Goal: Task Accomplishment & Management: Use online tool/utility

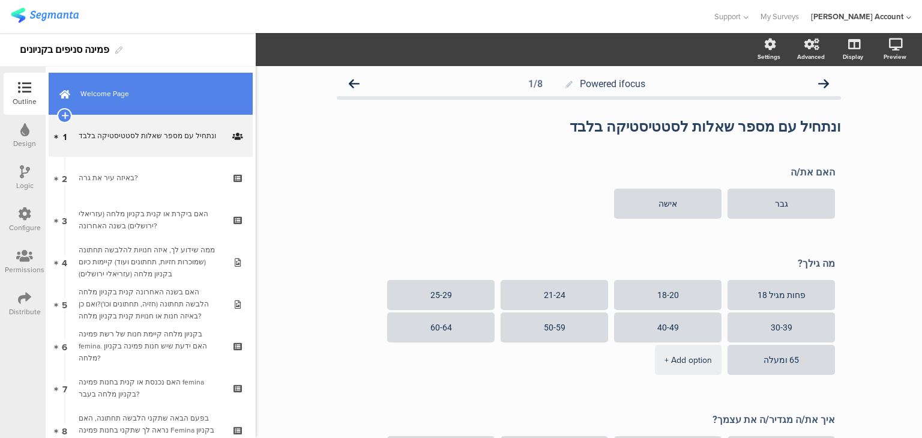
click at [106, 92] on span "Welcome Page" at bounding box center [157, 94] width 154 height 12
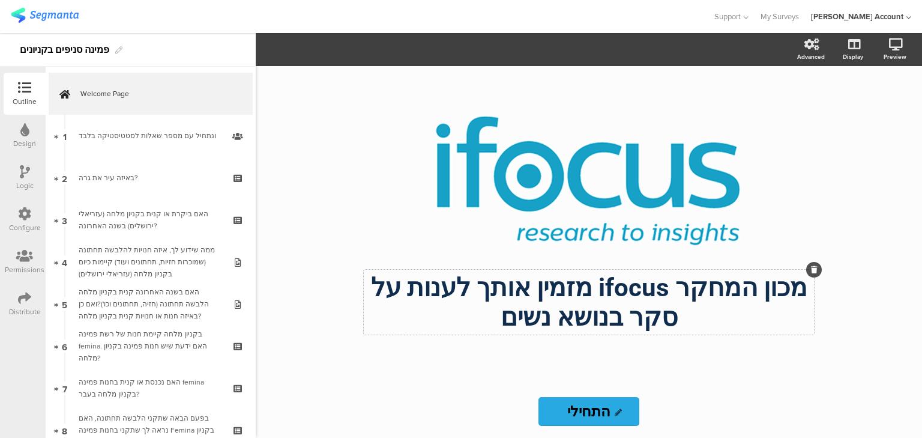
click at [540, 313] on p "מכון המחקר ifocus מזמין אותך לענות על סקר בנושא נשים" at bounding box center [589, 302] width 444 height 59
click at [554, 319] on p "מכון המחקר ifocus מזמין אותך לענות על סקר בנושא נשים" at bounding box center [589, 302] width 444 height 59
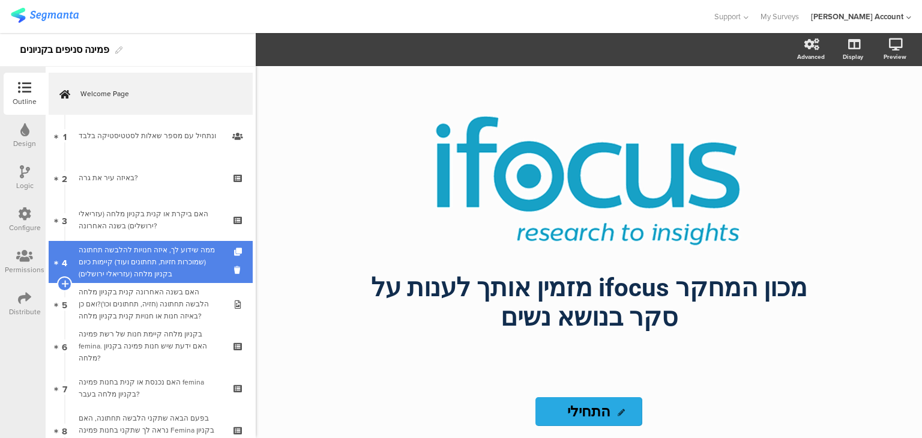
click at [113, 264] on div "ממה שידוע לך, איזה חנויות להלבשה תחתונה (שמוכרות חזיות, תחתונים ועוד) קיימות כי…" at bounding box center [151, 262] width 144 height 36
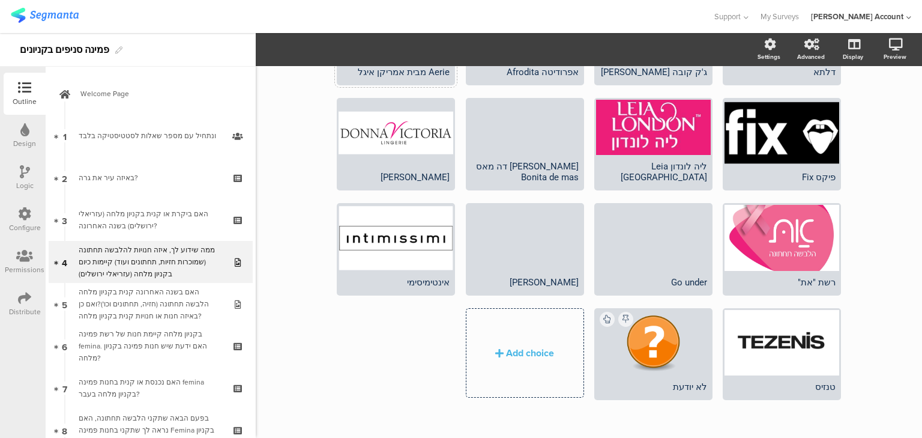
scroll to position [322, 0]
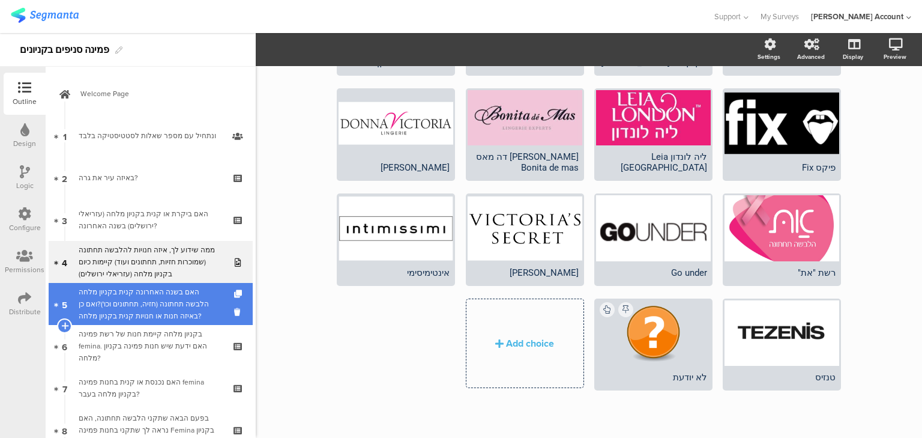
click at [148, 301] on div "האם בשנה האחרונה קנית בקניון מלחה הלבשה תחתונה (חזיה, תחתונים וכו')?ואם כן באיז…" at bounding box center [151, 304] width 144 height 36
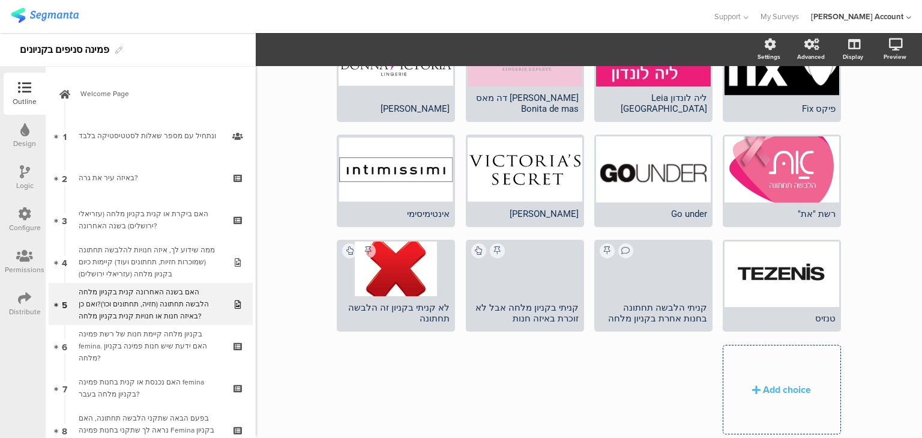
scroll to position [407, 0]
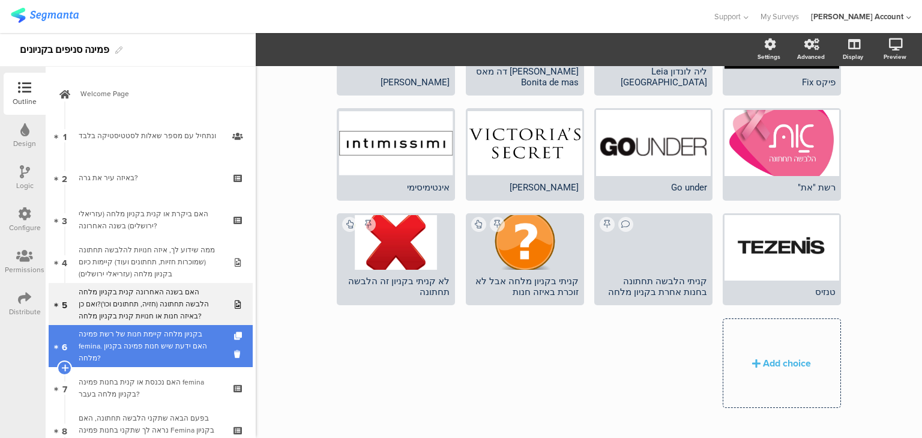
click at [137, 340] on div "בקניון מלחה קיימת חנות של רשת פמינה femina. האם ידעת שיש חנות פמינה בקניון מלחה?" at bounding box center [151, 346] width 144 height 36
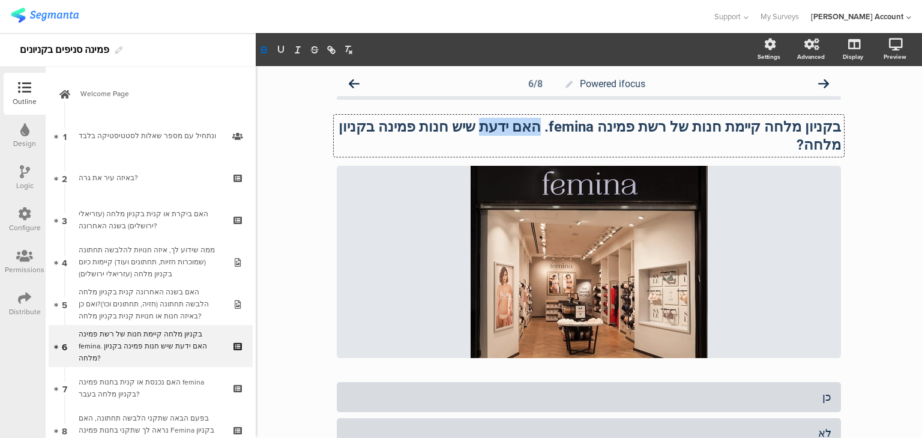
drag, startPoint x: 573, startPoint y: 128, endPoint x: 521, endPoint y: 129, distance: 51.7
click at [521, 129] on div "בקניון מלחה קיימת חנות של רשת פמינה femina. האם ידעת שיש חנות פמינה בקניון מלחה…" at bounding box center [589, 136] width 510 height 42
click at [114, 394] on div "האם נכנסת או קנית בחנות פמינה femina בקניון מלחה בעבר?" at bounding box center [151, 388] width 144 height 24
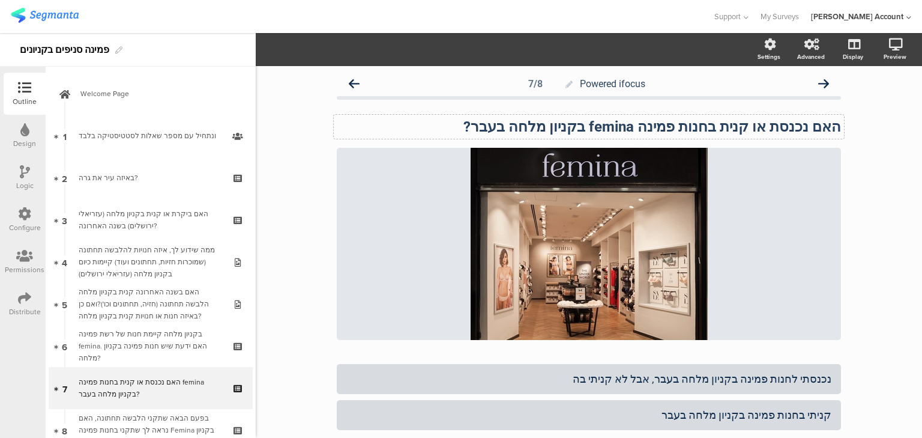
click at [787, 123] on strong "האם נכנסת או קנית בחנות פמינה femina בקניון מלחה בעבר?" at bounding box center [653, 126] width 378 height 17
click at [814, 377] on div "נכנסתי לחנות פמינה בקניון מלחה בעבר, אבל לא קניתי בה" at bounding box center [588, 379] width 485 height 14
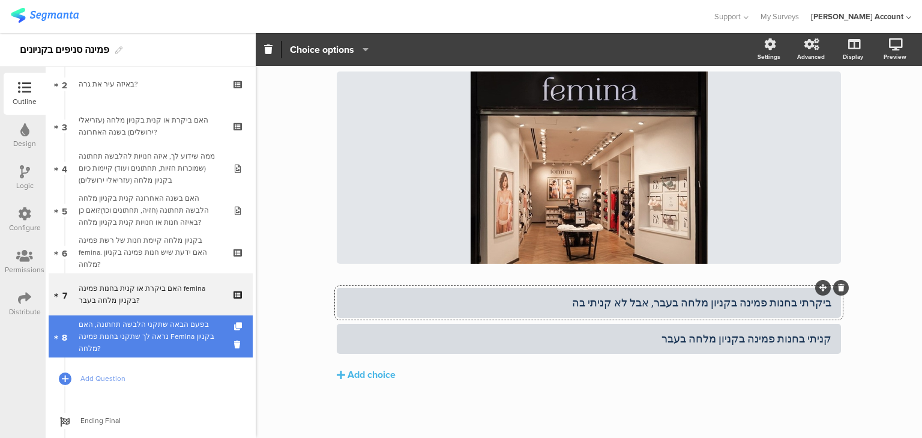
scroll to position [96, 0]
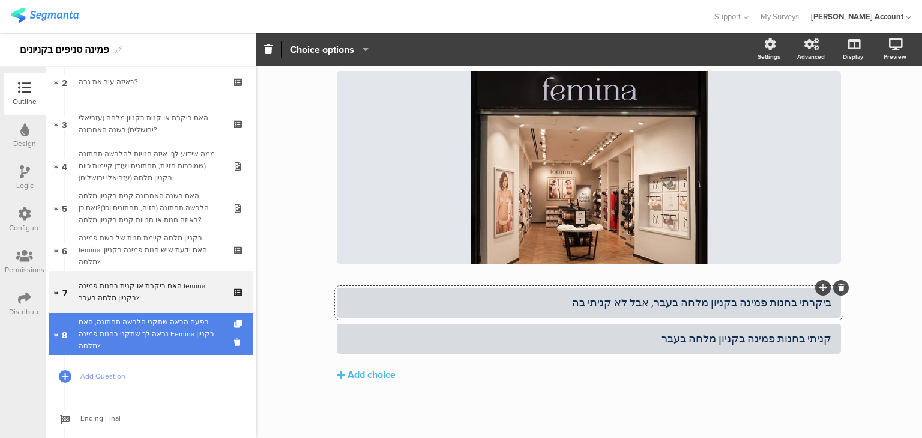
click at [129, 336] on div "בפעם הבאה שתקני הלבשה תחתונה, האם נראה לך שתקני בחנות פמינה Femina בקניון מלחה?" at bounding box center [151, 334] width 144 height 36
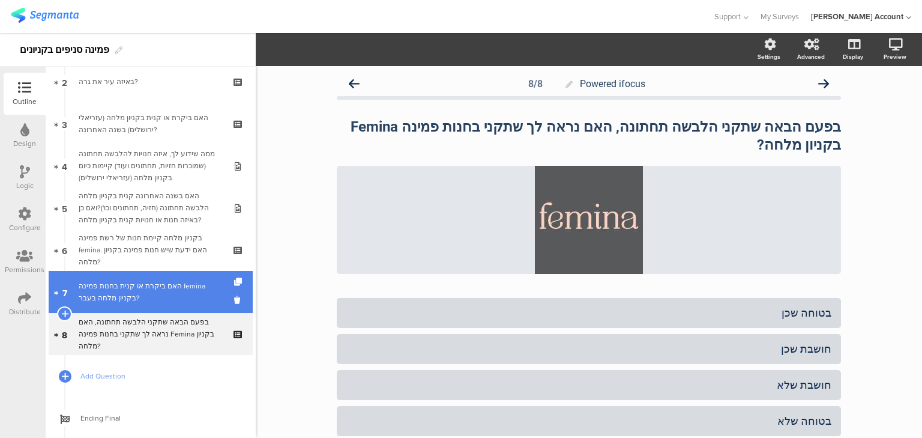
click at [128, 303] on div "האם ביקרת או קנית בחנות פמינה femina בקניון מלחה בעבר?" at bounding box center [151, 292] width 144 height 24
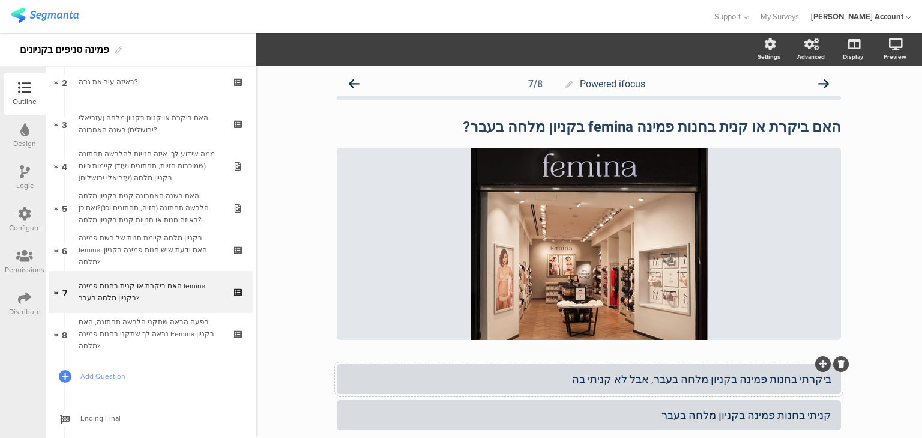
scroll to position [76, 0]
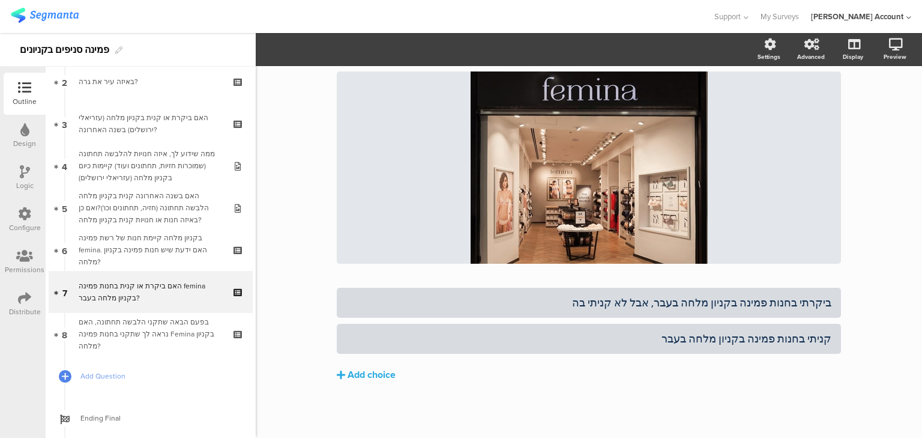
click at [377, 375] on div "Add choice" at bounding box center [372, 375] width 48 height 13
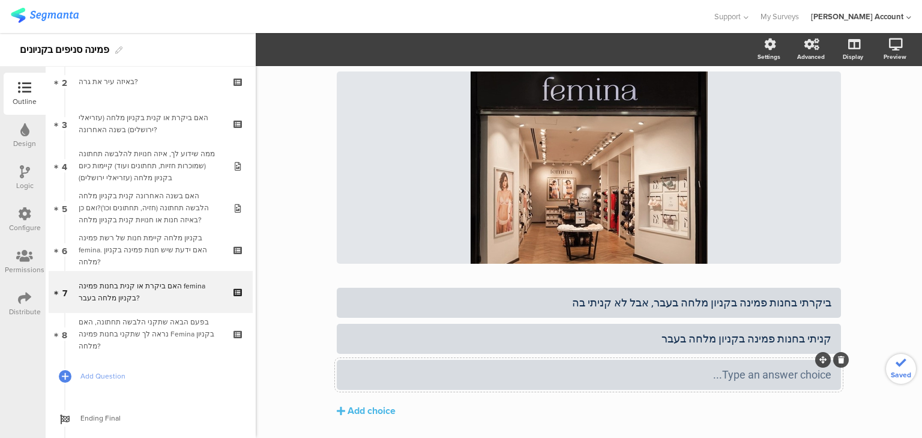
click at [406, 378] on div "Type an answer choice..." at bounding box center [588, 375] width 485 height 14
drag, startPoint x: 826, startPoint y: 372, endPoint x: 797, endPoint y: 373, distance: 29.4
click at [797, 373] on div "אף פעם לא ביקרתי בחנות פמינה בקניון מלחה" at bounding box center [588, 375] width 485 height 14
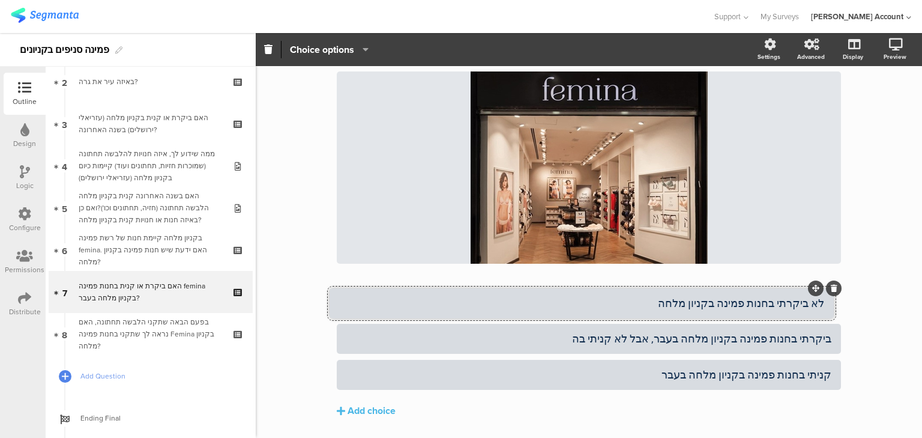
drag, startPoint x: 820, startPoint y: 359, endPoint x: 813, endPoint y: 288, distance: 71.8
click at [661, 339] on div "ביקרתי בחנות פמינה בקניון מלחה בעבר, אבל לא קניתי בה" at bounding box center [588, 338] width 485 height 14
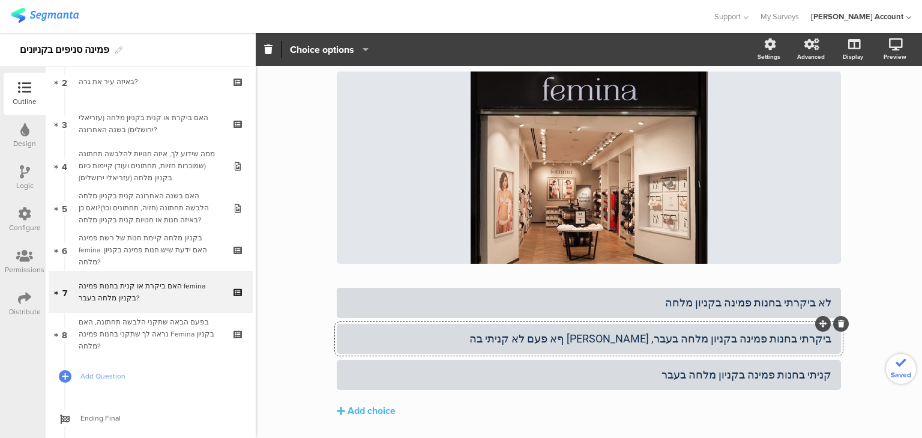
click at [656, 339] on div "ביקרתי בחנות פמינה בקניון מלחה בעבר, אבל ףא פעם לא קניתי בה" at bounding box center [588, 338] width 485 height 14
drag, startPoint x: 685, startPoint y: 372, endPoint x: 861, endPoint y: 380, distance: 176.2
click at [861, 380] on div "Powered ifocus 7/8 האם ביקרת או קנית בחנות פמינה femina בקניון מלחה בעבר? האם ב…" at bounding box center [589, 232] width 667 height 484
click at [814, 373] on div "קניתי בעבר אבל הפסקתי לקנות בפמינה בקניון מלחה" at bounding box center [588, 375] width 485 height 14
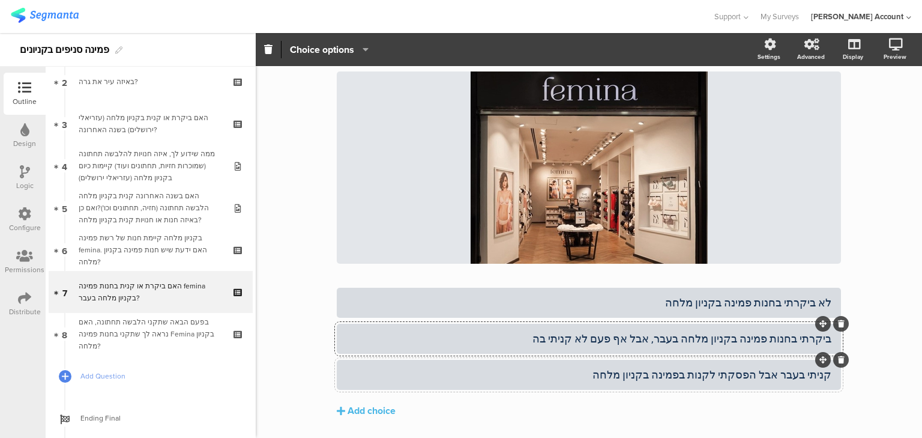
click at [814, 373] on div "קניתי בעבר אבל הפסקתי לקנות בפמינה בקניון מלחה" at bounding box center [588, 375] width 485 height 14
click at [348, 411] on div "Add choice" at bounding box center [372, 411] width 48 height 13
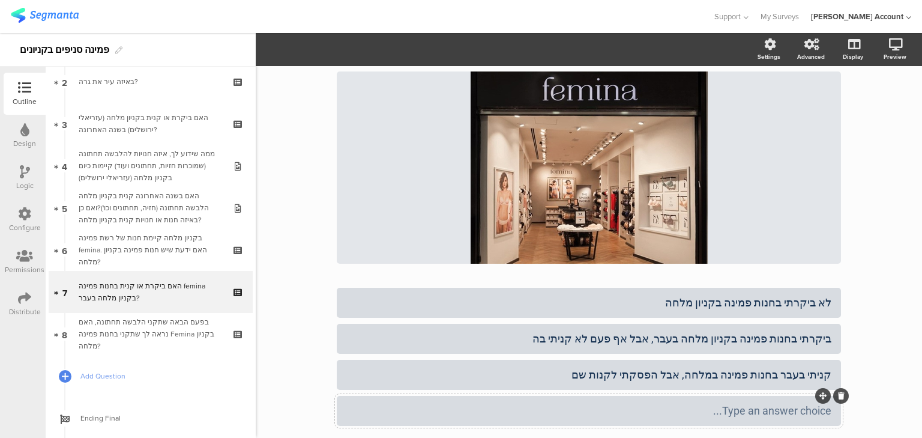
click at [347, 410] on div "Type an answer choice..." at bounding box center [588, 411] width 485 height 14
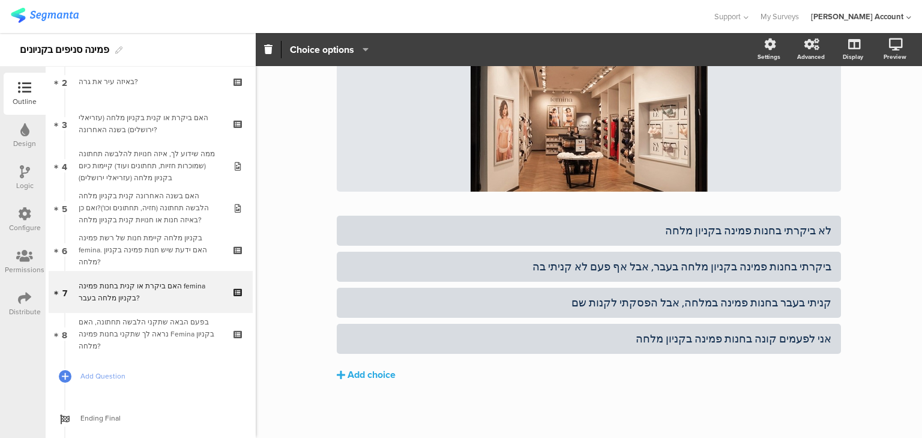
click at [370, 379] on div "Add choice" at bounding box center [372, 375] width 48 height 13
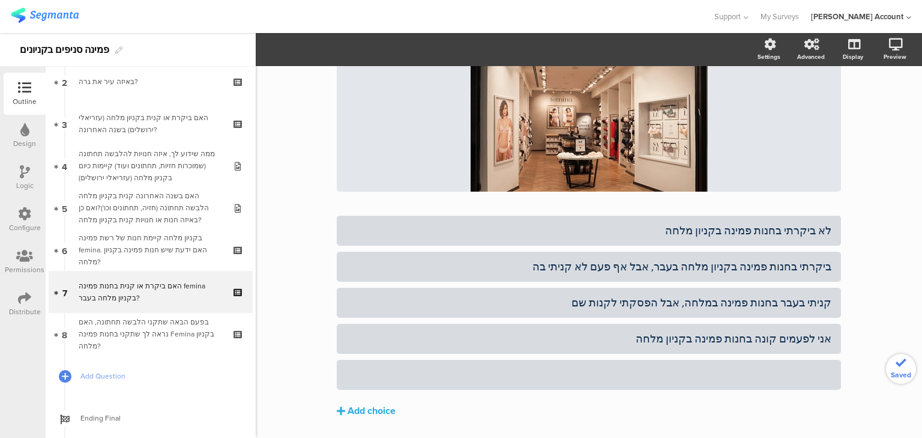
click at [369, 374] on div at bounding box center [588, 375] width 485 height 14
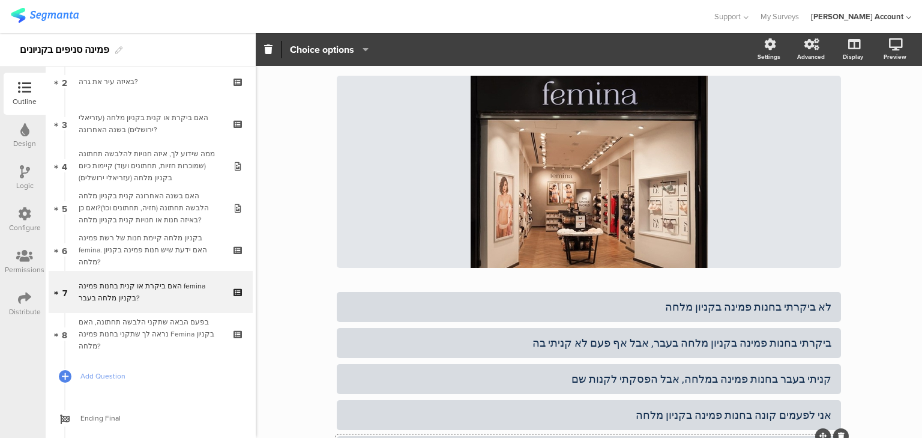
scroll to position [0, 0]
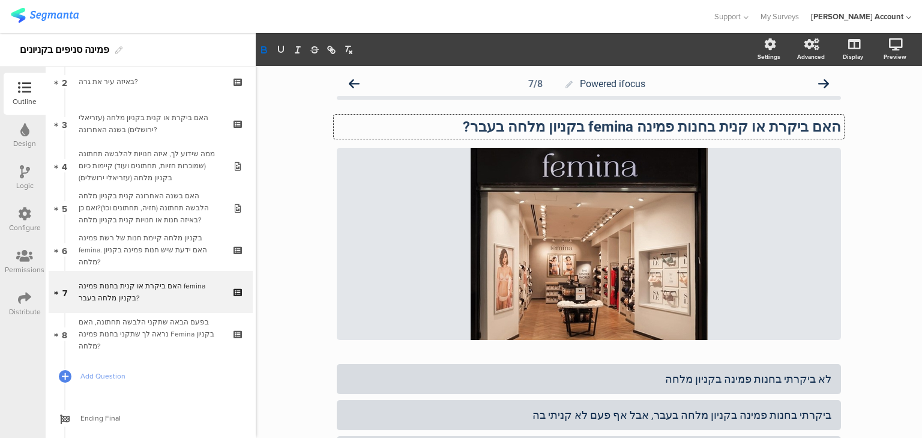
drag, startPoint x: 615, startPoint y: 127, endPoint x: 555, endPoint y: 126, distance: 60.1
click at [553, 126] on div "האם ביקרת או קנית בחנות פמינה femina בקניון מלחה בעבר? האם ביקרת או קנית בחנות …" at bounding box center [589, 127] width 510 height 24
click at [555, 126] on strong "האם ביקרת או קנית בחנות פמינה femina בקניון מלחה בעבר?" at bounding box center [652, 126] width 378 height 17
click at [533, 127] on strong "האם ביקרת או קנית בחנות פמינה femina בקניון מלחה בעבר?" at bounding box center [655, 126] width 371 height 17
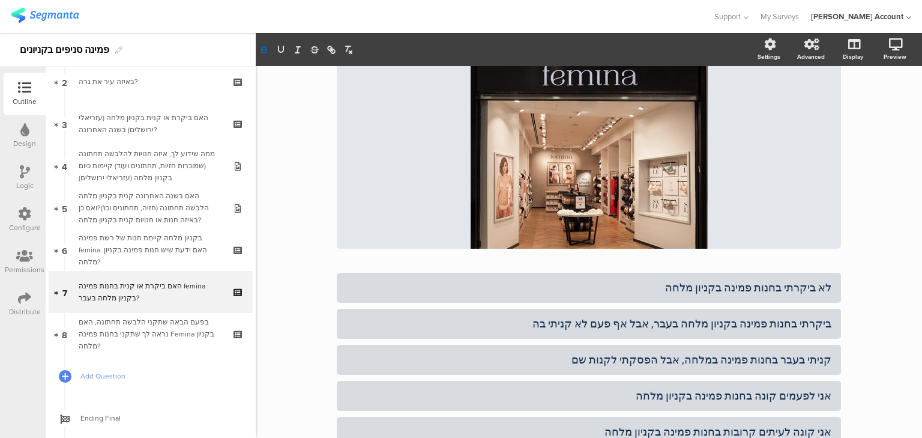
scroll to position [96, 0]
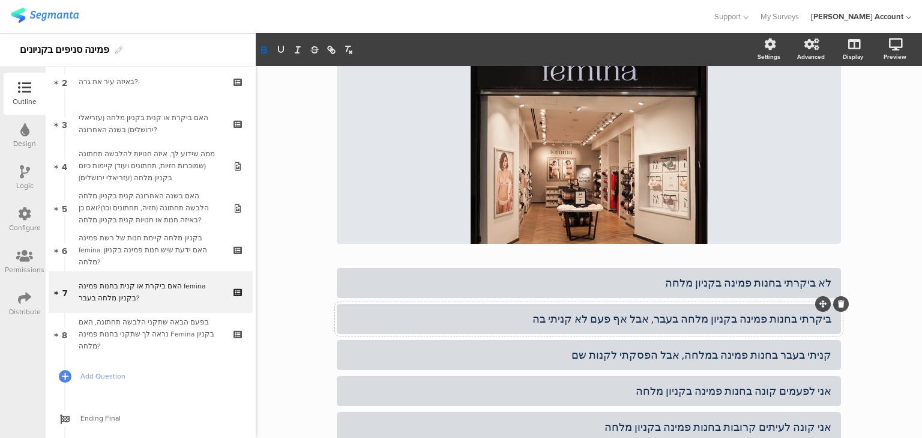
click at [798, 319] on div "ביקרתי בחנות פמינה בקניון מלחה בעבר, אבל אף פעם לא קניתי בה" at bounding box center [588, 319] width 485 height 14
click at [776, 317] on div "ביקרתי אבל אל קניתי בחנות פמינה בקניון מלחה בעבר, אבל אף פעם לא קניתי בה" at bounding box center [588, 319] width 485 height 14
drag, startPoint x: 630, startPoint y: 319, endPoint x: 525, endPoint y: 319, distance: 105.1
click at [525, 319] on div "ביקרתי אבל לא קניתי בחנות פמינה בקניון מלחה בעבר, אבל אף פעם לא קניתי בה" at bounding box center [588, 319] width 485 height 14
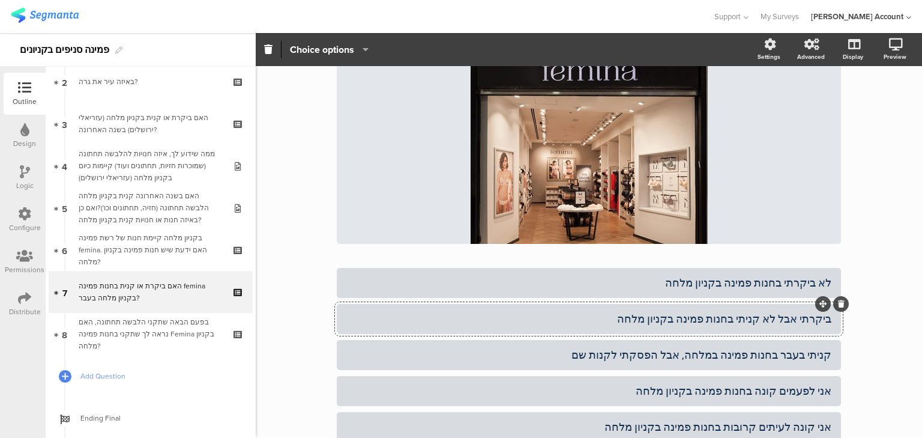
click at [816, 320] on div "ביקרתי אבל לא קניתי בחנות פמינה בקניון מלחה" at bounding box center [588, 319] width 485 height 14
click at [781, 320] on div "נכנסתי לחנות, אבל לא קניתי בחנות פמינה בקניון מלחה" at bounding box center [588, 319] width 485 height 14
drag, startPoint x: 624, startPoint y: 316, endPoint x: 553, endPoint y: 315, distance: 70.9
click at [553, 315] on div "נכנסתי לחנות פמינה בקניון מלחה, אבל לא קניתי בחנות פמינה בקניון מלחה" at bounding box center [588, 319] width 485 height 14
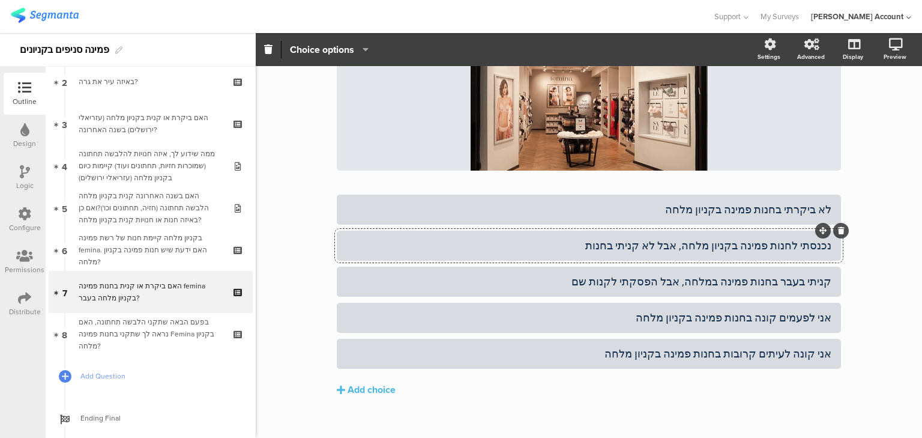
scroll to position [184, 0]
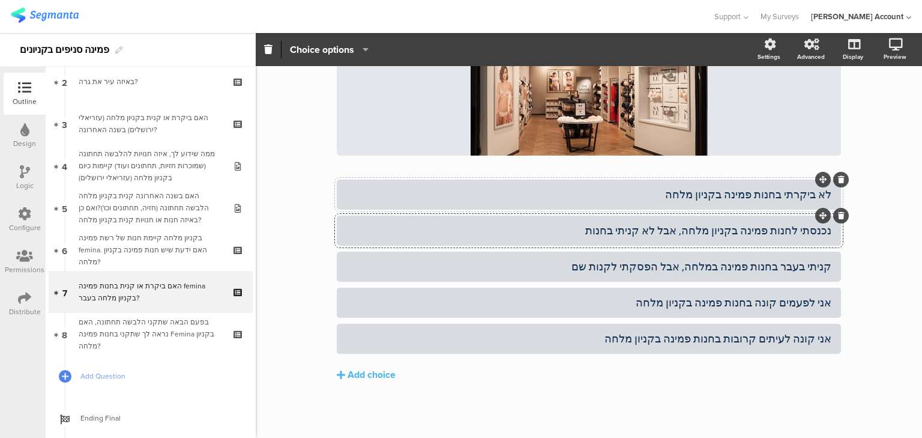
click at [809, 198] on div "לא ביקרתי בחנות פמינה בקניון מלחה" at bounding box center [588, 194] width 485 height 14
click at [306, 297] on div "Powered ifocus 7/8 האם ביקרת או קנית בחנות פמינה femina בקניון מלחה בעבר? האם ב…" at bounding box center [589, 160] width 667 height 556
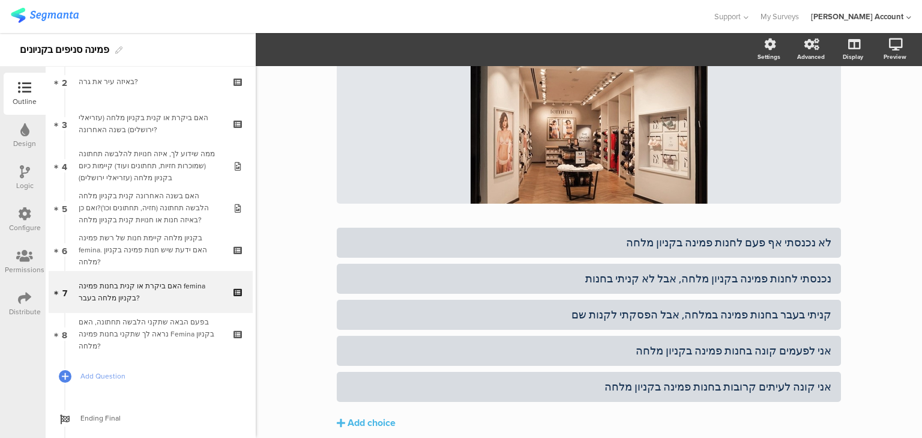
scroll to position [0, 0]
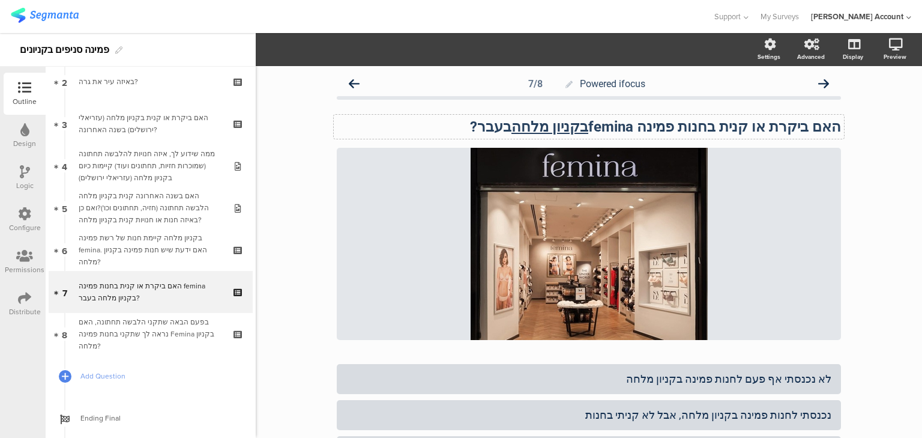
click at [793, 125] on strong "האם ביקרת או קנית בחנות פמינה femina בקניון מלחה בעבר?" at bounding box center [655, 126] width 371 height 17
click at [291, 260] on div "Powered ifocus 7/8 האם ביקרת או קנית בחנות פמינה femina בקניון מלחה בעבר? האם ב…" at bounding box center [589, 344] width 667 height 556
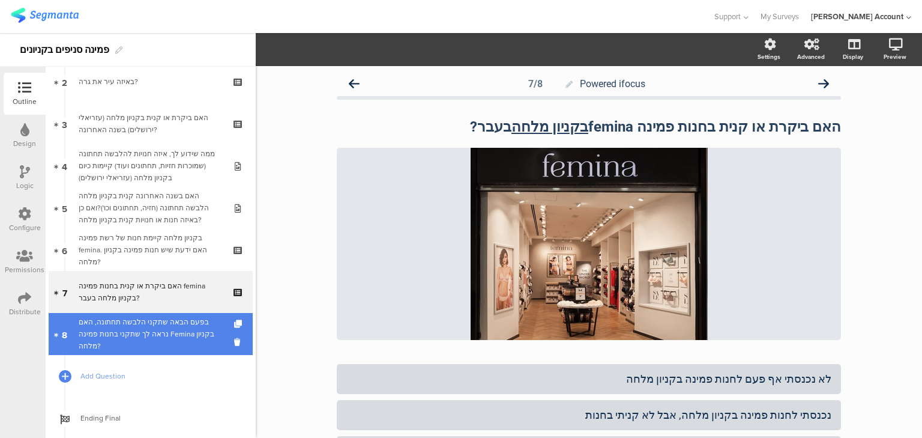
click at [168, 333] on div "בפעם הבאה שתקני הלבשה תחתונה, האם נראה לך שתקני בחנות פמינה Femina בקניון מלחה?" at bounding box center [151, 334] width 144 height 36
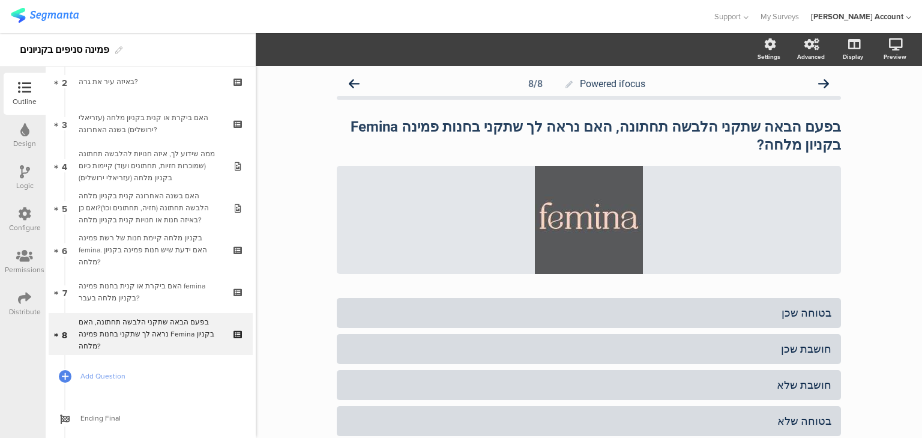
click at [22, 180] on div "Logic" at bounding box center [24, 185] width 17 height 11
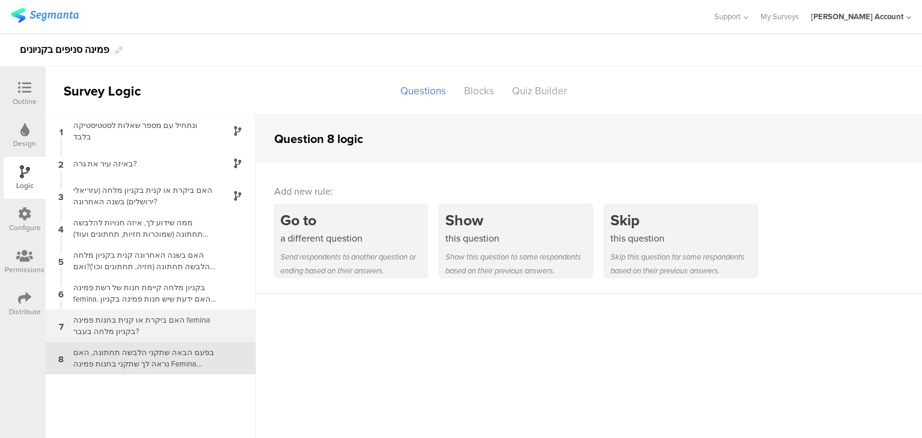
click at [144, 329] on div "האם ביקרת או קנית בחנות פמינה femina בקניון מלחה בעבר?" at bounding box center [141, 325] width 150 height 23
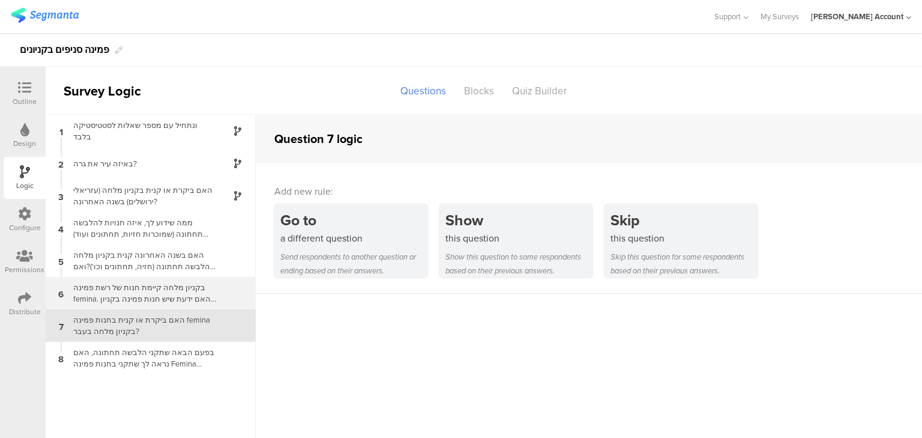
click at [137, 291] on div "בקניון מלחה קיימת חנות של רשת פמינה femina. האם ידעת שיש חנות פמינה בקניון מלחה?" at bounding box center [141, 293] width 150 height 23
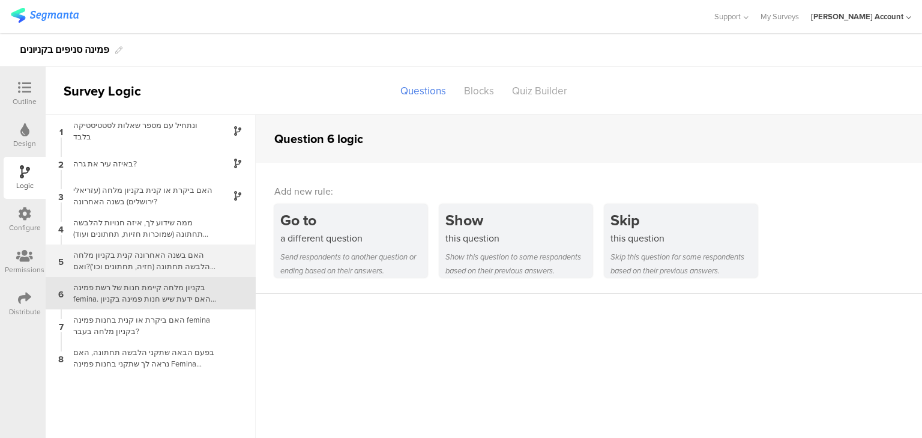
click at [138, 264] on div "האם בשנה האחרונה קנית בקניון מלחה הלבשה תחתונה (חזיה, תחתונים וכו')?ואם כן באיז…" at bounding box center [141, 260] width 150 height 23
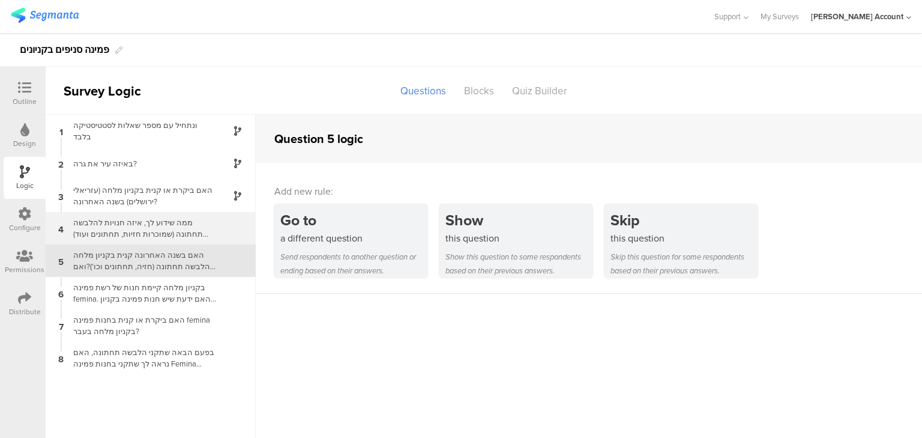
click at [131, 224] on div "ממה שידוע לך, איזה חנויות להלבשה תחתונה (שמוכרות חזיות, תחתונים ועוד) קיימות כי…" at bounding box center [141, 228] width 150 height 23
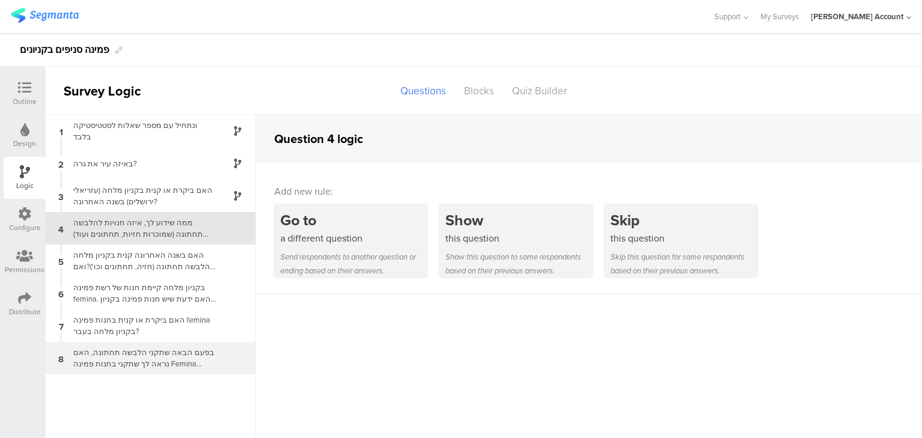
click at [142, 360] on div "בפעם הבאה שתקני הלבשה תחתונה, האם נראה לך שתקני בחנות פמינה Femina בקניון מלחה?" at bounding box center [141, 357] width 150 height 23
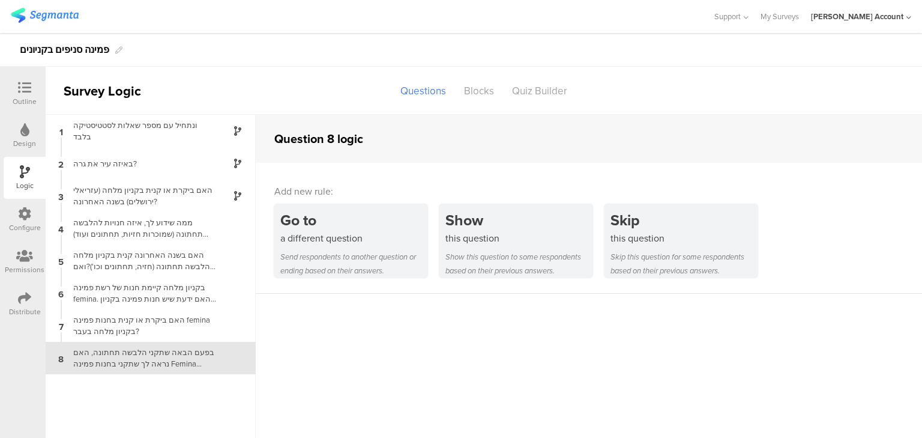
click at [22, 85] on icon at bounding box center [24, 87] width 13 height 13
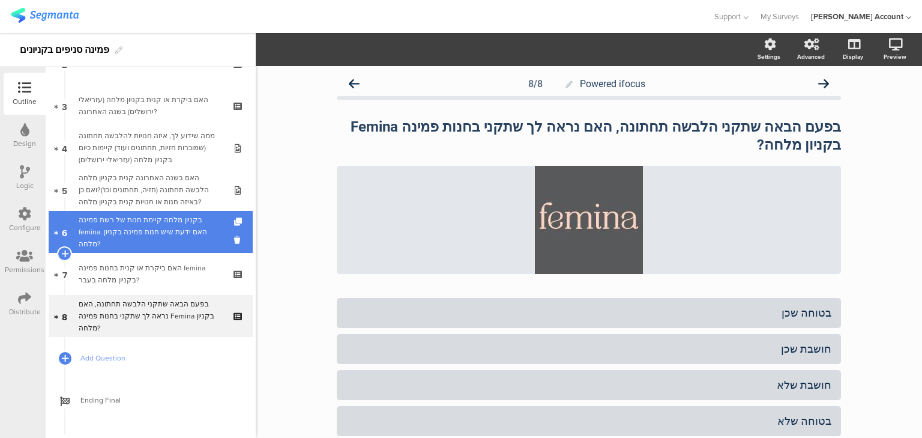
scroll to position [82, 0]
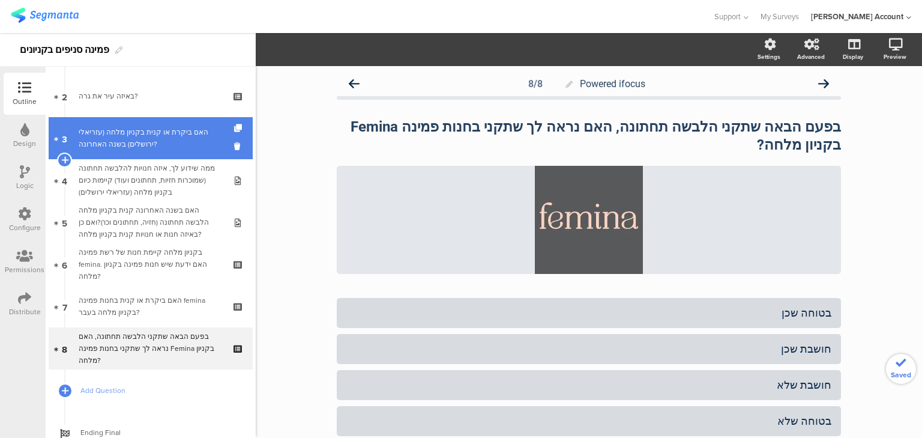
click at [168, 143] on div "האם ביקרת או קנית בקניון מלחה (עזריאלי ירושלים) בשנה האחרונה?" at bounding box center [151, 138] width 144 height 24
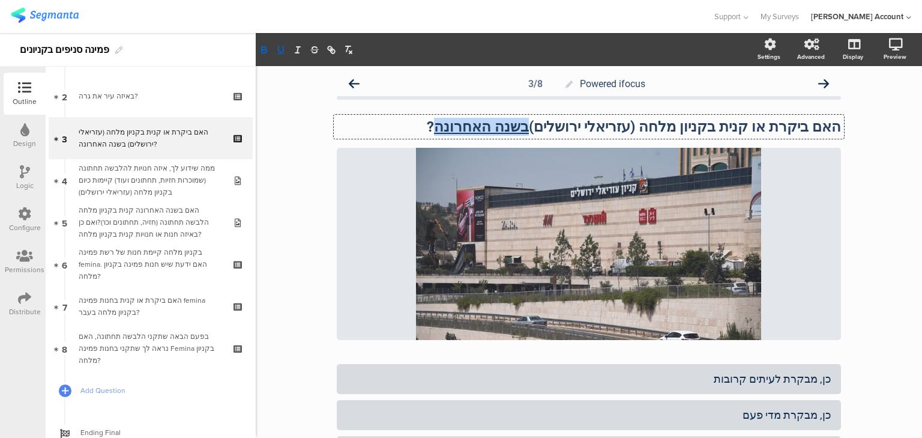
drag, startPoint x: 564, startPoint y: 127, endPoint x: 487, endPoint y: 133, distance: 77.7
click at [487, 133] on div "האם ביקרת או קנית בקניון מלחה (עזריאלי ירושלים) בשנה האחרונה ? האם ביקרת או קני…" at bounding box center [589, 127] width 510 height 24
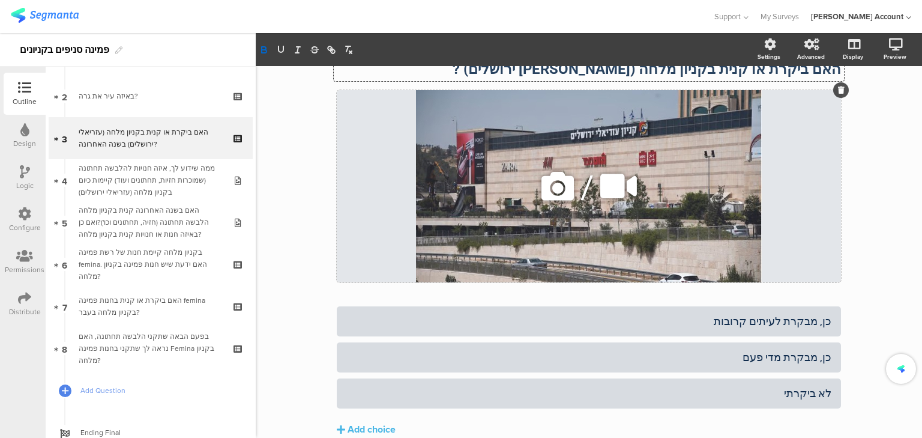
scroll to position [112, 0]
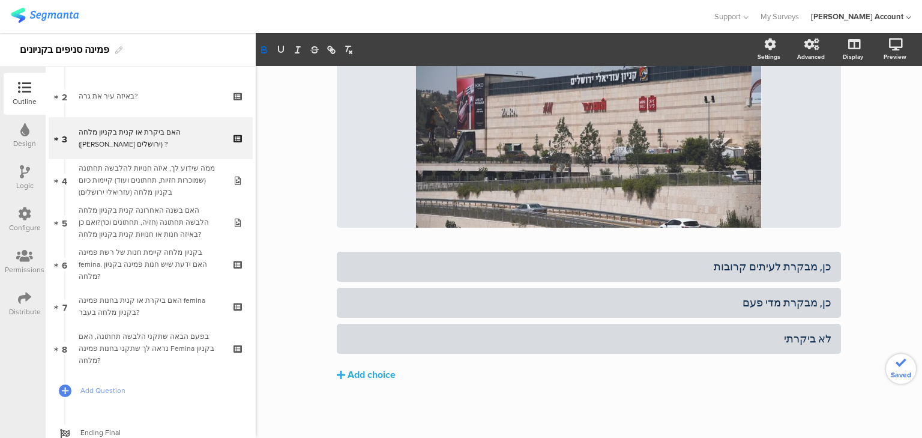
click at [372, 374] on div "Add choice" at bounding box center [372, 375] width 48 height 13
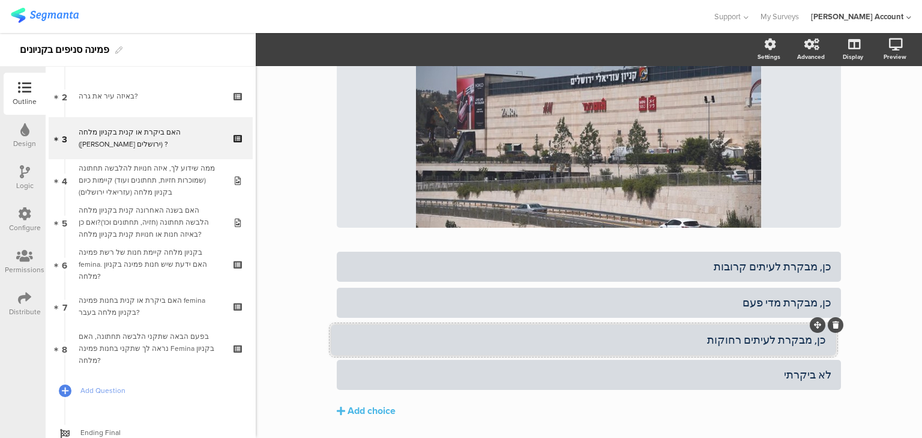
drag, startPoint x: 817, startPoint y: 359, endPoint x: 812, endPoint y: 324, distance: 35.8
click at [17, 185] on div "Logic" at bounding box center [24, 185] width 17 height 11
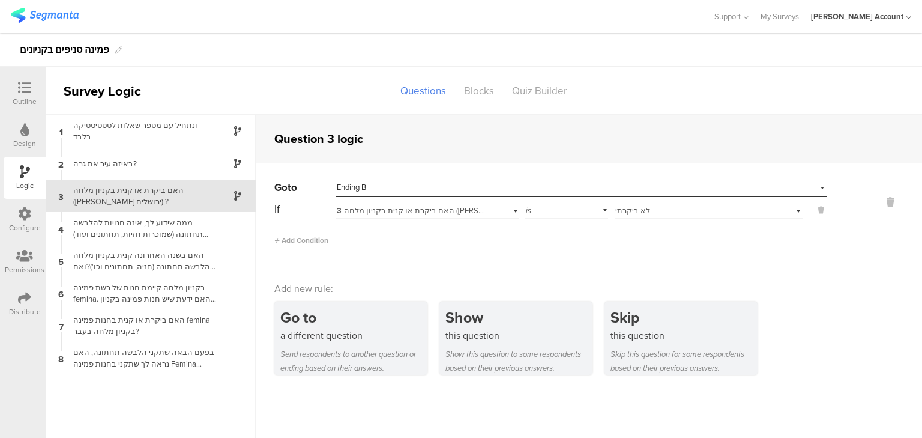
click at [23, 92] on icon at bounding box center [24, 87] width 13 height 13
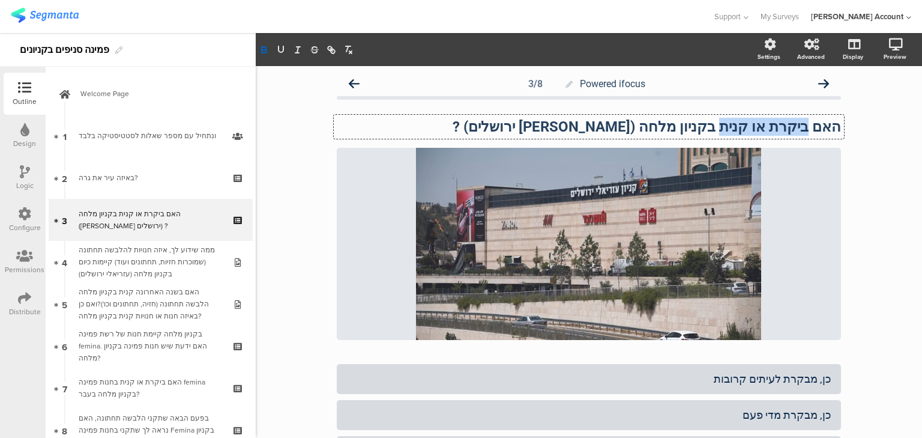
drag, startPoint x: 811, startPoint y: 127, endPoint x: 738, endPoint y: 128, distance: 73.3
click at [738, 128] on div "האם ביקרת או קנית בקניון מלחה (עזריאלי ירושלים) ? האם ביקרת או קנית בקניון מלחה…" at bounding box center [589, 127] width 510 height 24
click at [760, 128] on strong "האם ביקרת או קנית בקניון מלחה (עזריאלי ירושלים) ?" at bounding box center [647, 126] width 389 height 17
drag, startPoint x: 810, startPoint y: 127, endPoint x: 735, endPoint y: 127, distance: 75.1
click at [735, 127] on strong "האם ביקרת או קנית בקניון מלחה (עזריאלי ירושלים) ?" at bounding box center [647, 126] width 389 height 17
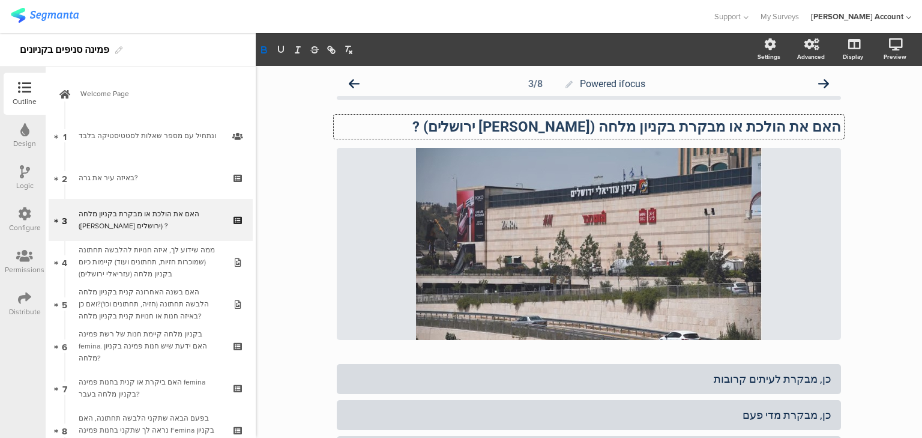
click at [644, 128] on strong "האם את הולכת או מבקרת בקניון מלחה (עזריאלי ירושלים) ?" at bounding box center [627, 126] width 429 height 17
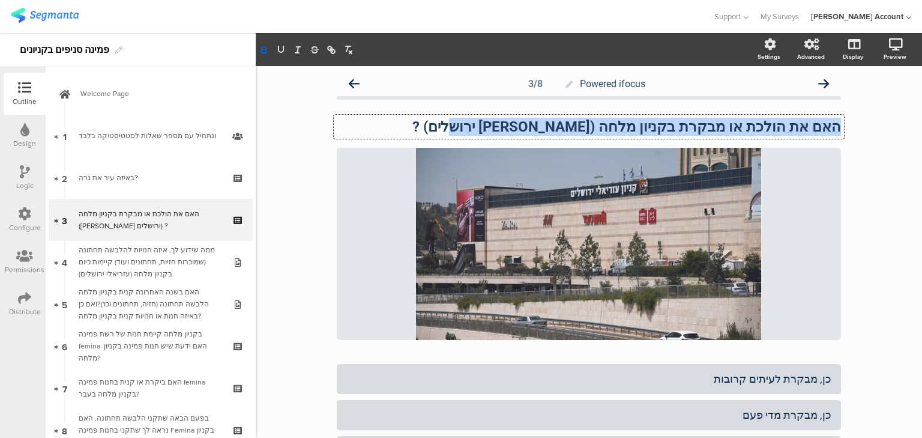
click at [644, 128] on strong "האם את הולכת או מבקרת בקניון מלחה (עזריאלי ירושלים) ?" at bounding box center [627, 126] width 429 height 17
copy strong "האם את הולכת או מבקרת בקניון מלחה (עזריאלי ירושלים) ?"
click at [754, 127] on strong "האם את הולכת או מבקרת בקניון מלחה (עזריאלי ירושלים) ?" at bounding box center [627, 126] width 429 height 17
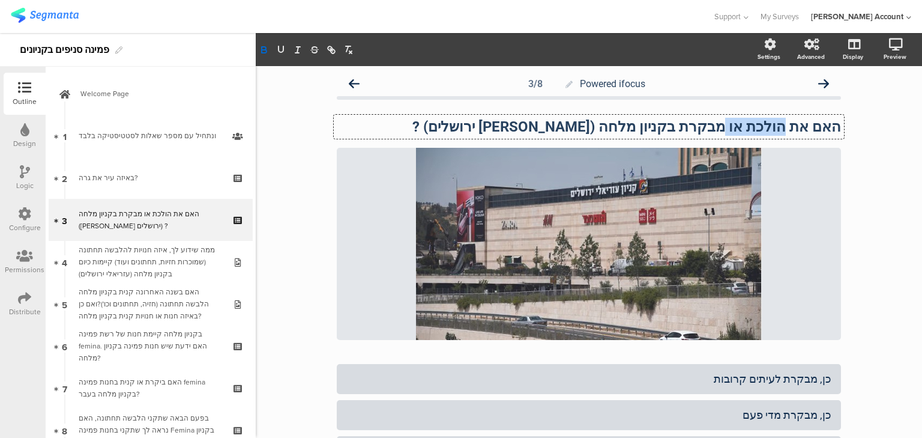
drag, startPoint x: 792, startPoint y: 127, endPoint x: 743, endPoint y: 127, distance: 49.2
click at [743, 127] on strong "האם את הולכת או מבקרת בקניון מלחה (עזריאלי ירושלים) ?" at bounding box center [627, 126] width 429 height 17
click at [576, 130] on p "האם את מבקרת בקניון מלחה (עזריאלי ירושלים) ?" at bounding box center [589, 127] width 504 height 18
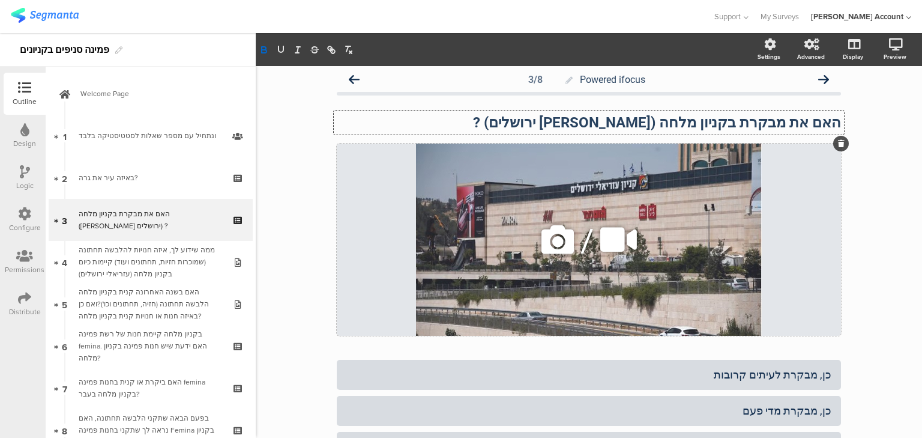
scroll to position [148, 0]
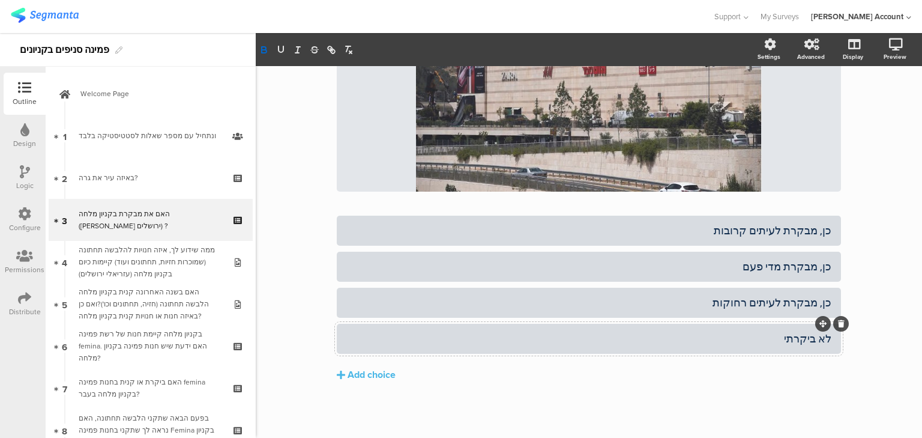
click at [805, 342] on div "לא ביקרתי" at bounding box center [588, 338] width 485 height 14
click at [295, 234] on div "Powered ifocus 3/8 האם את מבקרת בקניון מלחה (עזריאלי ירושלים) ? האם את מבקרת בק…" at bounding box center [589, 178] width 667 height 520
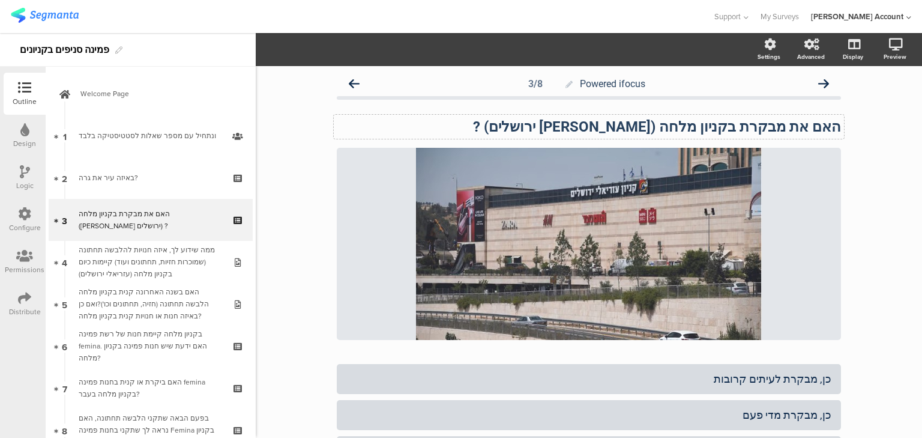
click at [582, 124] on div "האם את מבקרת בקניון מלחה (עזריאלי ירושלים) ? האם את מבקרת בקניון מלחה (עזריאלי …" at bounding box center [589, 127] width 510 height 24
click at [305, 232] on div "Powered ifocus 3/8 האם את מבקרת בקניון מלחה (עזריאלי ירושלים)? האם את מבקרת בקנ…" at bounding box center [589, 326] width 667 height 520
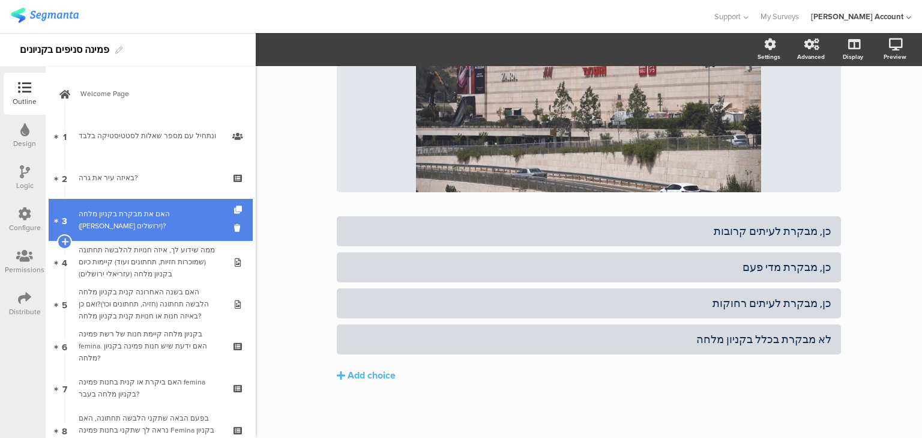
scroll to position [148, 0]
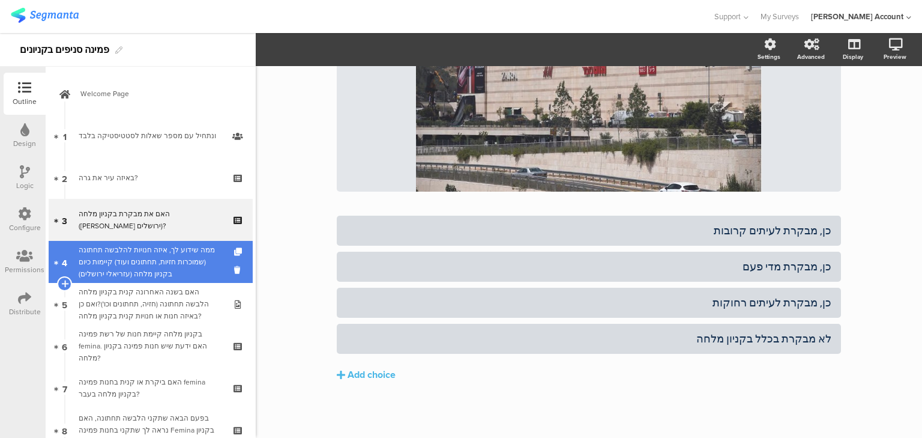
click at [101, 262] on div "ממה שידוע לך, איזה חנויות להלבשה תחתונה (שמוכרות חזיות, תחתונים ועוד) קיימות כי…" at bounding box center [151, 262] width 144 height 36
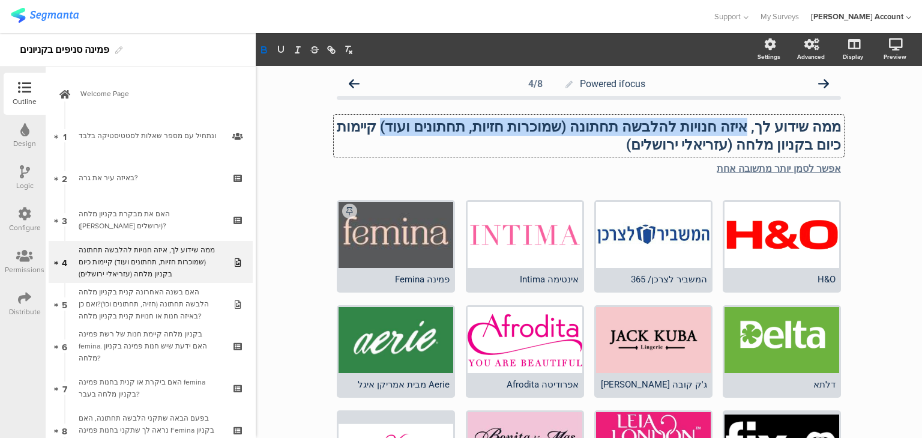
drag, startPoint x: 752, startPoint y: 128, endPoint x: 440, endPoint y: 132, distance: 312.9
click at [440, 132] on div "ממה שידוע לך, איזה חנויות להלבשה תחתונה (שמוכרות חזיות, תחתונים ועוד) קיימות כי…" at bounding box center [589, 136] width 510 height 42
click at [752, 129] on strong "ממה שידוע לך, איזה חנויות להלבשה תחתונה (שמוכרות חזיות, תחתונים ועוד) קיימות כי…" at bounding box center [587, 135] width 508 height 35
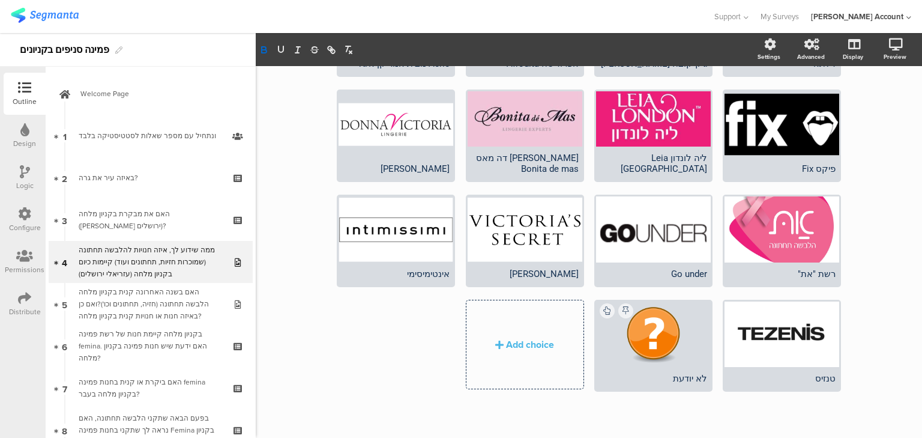
scroll to position [322, 0]
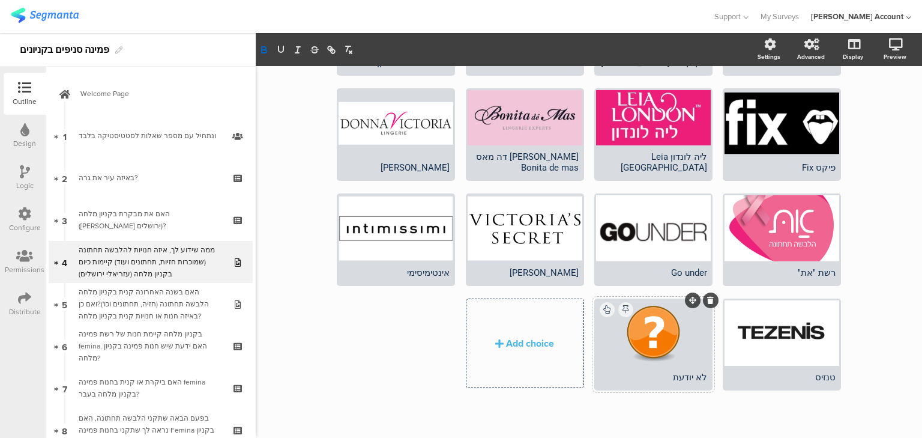
click at [674, 372] on div "לא יודעת" at bounding box center [653, 377] width 107 height 11
click at [377, 353] on div "H&O המשביר לצרכן/ 365" at bounding box center [584, 140] width 515 height 525
click at [536, 368] on div "Add choice" at bounding box center [525, 343] width 117 height 89
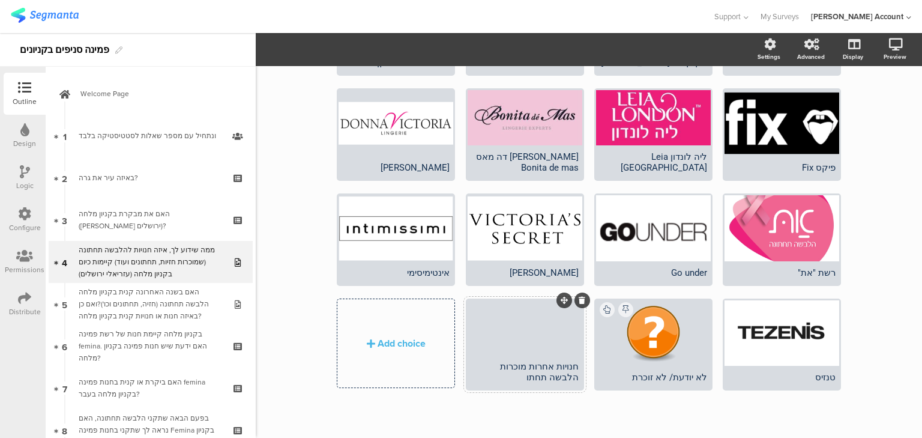
scroll to position [310, 0]
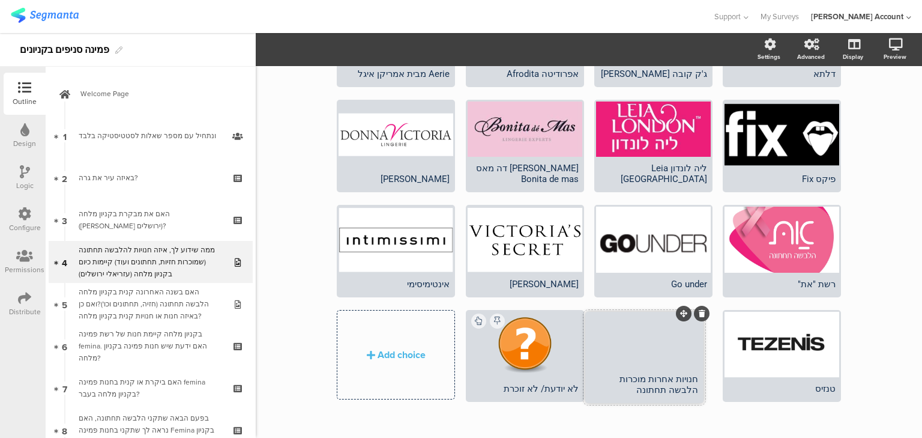
drag, startPoint x: 560, startPoint y: 307, endPoint x: 681, endPoint y: 312, distance: 121.4
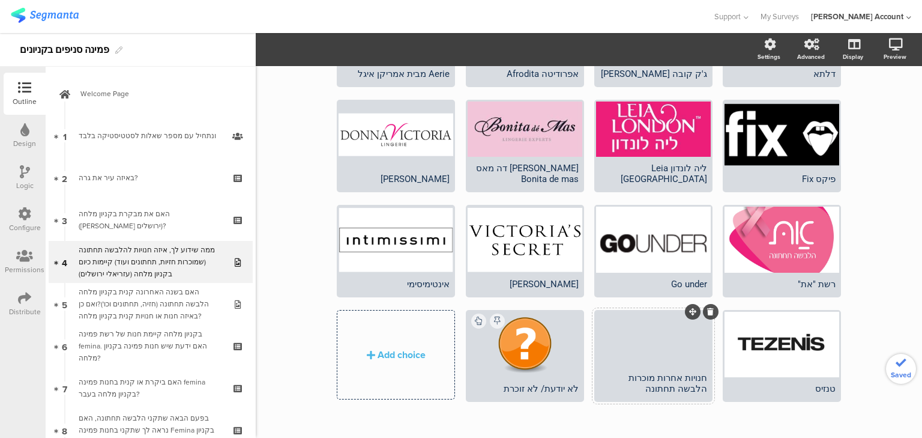
click at [707, 308] on icon at bounding box center [710, 311] width 7 height 7
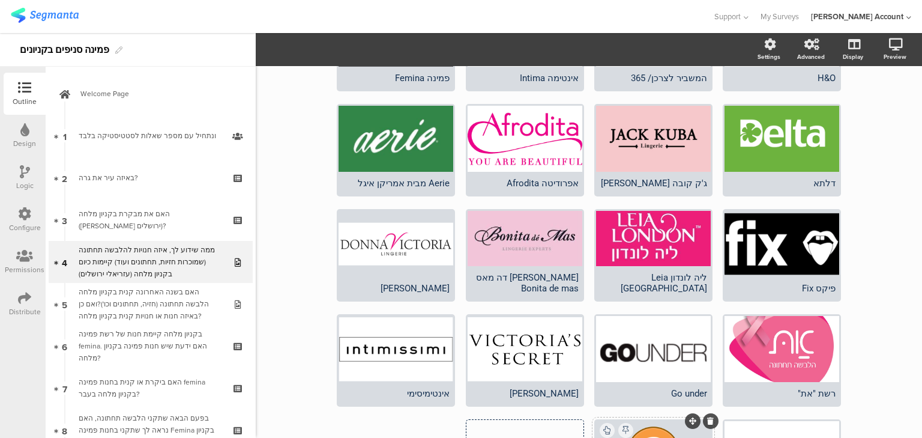
scroll to position [22, 0]
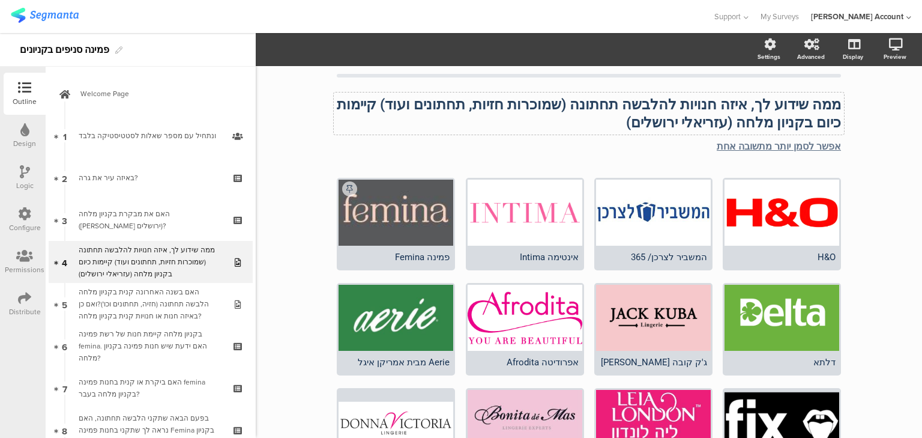
click at [692, 103] on div "Powered ifocus 4/8 ממה שידוע לך, איזה חנויות להלבשה תחתונה (שמוכרות חזיות, תחתו…" at bounding box center [589, 392] width 504 height 685
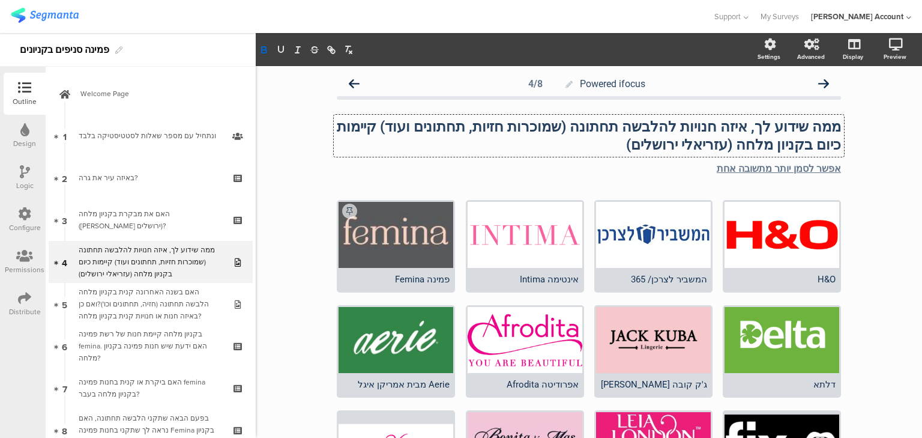
click at [754, 127] on strong "ממה שידוע לך, איזה חנויות להלבשה תחתונה (שמוכרות חזיות, תחתונים ועוד) קיימות כי…" at bounding box center [587, 135] width 508 height 35
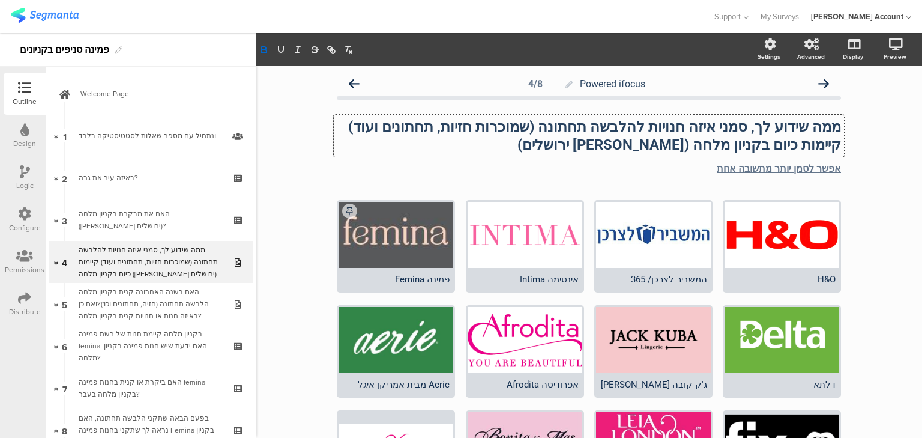
click at [660, 130] on strong "ממה שידוע לך, סמני איזה חנויות להלבשה תחתונה (שמוכרות חזיות, תחתונים ועוד) קיימ…" at bounding box center [593, 135] width 497 height 35
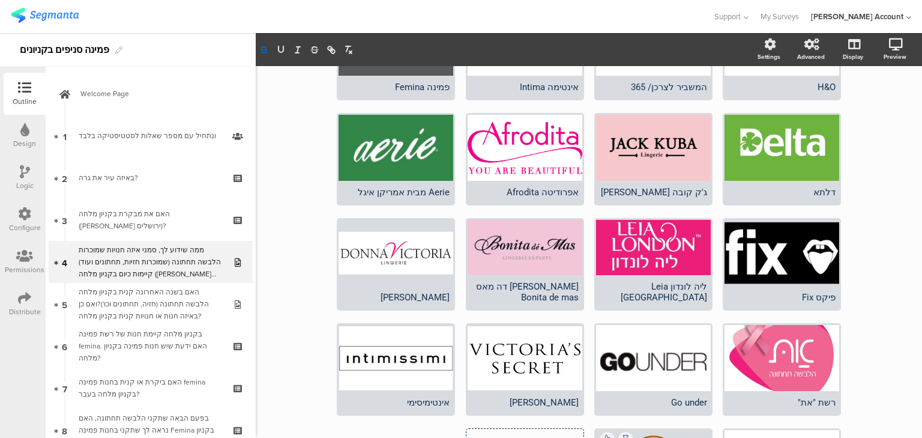
scroll to position [288, 0]
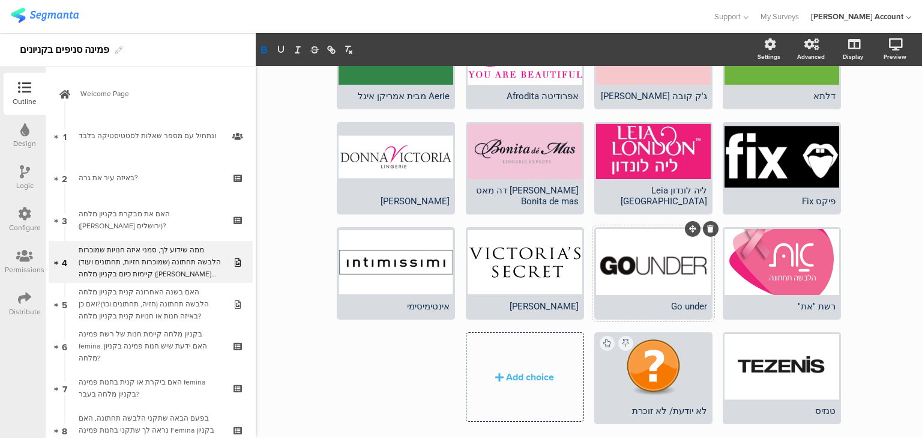
click at [707, 226] on icon at bounding box center [710, 228] width 7 height 7
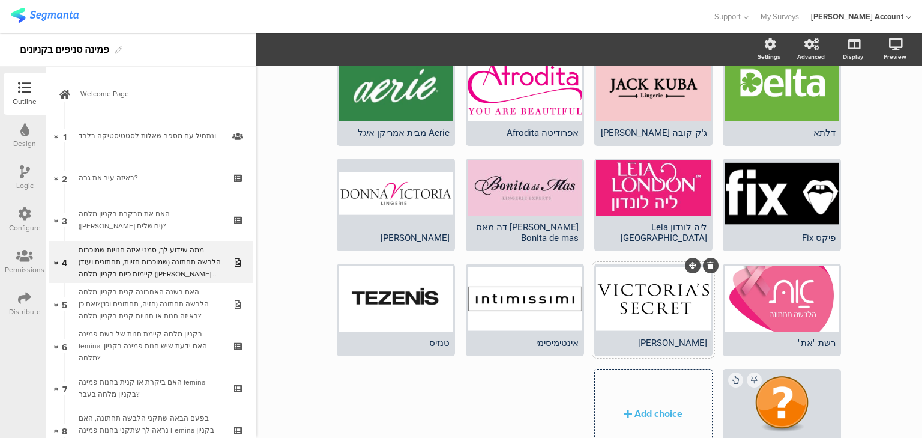
scroll to position [192, 0]
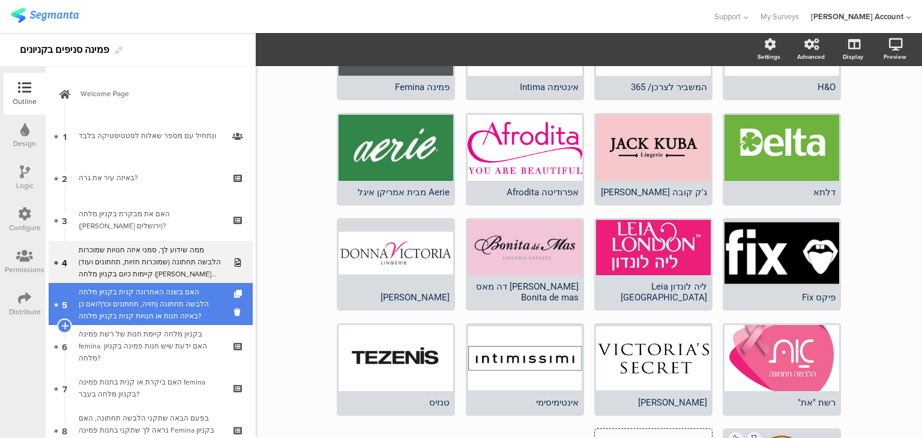
click at [166, 310] on div "האם בשנה האחרונה קנית בקניון מלחה הלבשה תחתונה (חזיה, תחתונים וכו')?ואם כן באיז…" at bounding box center [151, 304] width 144 height 36
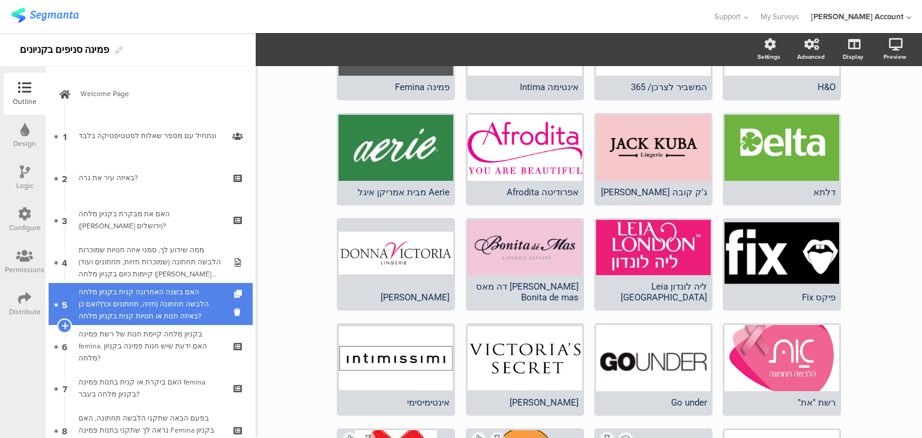
scroll to position [172, 0]
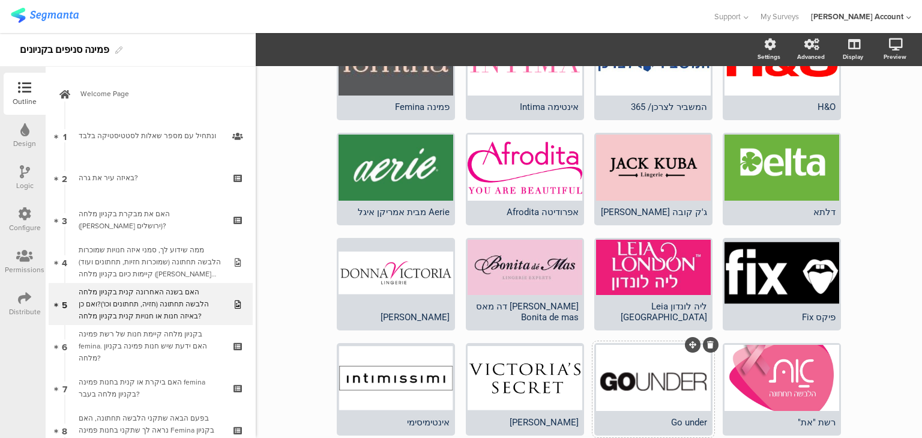
click at [709, 342] on icon at bounding box center [710, 344] width 7 height 7
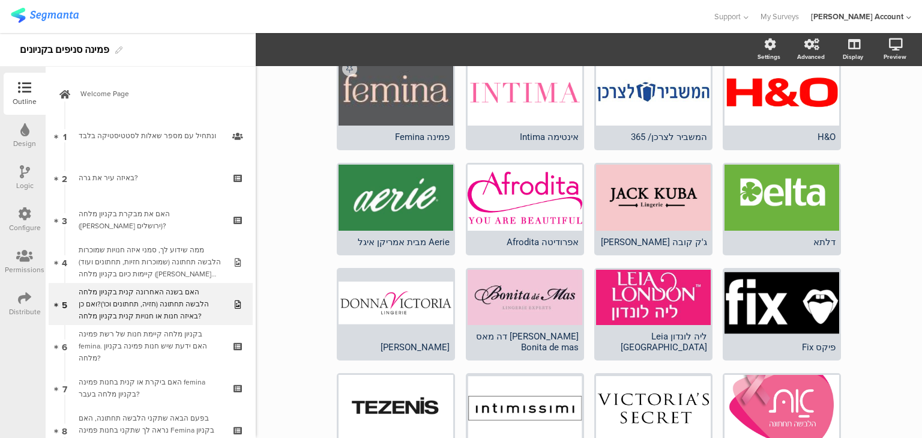
scroll to position [192, 0]
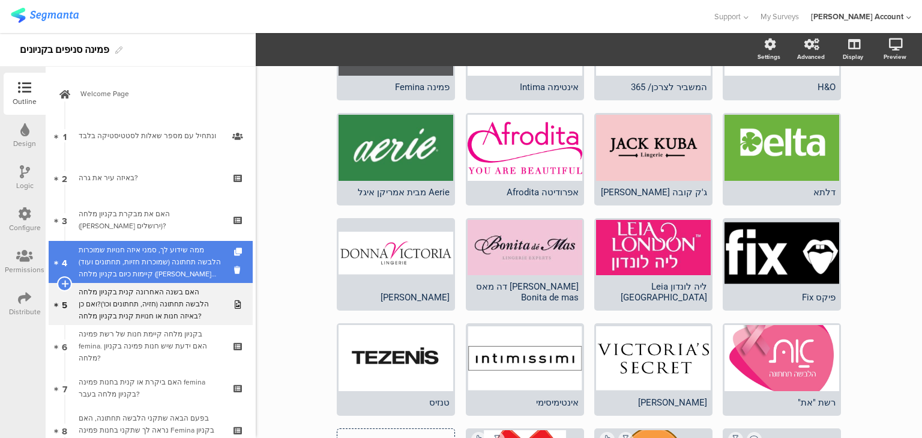
click at [174, 258] on div "ממה שידוע לך, סמני איזה חנויות שמוכרות הלבשה תחתונה (שמוכרות חזיות, תחתונים ועו…" at bounding box center [151, 262] width 144 height 36
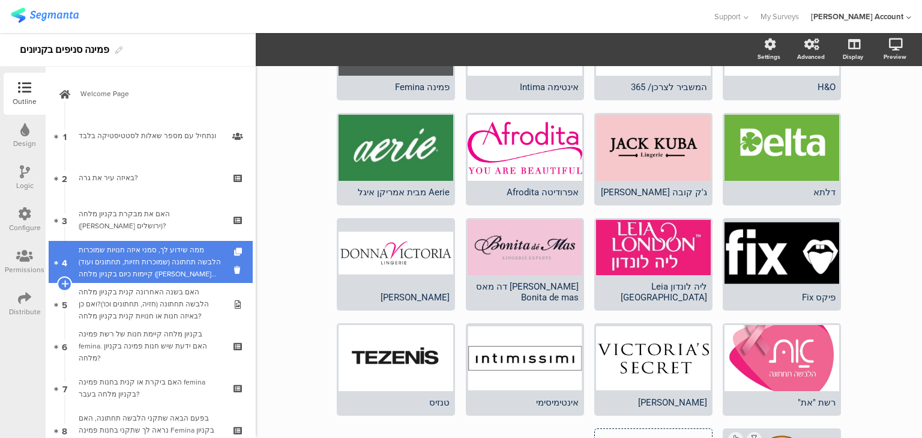
scroll to position [113, 0]
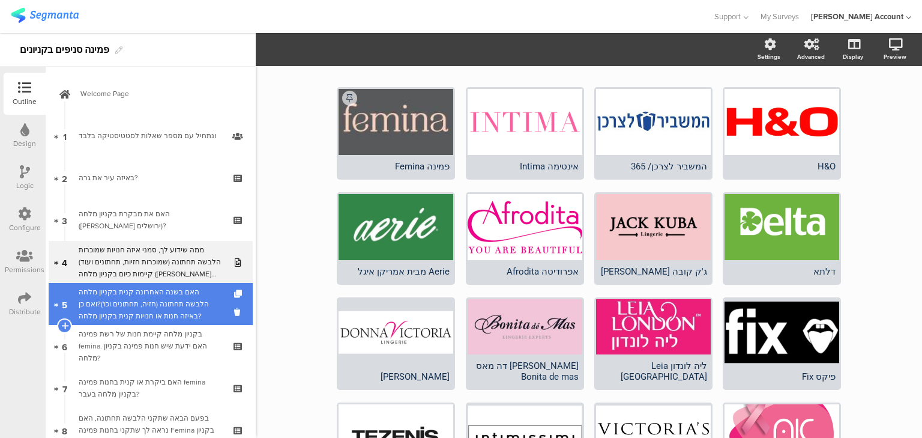
click at [187, 293] on div "האם בשנה האחרונה קנית בקניון מלחה הלבשה תחתונה (חזיה, תחתונים וכו')?ואם כן באיז…" at bounding box center [151, 304] width 144 height 36
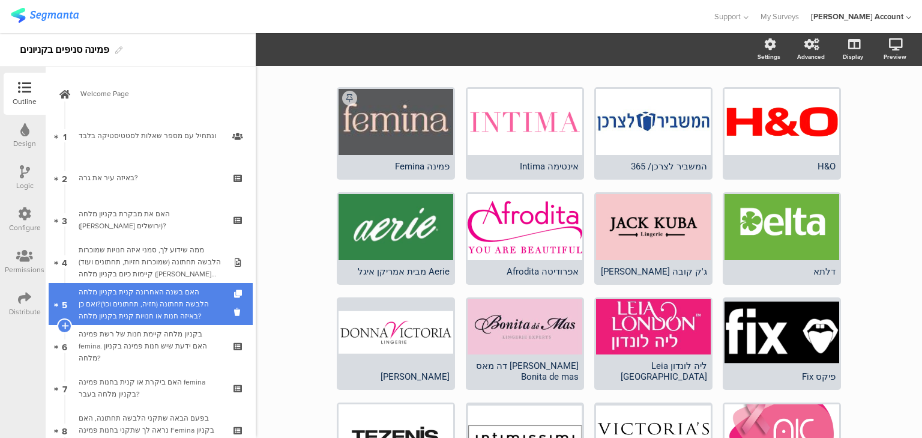
click at [193, 301] on div "האם בשנה האחרונה קנית בקניון מלחה הלבשה תחתונה (חזיה, תחתונים וכו')?ואם כן באיז…" at bounding box center [151, 304] width 144 height 36
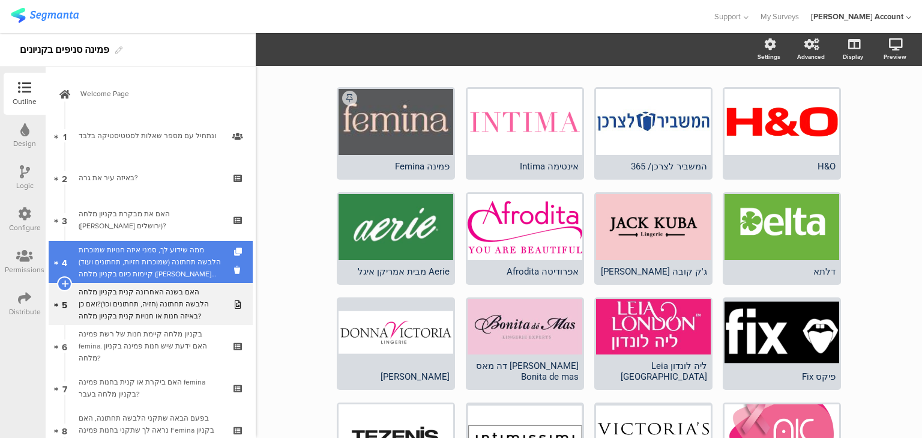
click at [193, 273] on div "ממה שידוע לך, סמני איזה חנויות שמוכרות הלבשה תחתונה (שמוכרות חזיות, תחתונים ועו…" at bounding box center [151, 262] width 144 height 36
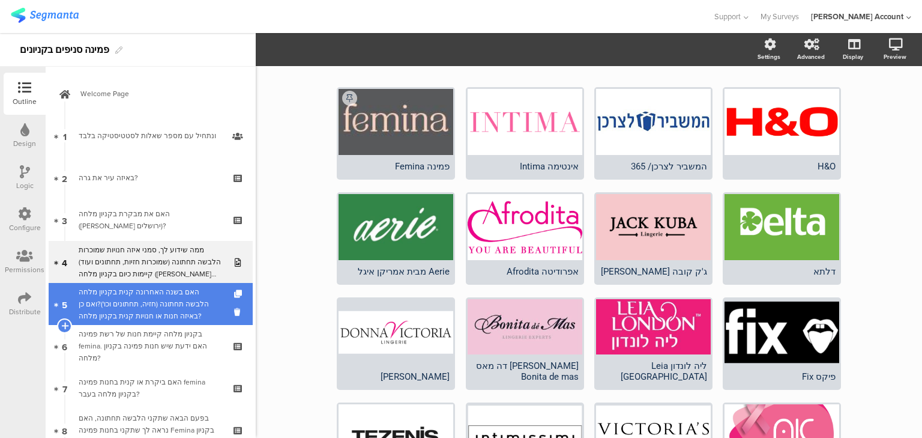
click at [199, 316] on div "האם בשנה האחרונה קנית בקניון מלחה הלבשה תחתונה (חזיה, תחתונים וכו')?ואם כן באיז…" at bounding box center [151, 304] width 144 height 36
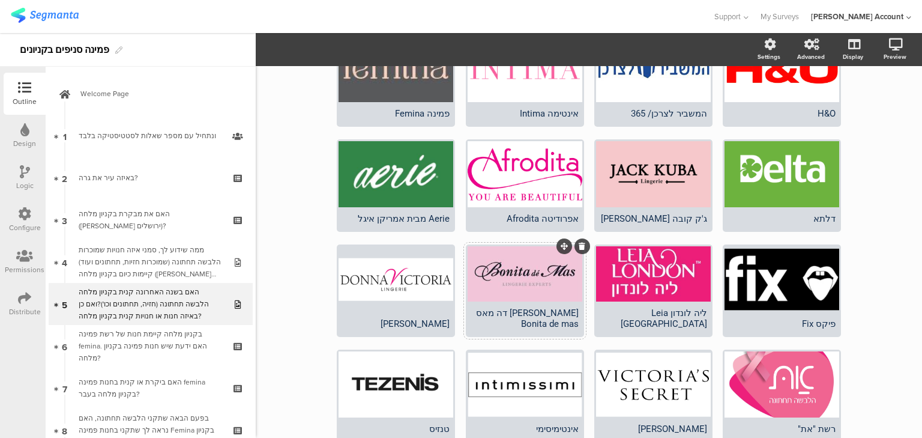
scroll to position [257, 0]
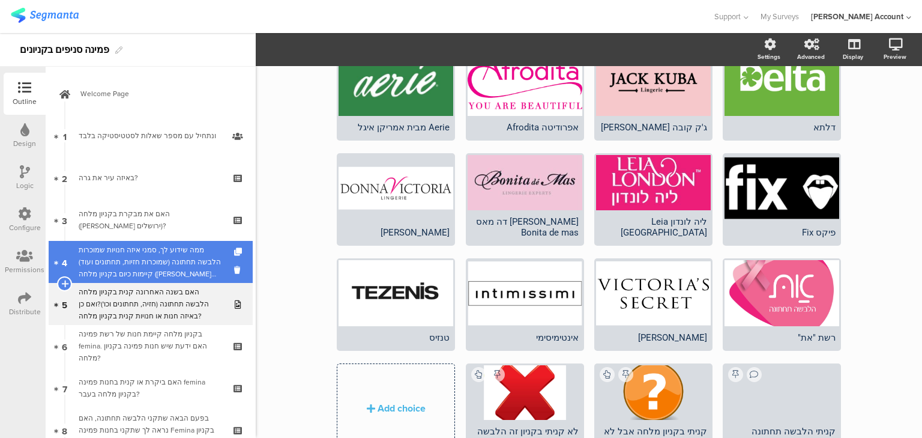
click at [173, 265] on div "ממה שידוע לך, סמני איזה חנויות שמוכרות הלבשה תחתונה (שמוכרות חזיות, תחתונים ועו…" at bounding box center [151, 262] width 144 height 36
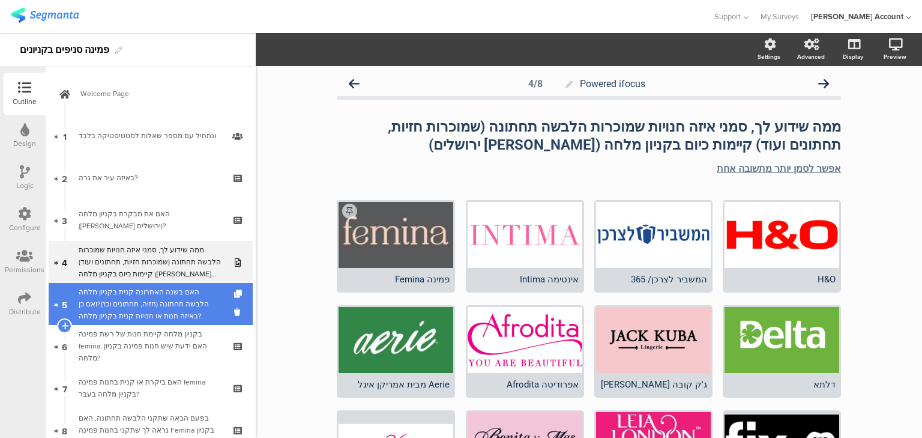
click at [171, 308] on div "האם בשנה האחרונה קנית בקניון מלחה הלבשה תחתונה (חזיה, תחתונים וכו')?ואם כן באיז…" at bounding box center [151, 304] width 144 height 36
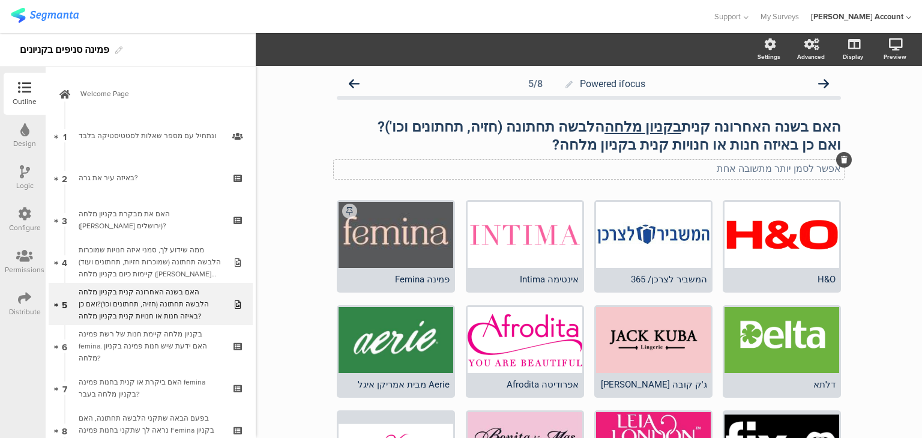
click at [791, 169] on div "אפשר לסמן יותר מתשובה אחת אפשר לסמן יותר מתשובה אחת" at bounding box center [589, 169] width 510 height 19
click at [791, 169] on p "אפשר לסמן יותר מתשובה אחת" at bounding box center [589, 168] width 504 height 11
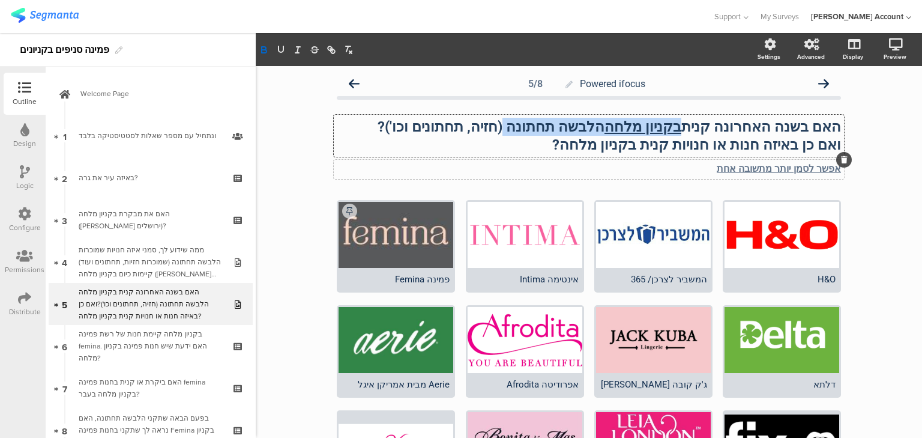
drag, startPoint x: 703, startPoint y: 127, endPoint x: 556, endPoint y: 133, distance: 146.6
click at [556, 133] on div "האם בשנה האחרונה קנית בקניון מלחה הלבשה תחתונה (חזיה, תחתונים וכו')? ואם כן באי…" at bounding box center [589, 136] width 510 height 42
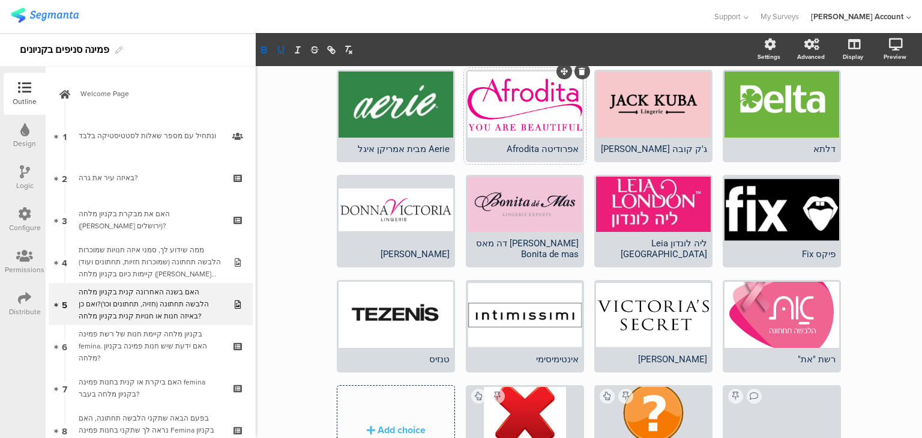
scroll to position [82, 0]
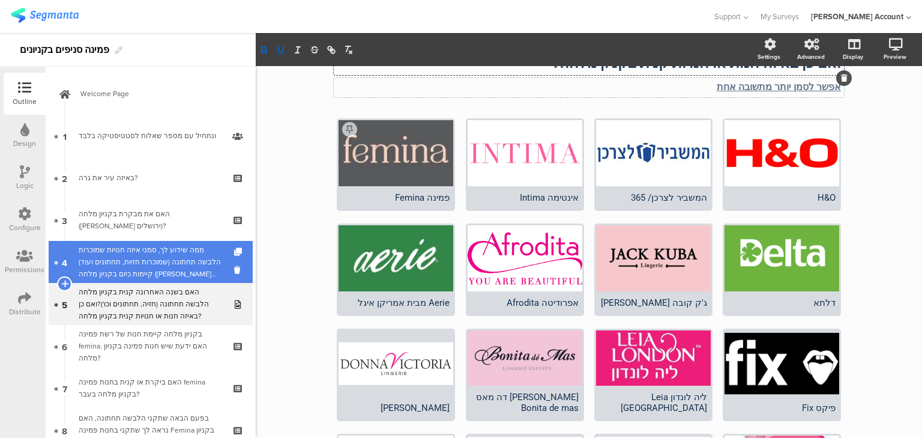
click at [135, 255] on div "ממה שידוע לך, סמני איזה חנויות שמוכרות הלבשה תחתונה (שמוכרות חזיות, תחתונים ועו…" at bounding box center [151, 262] width 144 height 36
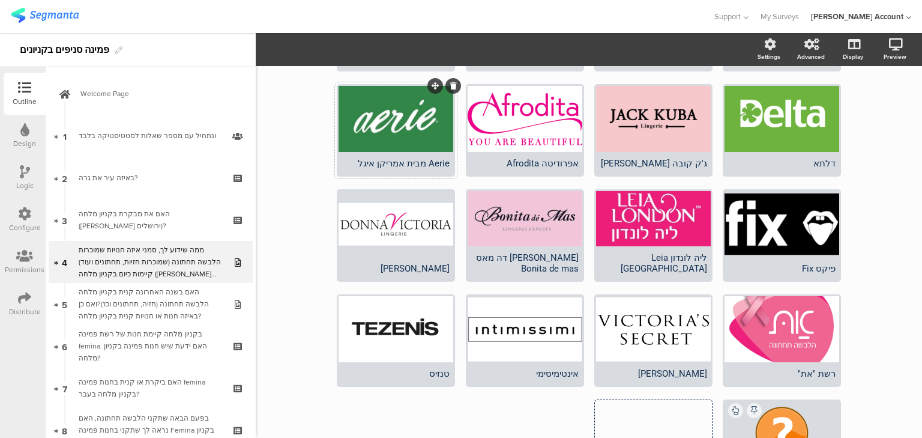
scroll to position [226, 0]
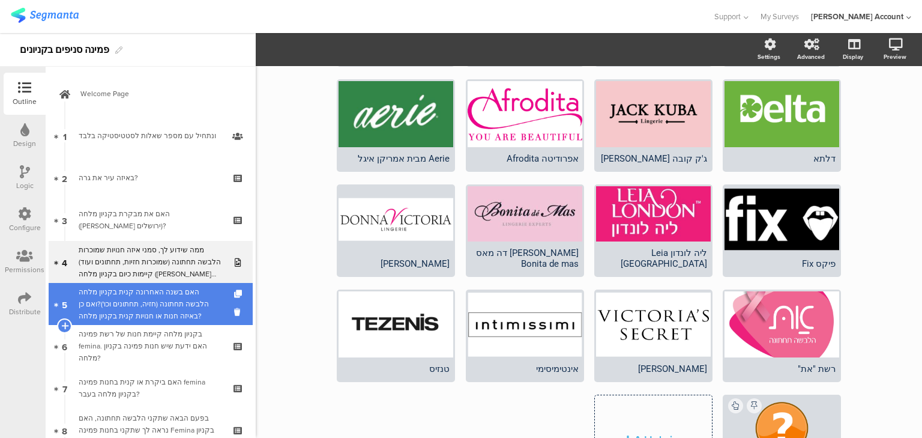
click at [148, 297] on div "האם בשנה האחרונה קנית בקניון מלחה הלבשה תחתונה (חזיה, תחתונים וכו')?ואם כן באיז…" at bounding box center [151, 304] width 144 height 36
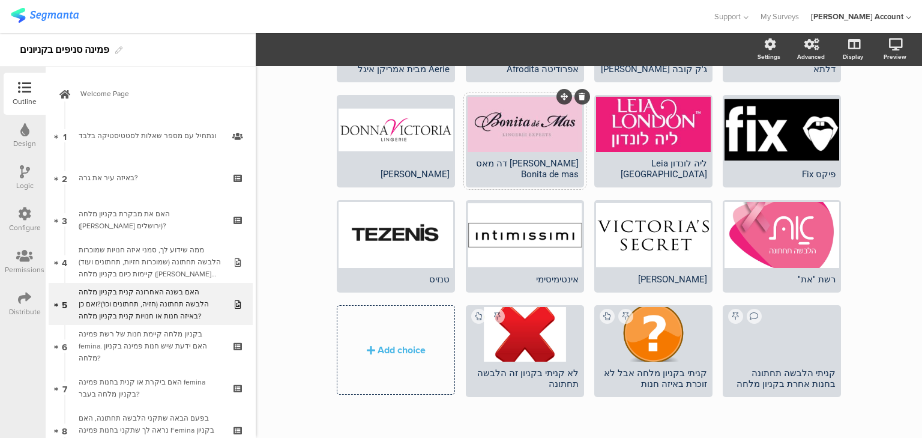
scroll to position [316, 0]
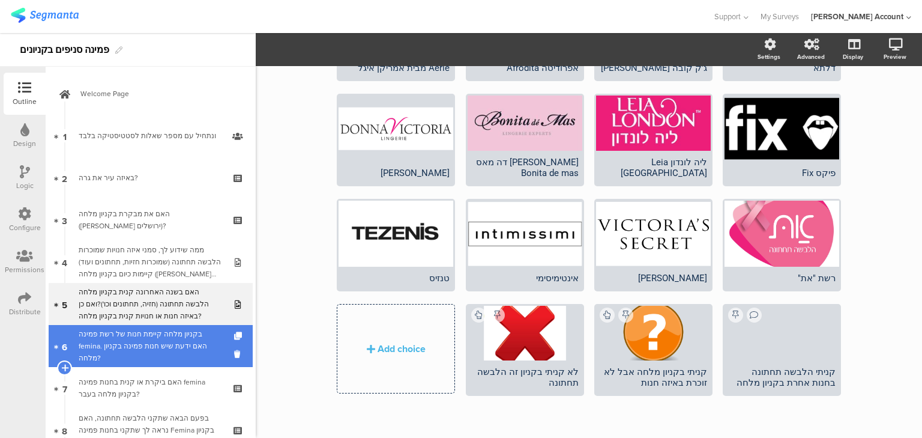
click at [155, 356] on div "בקניון מלחה קיימת חנות של רשת פמינה femina. האם ידעת שיש חנות פמינה בקניון מלחה?" at bounding box center [151, 346] width 144 height 36
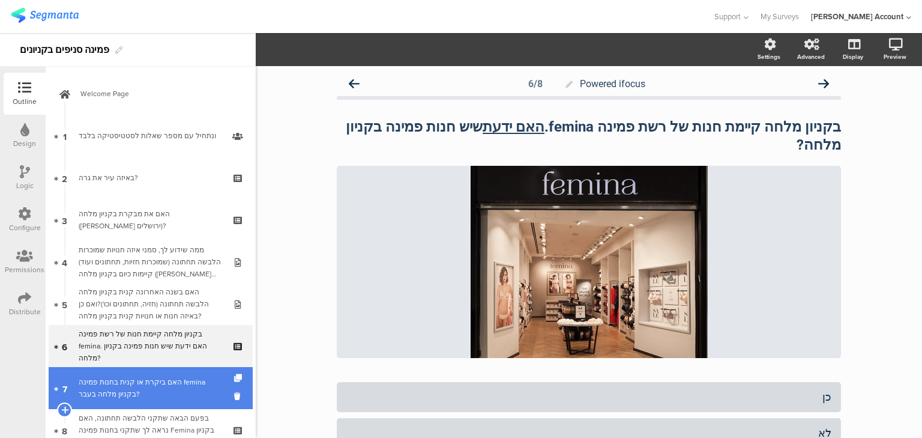
click at [113, 389] on div "האם ביקרת או קנית בחנות פמינה femina בקניון מלחה בעבר?" at bounding box center [151, 388] width 144 height 24
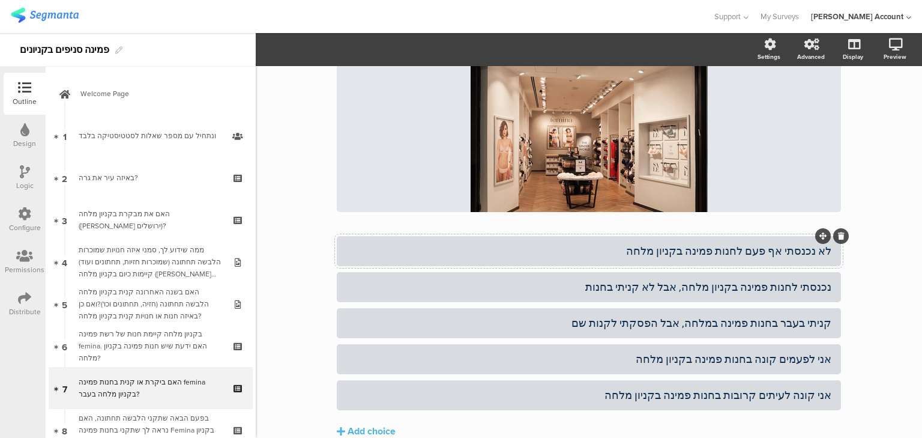
scroll to position [144, 0]
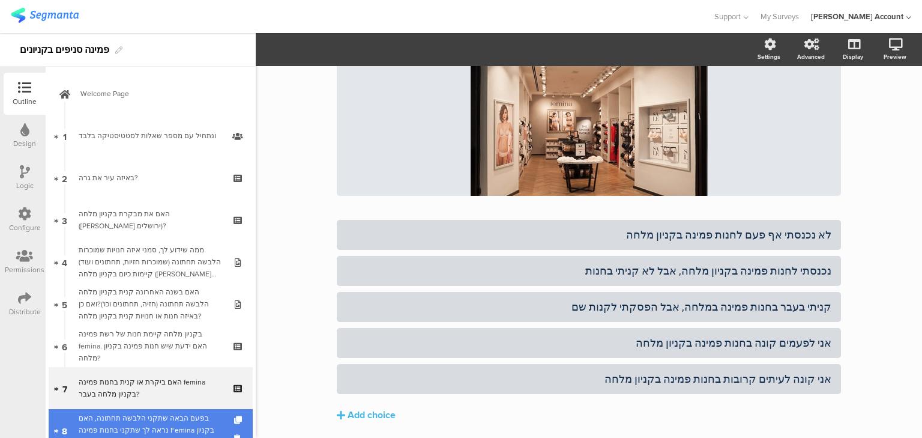
click at [132, 426] on div "בפעם הבאה שתקני הלבשה תחתונה, האם נראה לך שתקני בחנות פמינה Femina בקניון מלחה?" at bounding box center [151, 430] width 144 height 36
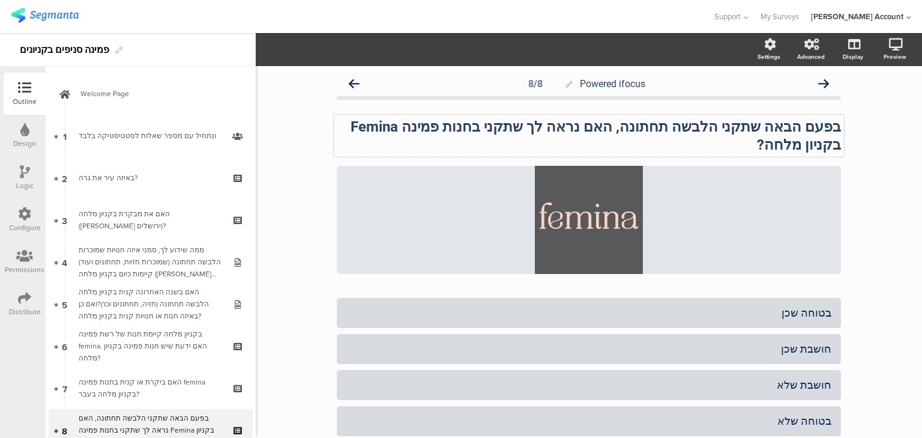
click at [658, 126] on div "בפעם הבאה שתקני הלבשה תחתונה, האם נראה לך שתקני בחנות פמינה Femina בקניון מלחה?…" at bounding box center [589, 136] width 510 height 42
click at [756, 127] on strong "בפעם הבאה שתקני הלבשה תחתונה, האם נראה לך שתקני בחנות פמינה Femina בקניון מלחה?" at bounding box center [594, 135] width 494 height 35
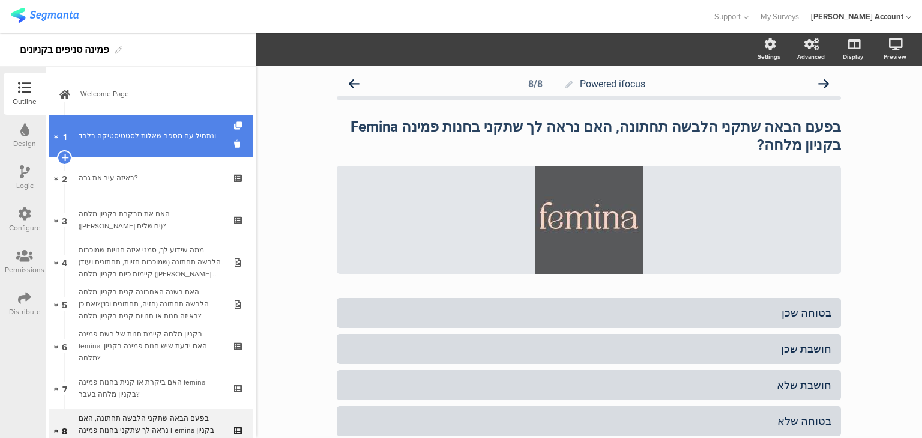
click at [139, 115] on link "1 ונתחיל עם מספר שאלות לסטטיסטיקה בלבד﻿﻿" at bounding box center [151, 136] width 204 height 42
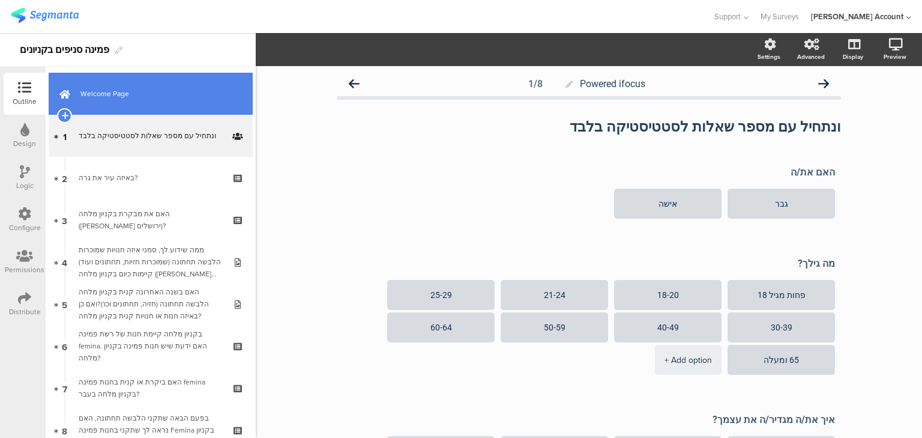
click at [113, 95] on span "Welcome Page" at bounding box center [157, 94] width 154 height 12
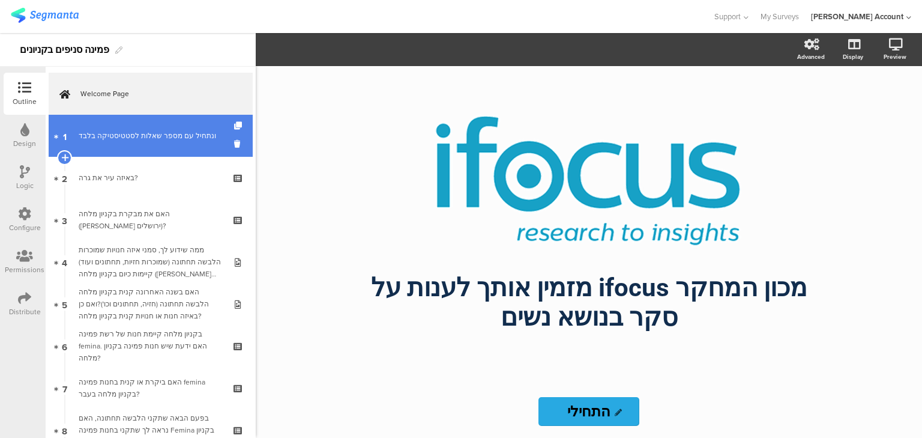
click at [49, 73] on link "Welcome Page" at bounding box center [151, 94] width 204 height 42
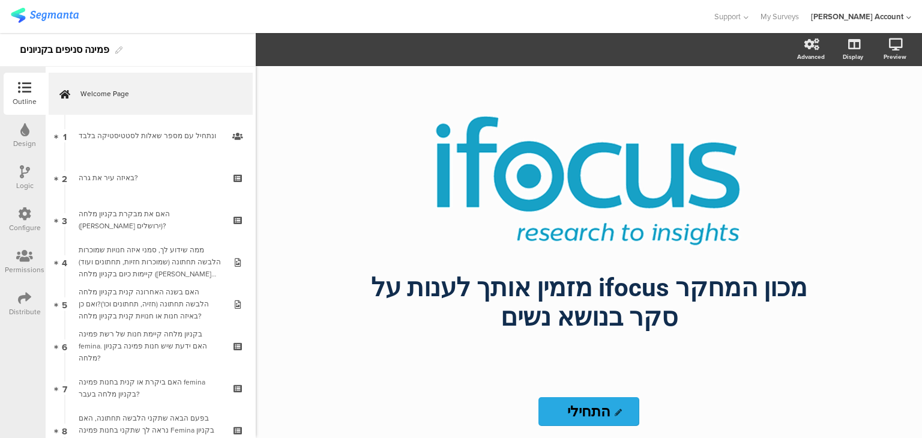
click at [49, 73] on link "Welcome Page" at bounding box center [151, 94] width 204 height 42
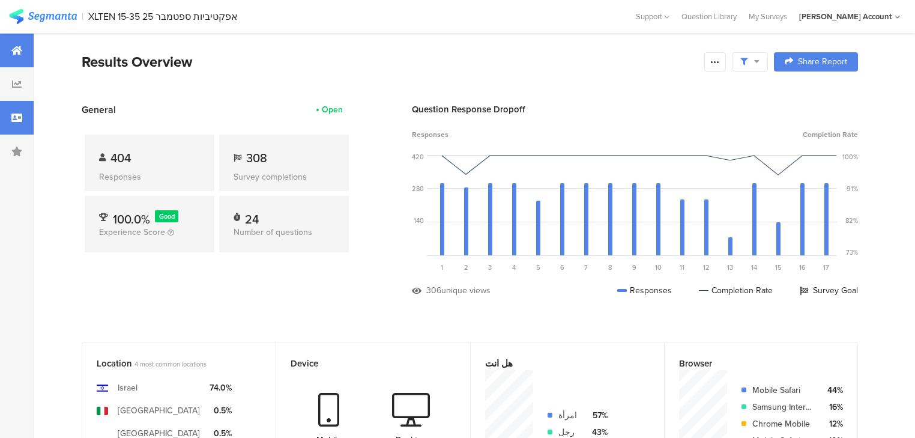
click at [27, 119] on div at bounding box center [17, 118] width 34 height 34
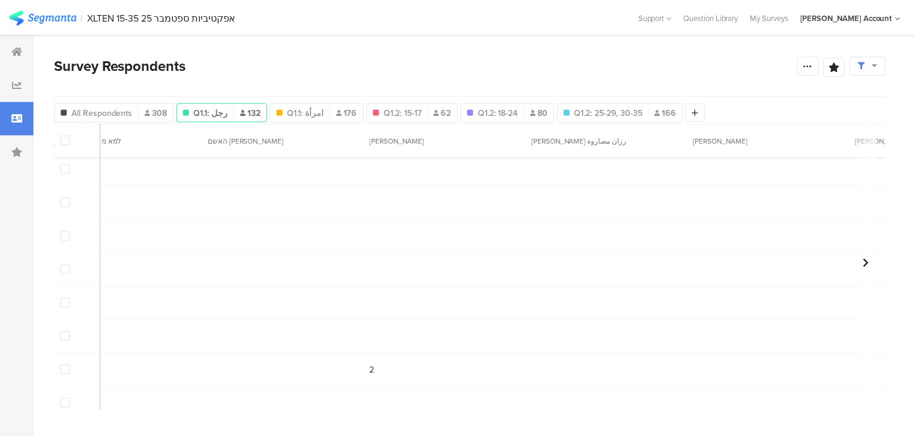
scroll to position [240, 6102]
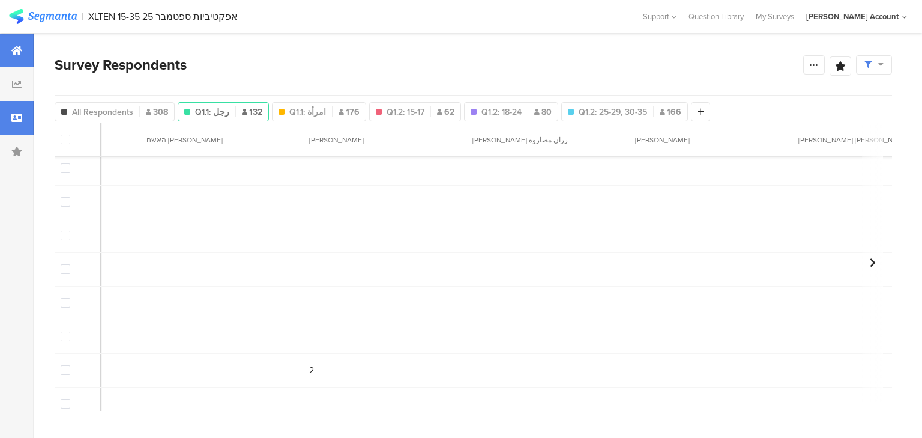
click at [17, 54] on icon at bounding box center [16, 51] width 11 height 10
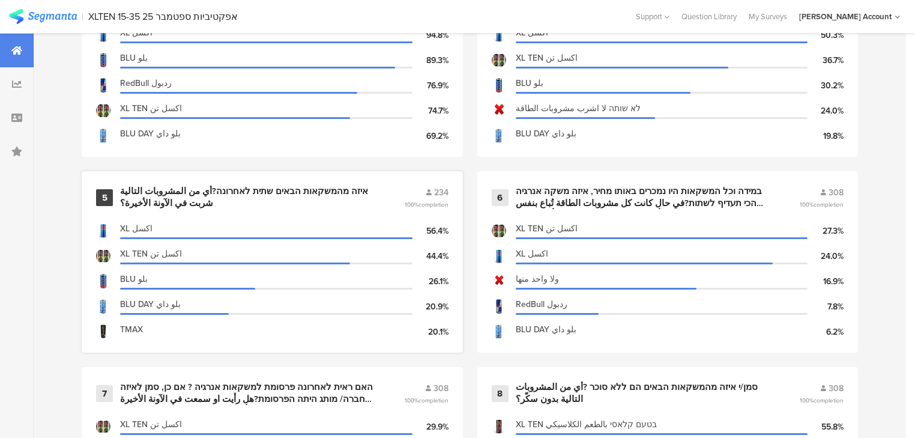
scroll to position [817, 0]
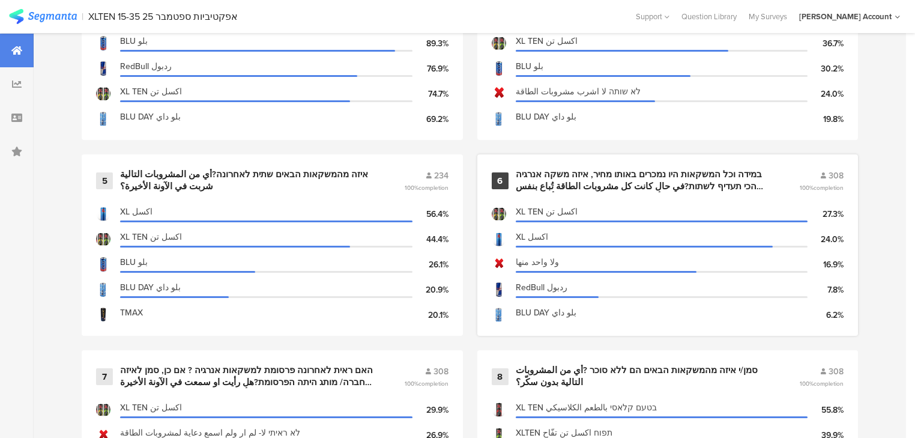
click at [593, 180] on div "במידה וכל המשקאות היו נמכרים באותו מחיר, איזה משקה אנרגיה הכי תעדיף לשתות?في حا…" at bounding box center [643, 180] width 255 height 23
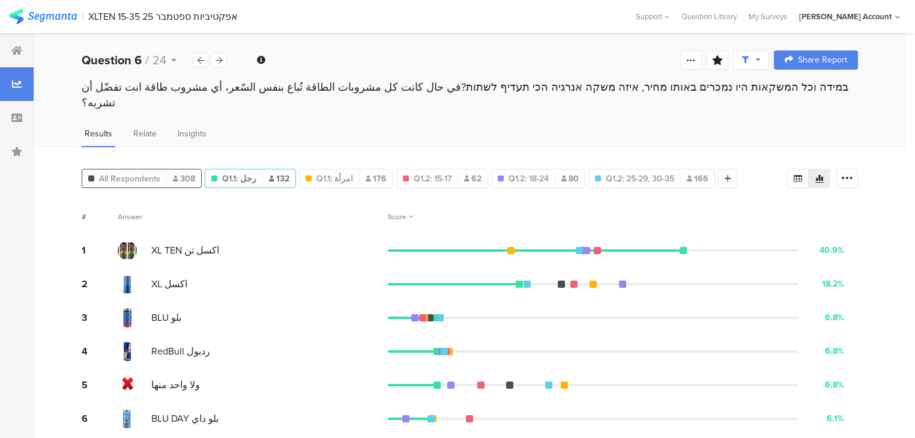
click at [138, 172] on span "All Respondents" at bounding box center [129, 178] width 61 height 13
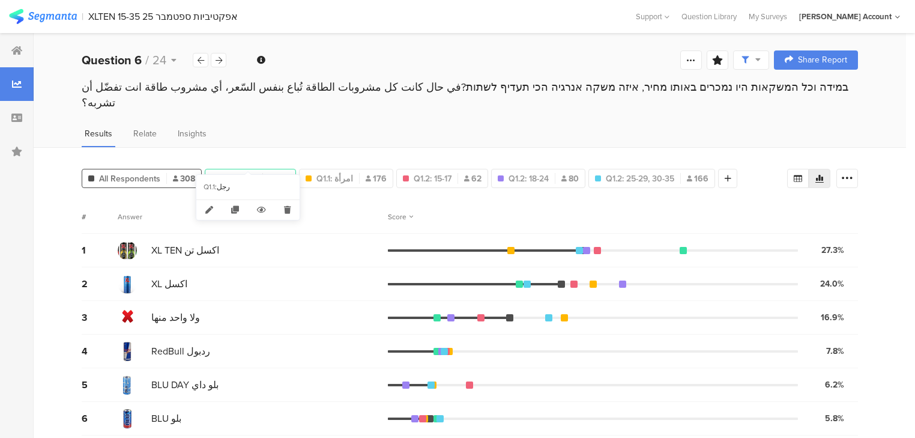
click at [246, 172] on span "Q1.1: رجل" at bounding box center [239, 178] width 34 height 13
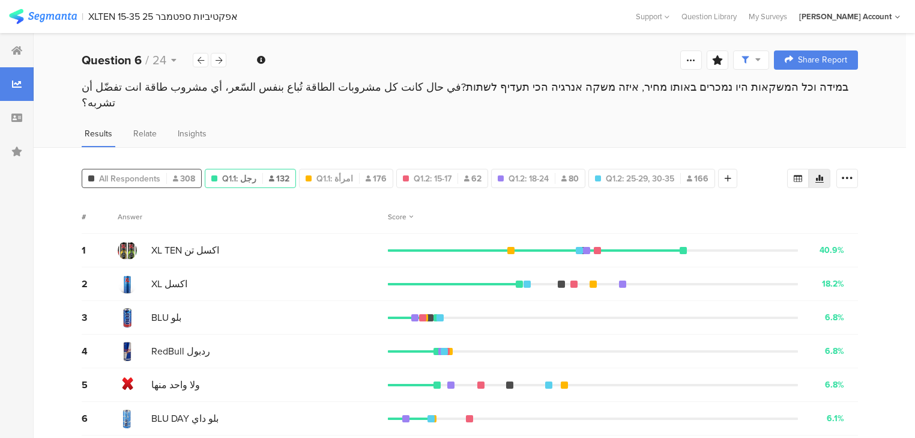
click at [159, 172] on span "All Respondents" at bounding box center [129, 178] width 61 height 13
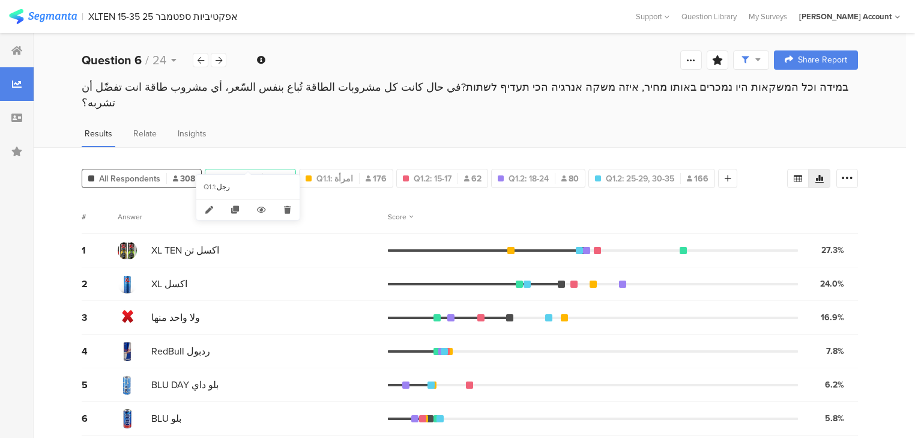
click at [249, 172] on span "Q1.1: رجل" at bounding box center [239, 178] width 34 height 13
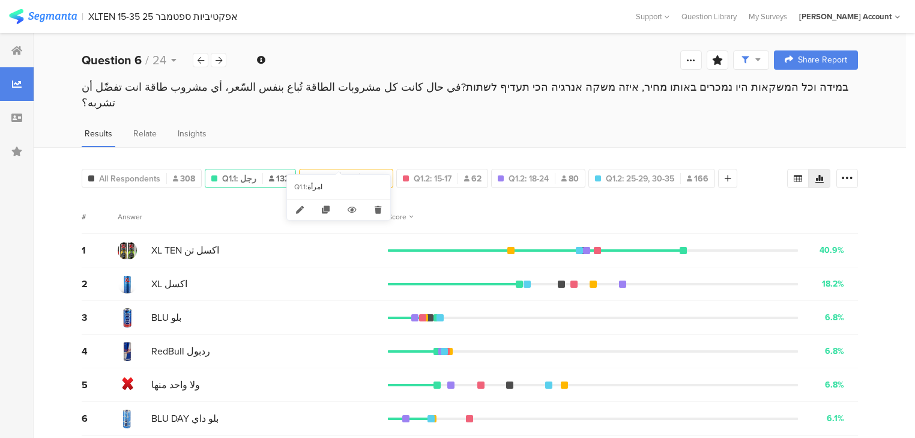
click at [343, 172] on div "Q1.1: امرأة 176" at bounding box center [346, 178] width 93 height 13
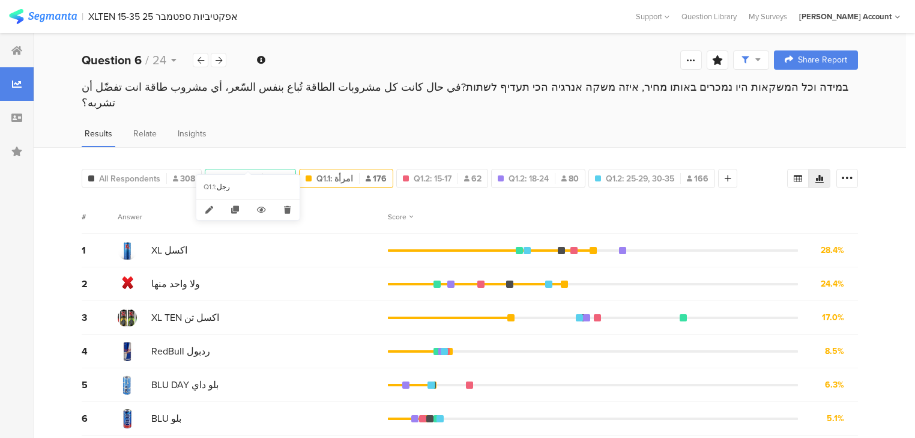
click at [247, 172] on span "Q1.1: رجل" at bounding box center [239, 178] width 34 height 13
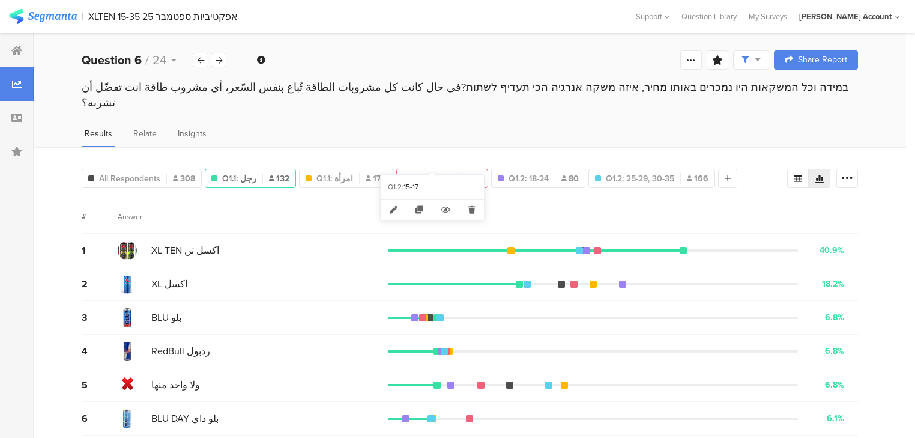
click at [441, 172] on span "Q1.2: 15-17" at bounding box center [433, 178] width 38 height 13
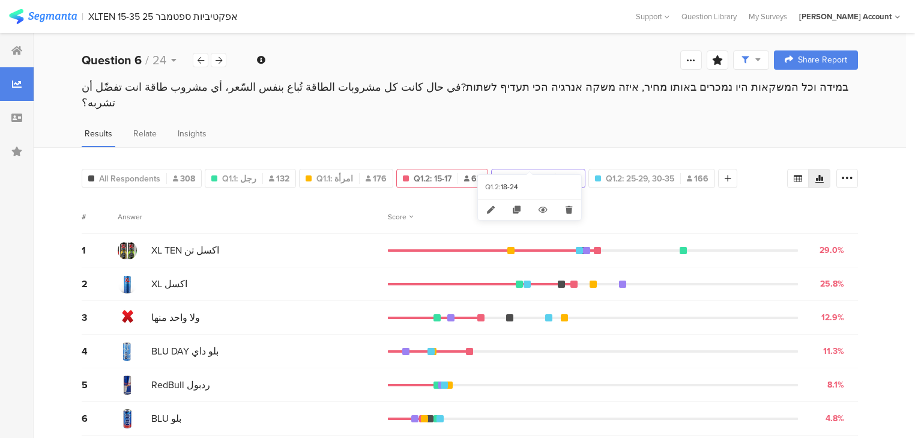
click at [531, 172] on span "Q1.2: 18-24" at bounding box center [529, 178] width 40 height 13
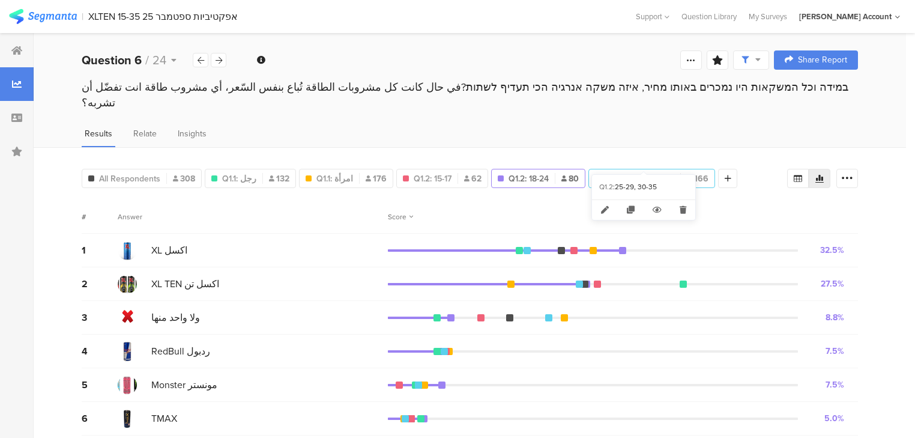
click at [634, 172] on span "Q1.2: 25-29, 30-35" at bounding box center [640, 178] width 68 height 13
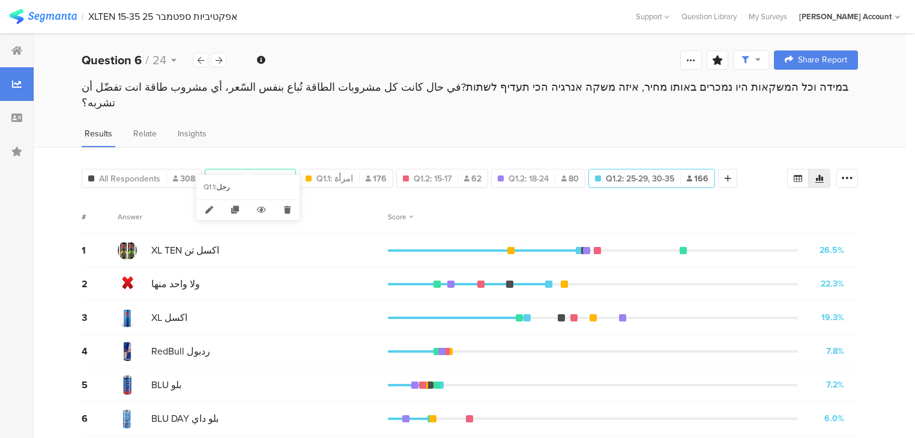
click at [235, 172] on span "Q1.1: رجل" at bounding box center [239, 178] width 34 height 13
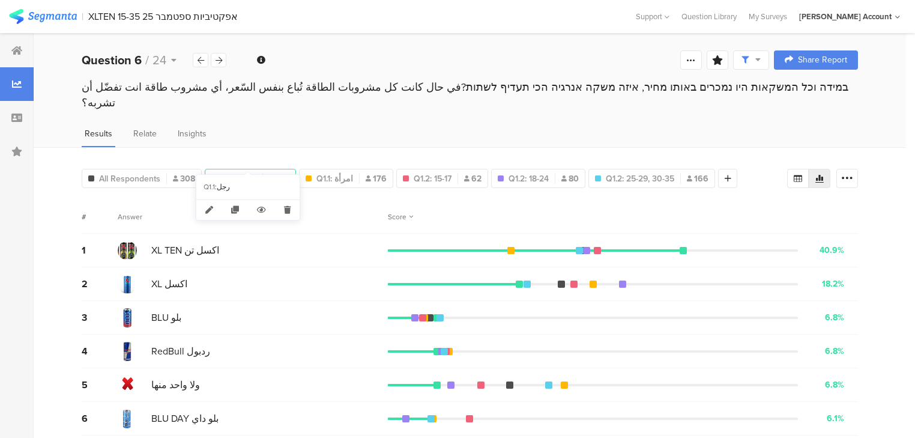
click at [271, 172] on span "132" at bounding box center [279, 178] width 20 height 13
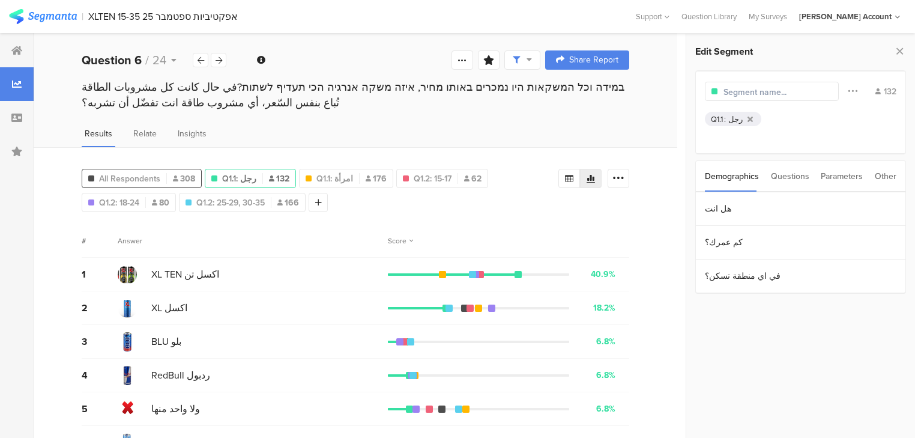
click at [119, 173] on span "All Respondents" at bounding box center [129, 178] width 61 height 13
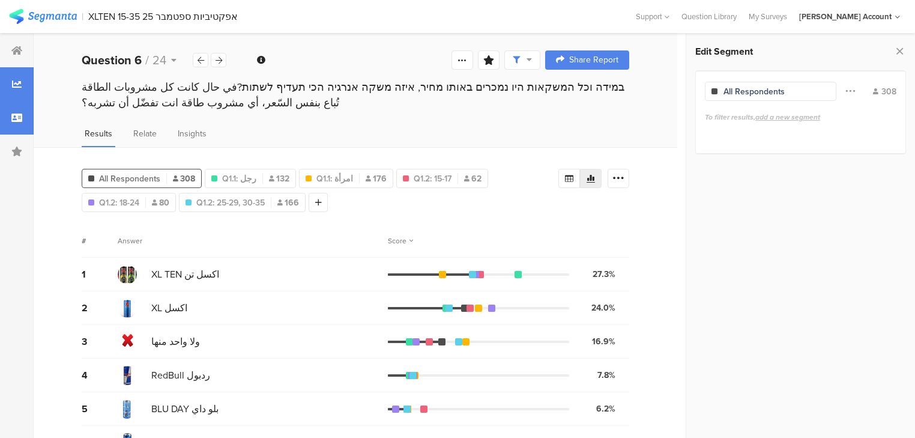
click at [16, 120] on icon at bounding box center [16, 118] width 11 height 10
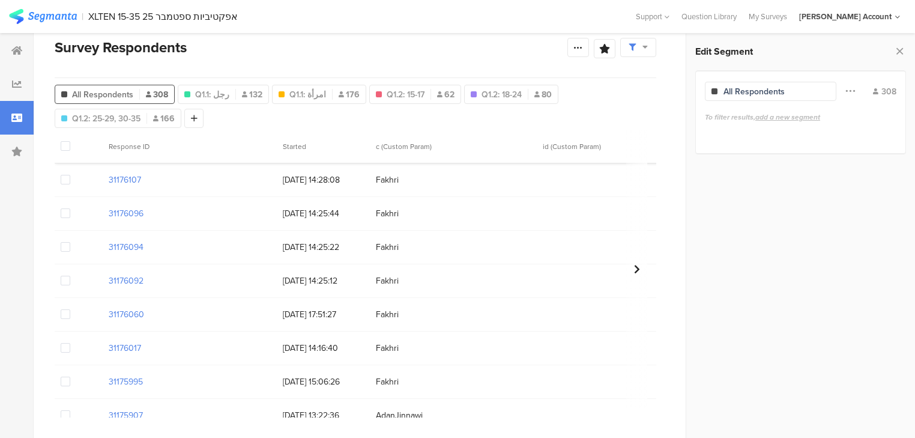
scroll to position [5626, 0]
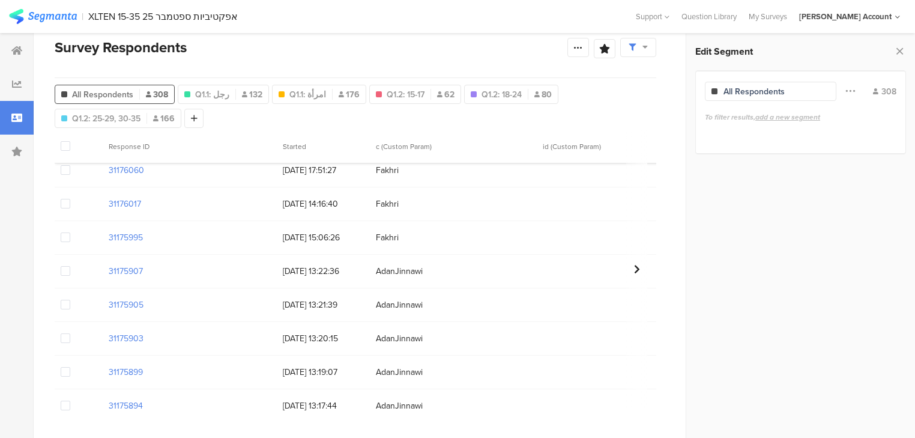
click at [63, 339] on span at bounding box center [66, 338] width 10 height 10
click at [70, 333] on input "checkbox" at bounding box center [70, 333] width 0 height 0
click at [201, 144] on span "Delete" at bounding box center [205, 146] width 25 height 9
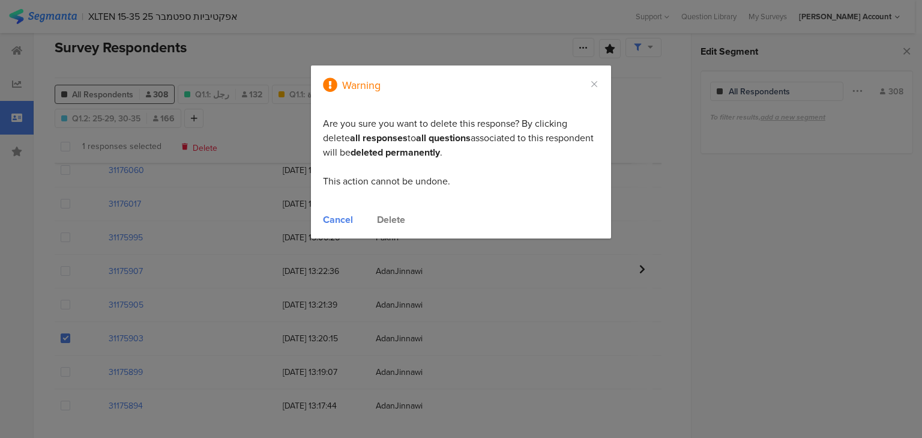
click at [327, 224] on div "Cancel" at bounding box center [338, 220] width 30 height 14
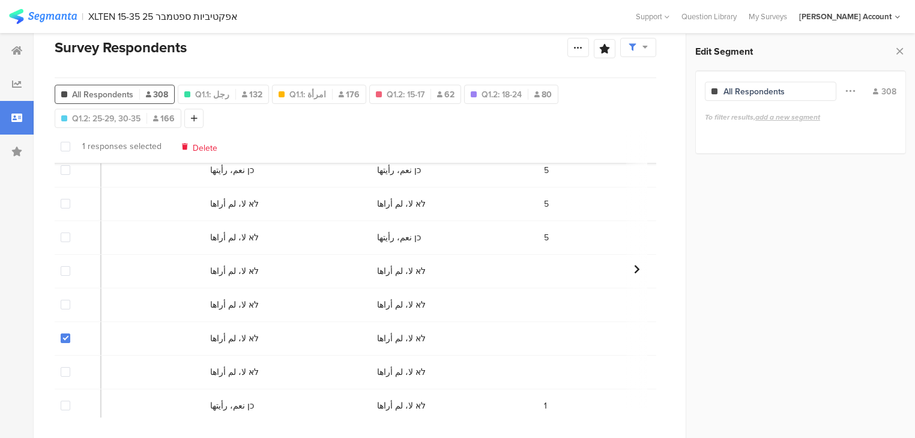
scroll to position [5626, 4518]
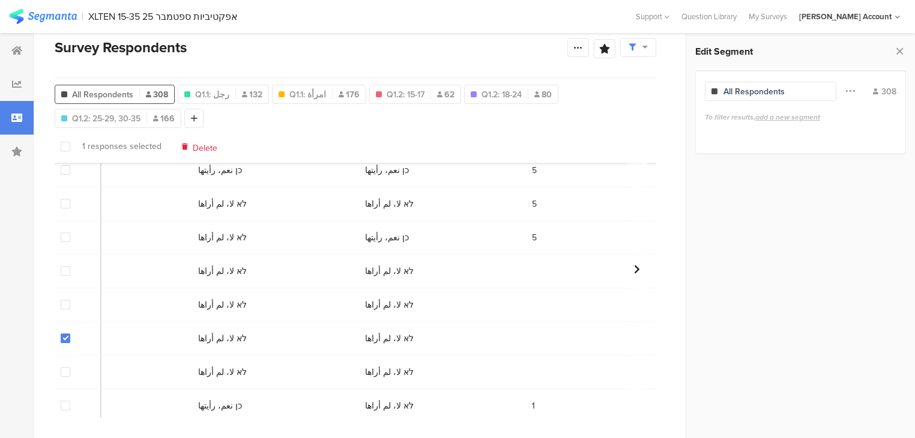
drag, startPoint x: 208, startPoint y: 148, endPoint x: 214, endPoint y: 163, distance: 16.7
click at [208, 148] on span "Delete" at bounding box center [205, 146] width 25 height 9
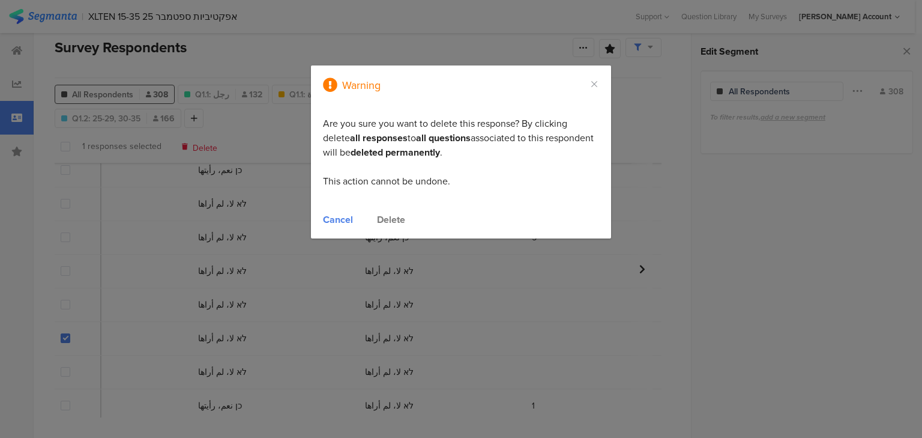
click at [393, 218] on div "Delete" at bounding box center [391, 220] width 28 height 14
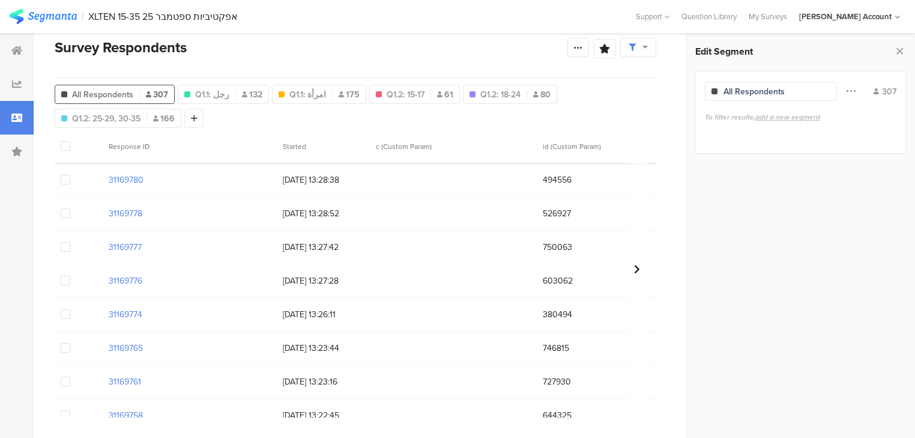
scroll to position [9517, 0]
click at [65, 281] on span at bounding box center [66, 281] width 10 height 10
click at [70, 276] on input "checkbox" at bounding box center [70, 276] width 0 height 0
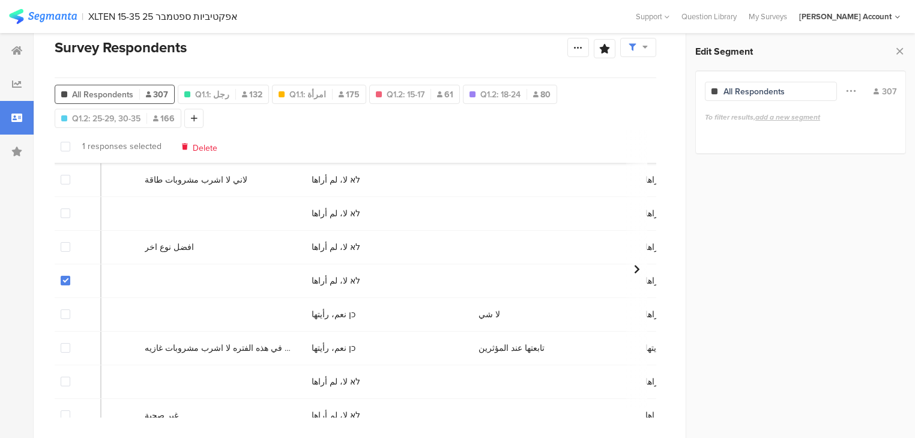
scroll to position [9517, 3856]
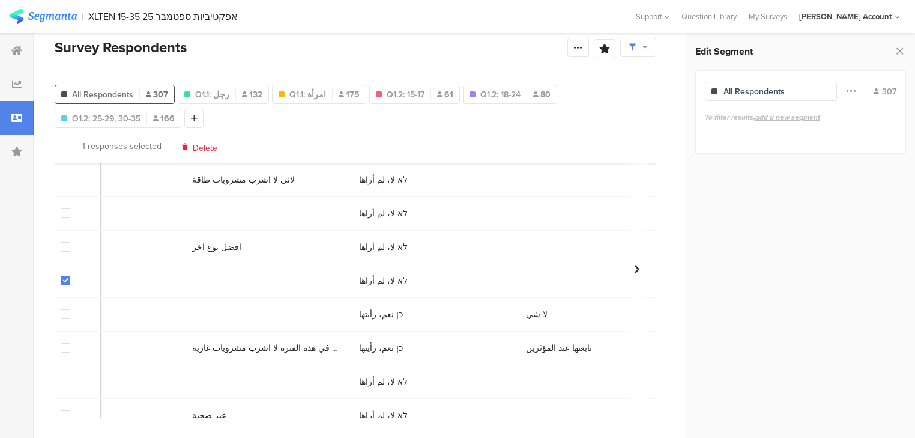
click at [62, 278] on span at bounding box center [66, 281] width 10 height 10
click at [70, 276] on input "checkbox" at bounding box center [70, 276] width 0 height 0
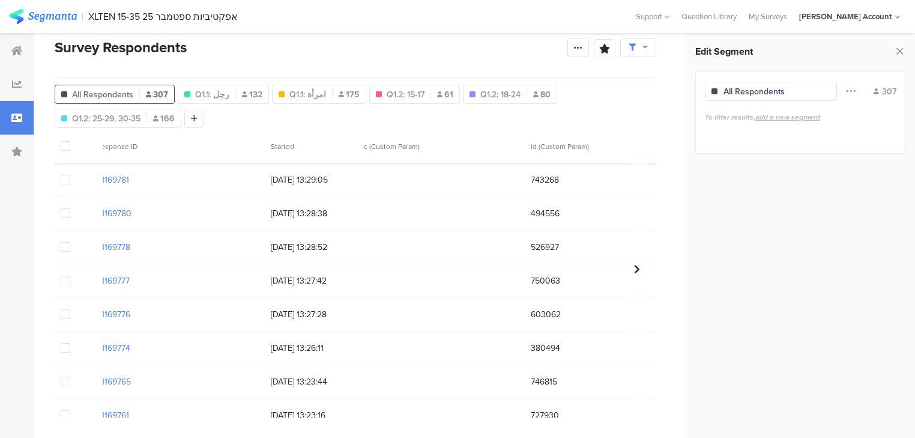
scroll to position [9517, 0]
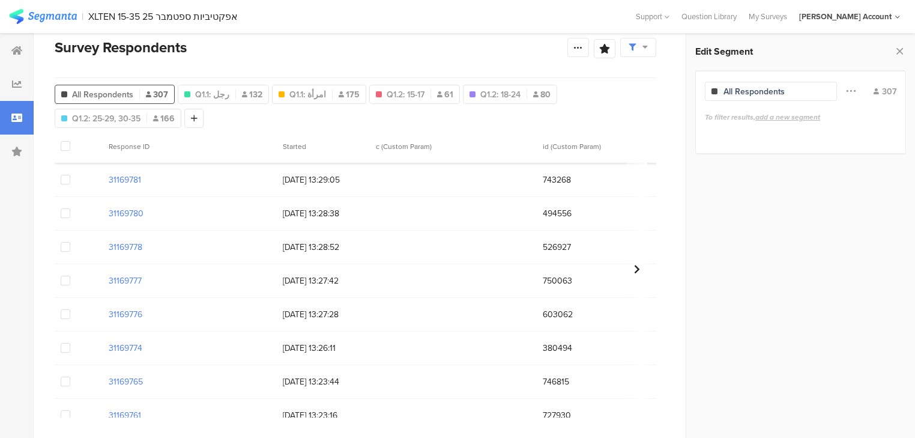
click at [65, 281] on span at bounding box center [66, 281] width 10 height 10
click at [70, 276] on input "checkbox" at bounding box center [70, 276] width 0 height 0
click at [207, 148] on span "Delete" at bounding box center [205, 146] width 25 height 9
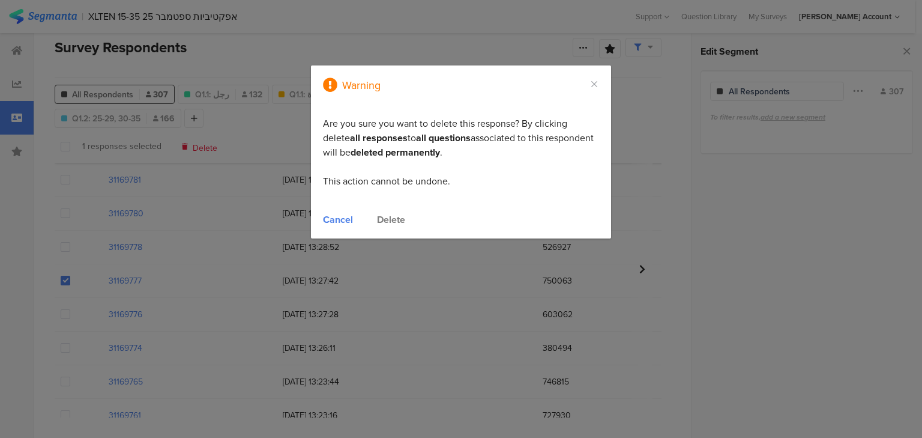
click at [386, 216] on div "Delete" at bounding box center [391, 220] width 28 height 14
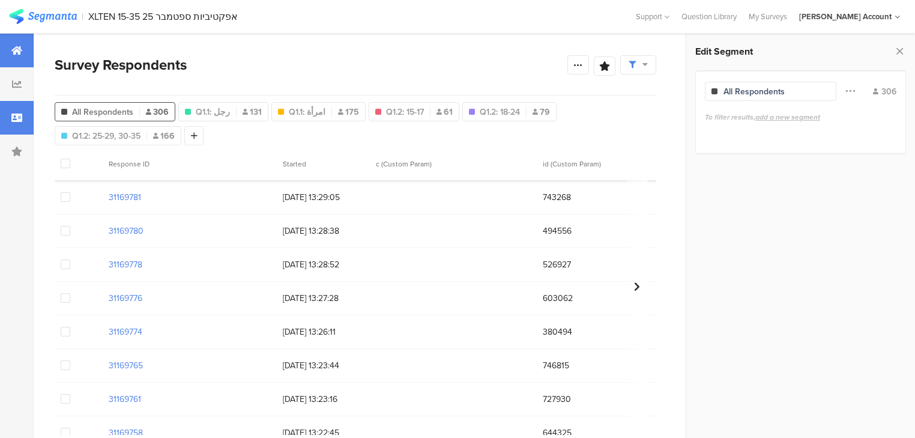
click at [20, 50] on icon at bounding box center [16, 51] width 11 height 10
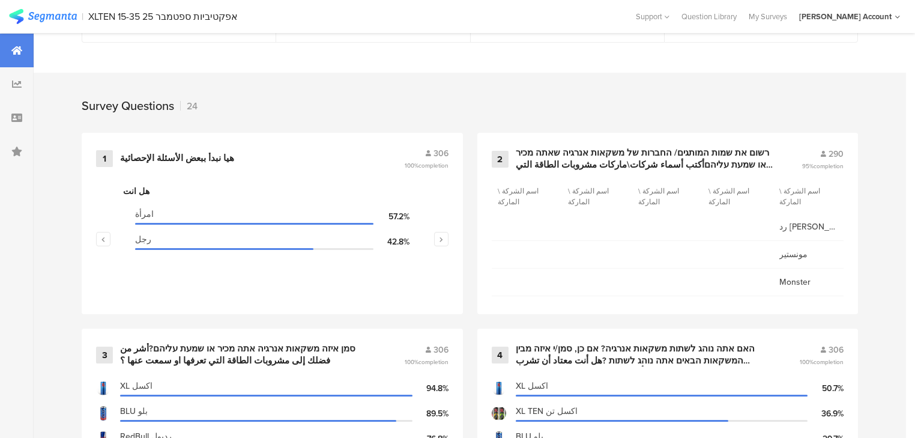
scroll to position [480, 0]
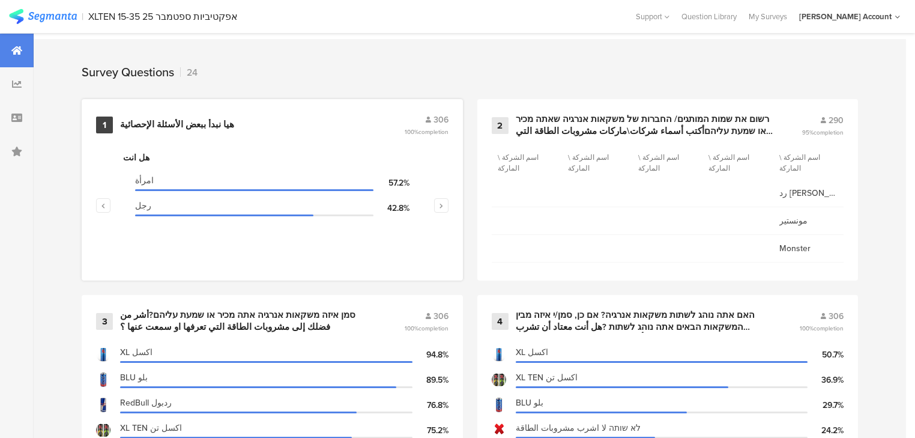
click at [134, 120] on div "هيا نبدأ ببعض الأسئلة الإحصائية" at bounding box center [177, 125] width 114 height 12
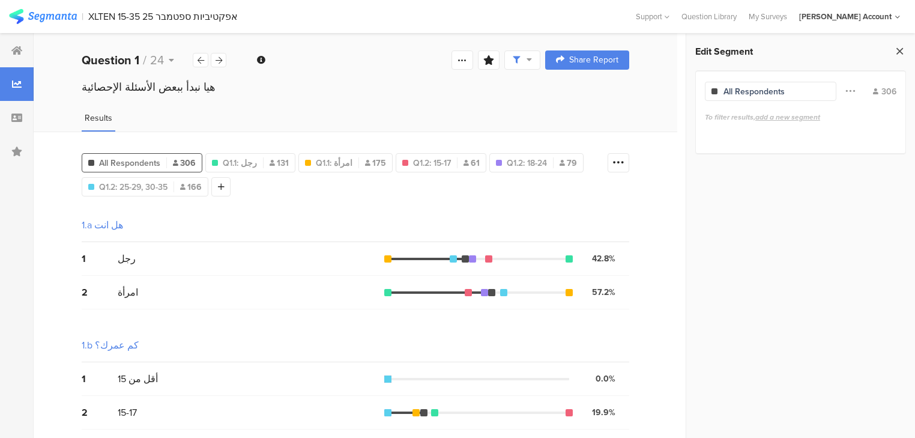
click at [897, 51] on icon at bounding box center [900, 51] width 13 height 17
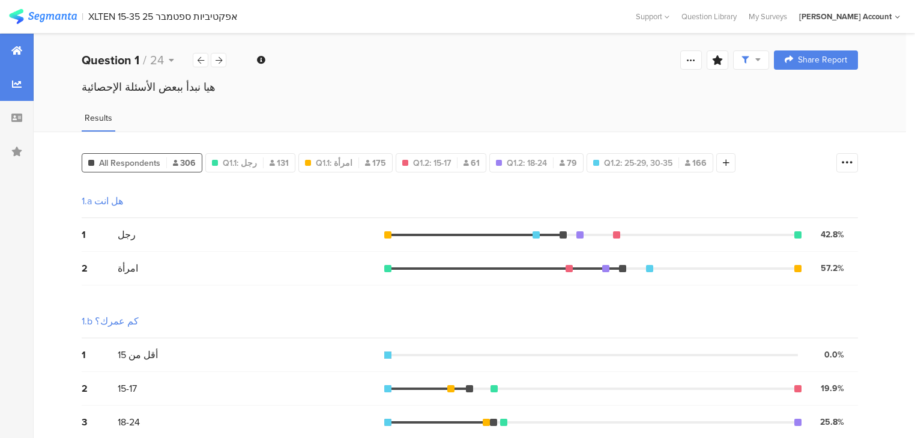
click at [17, 50] on icon at bounding box center [16, 51] width 11 height 10
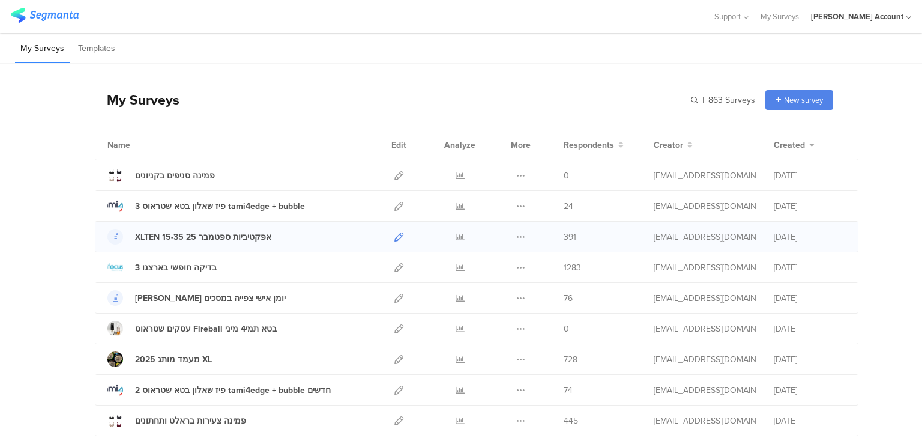
click at [395, 235] on icon at bounding box center [399, 236] width 9 height 9
click at [395, 175] on icon at bounding box center [399, 175] width 9 height 9
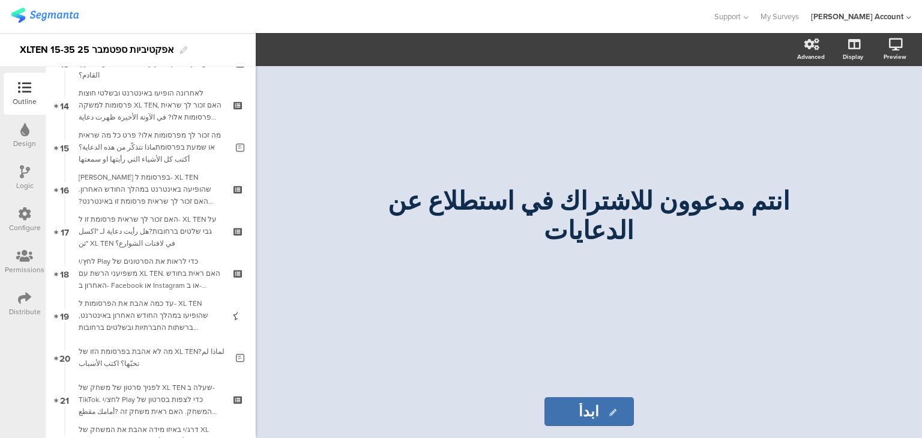
scroll to position [625, 0]
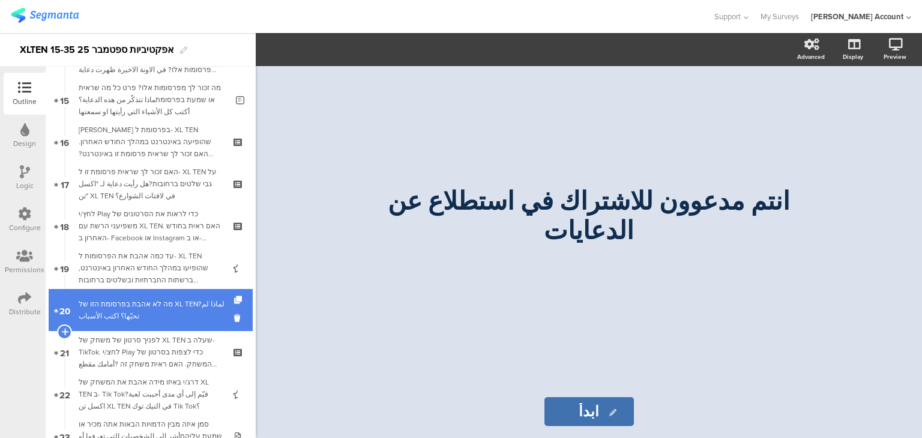
click at [166, 308] on div "מה לא אהבת בפרסומת הזו של XL TEN?لماذا لم تحبّها؟ اكتب الأسباب" at bounding box center [153, 310] width 148 height 24
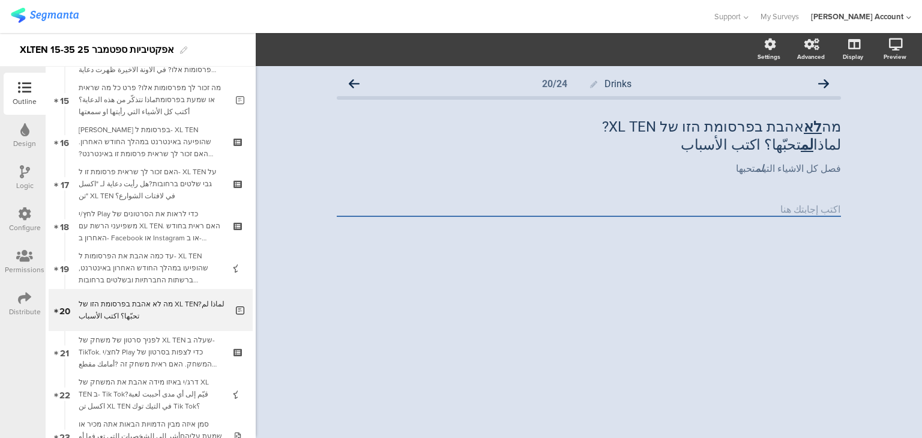
click at [26, 180] on div "Logic" at bounding box center [24, 185] width 17 height 11
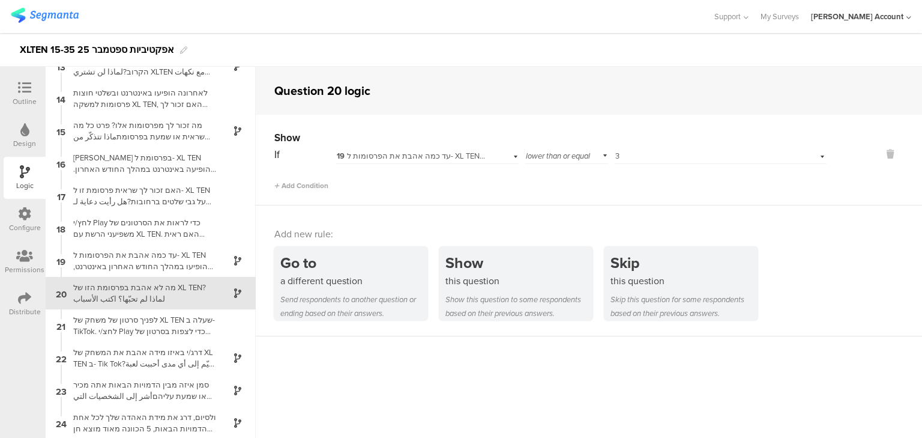
scroll to position [407, 0]
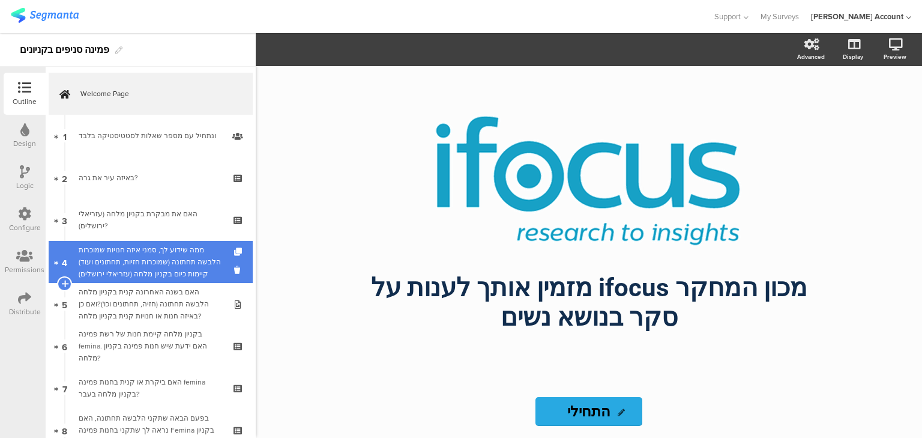
scroll to position [144, 0]
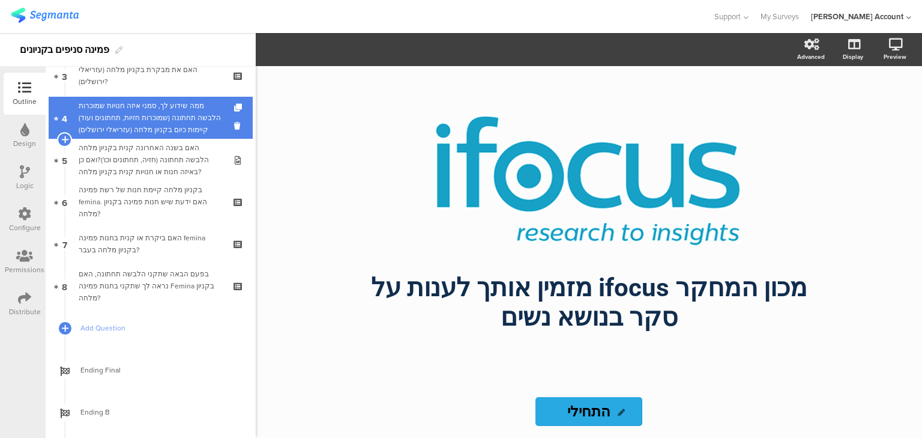
click at [142, 126] on div "ממה שידוע לך, סמני איזה חנויות שמוכרות הלבשה תחתונה (שמוכרות חזיות, תחתונים ועו…" at bounding box center [151, 118] width 144 height 36
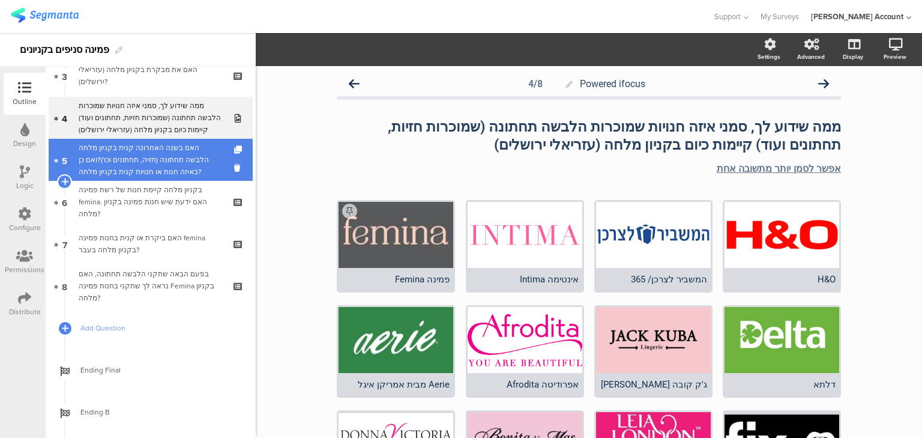
click at [132, 166] on div "האם בשנה האחרונה קנית בקניון מלחה הלבשה תחתונה (חזיה, תחתונים וכו')?ואם כן באיז…" at bounding box center [151, 160] width 144 height 36
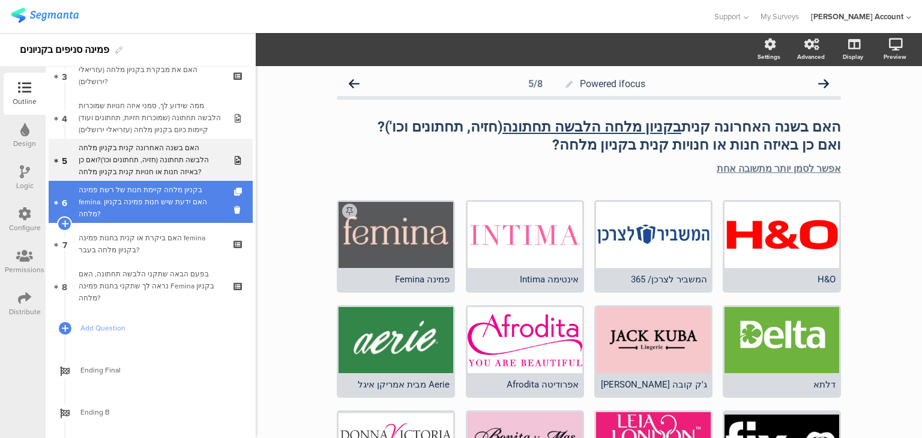
click at [134, 195] on div "בקניון מלחה קיימת חנות של רשת פמינה femina. האם ידעת שיש חנות פמינה בקניון מלחה?" at bounding box center [151, 202] width 144 height 36
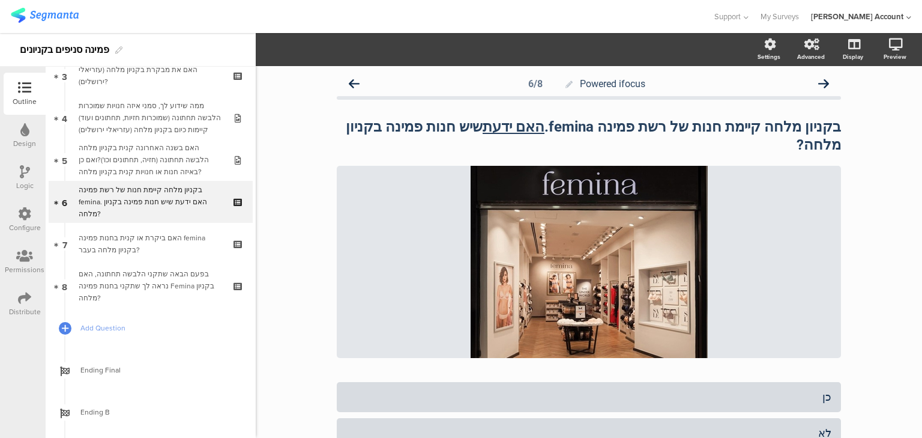
click at [25, 180] on div "Logic" at bounding box center [24, 185] width 17 height 11
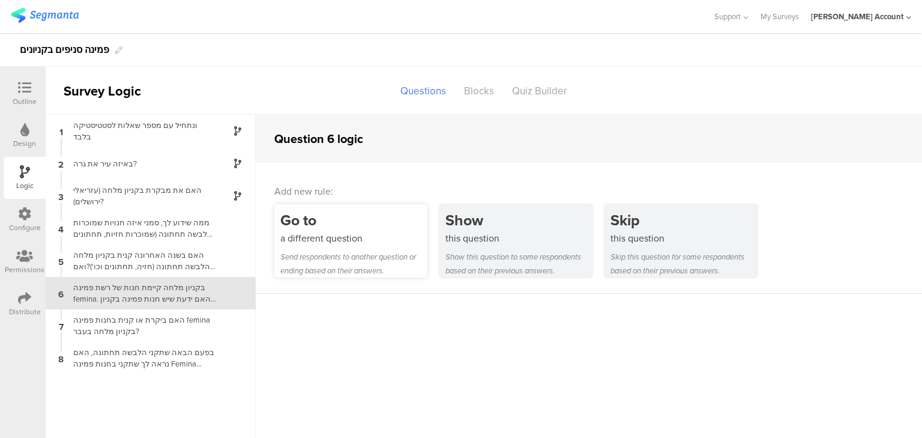
click at [369, 247] on div "Go to a different question Send respondents to another question or ending based…" at bounding box center [350, 240] width 153 height 73
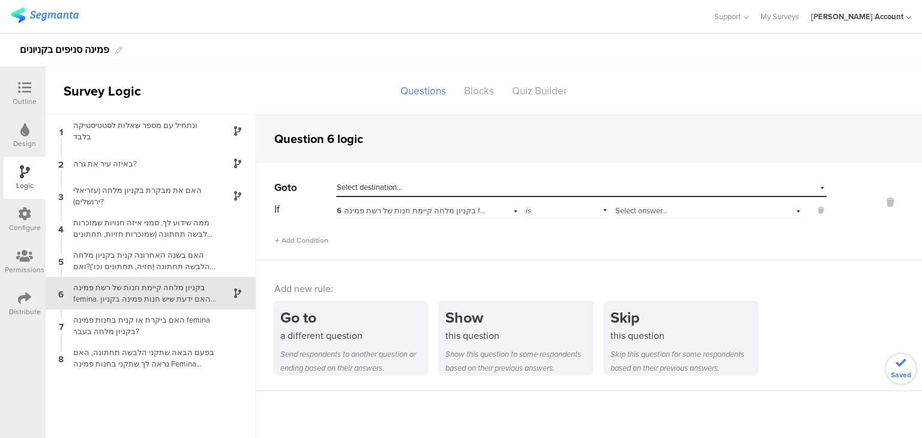
click at [664, 208] on span "Select answer..." at bounding box center [642, 210] width 52 height 11
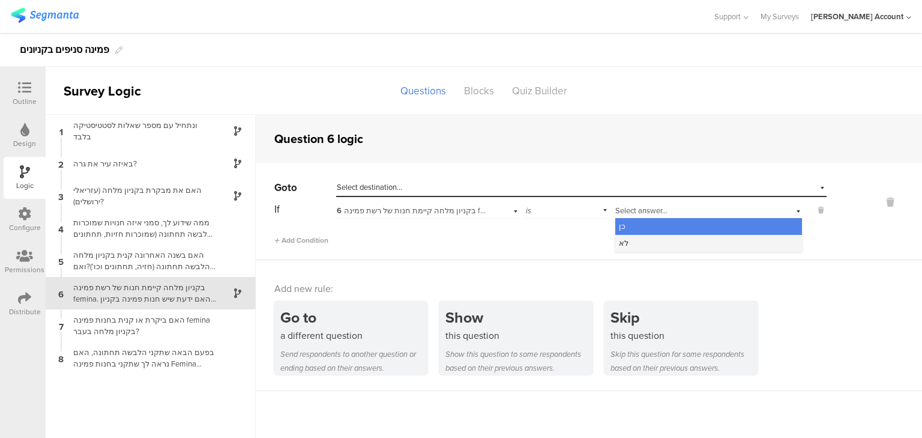
click at [675, 249] on div "לא" at bounding box center [709, 243] width 187 height 17
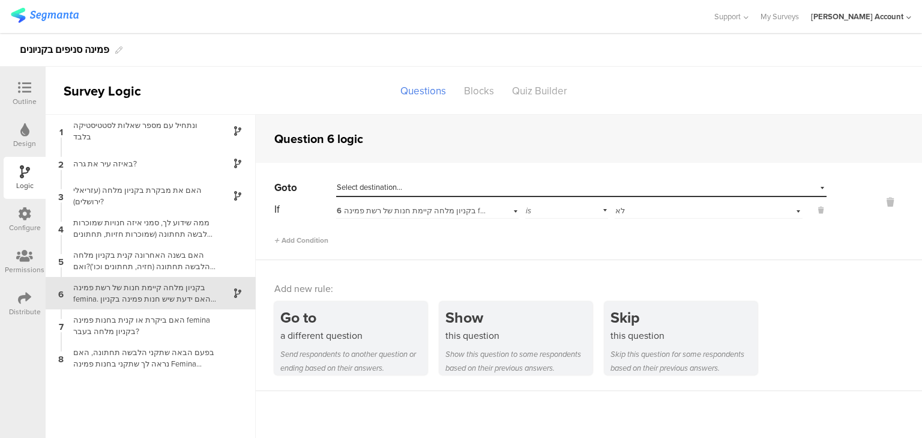
click at [369, 182] on span "Select destination..." at bounding box center [369, 186] width 65 height 11
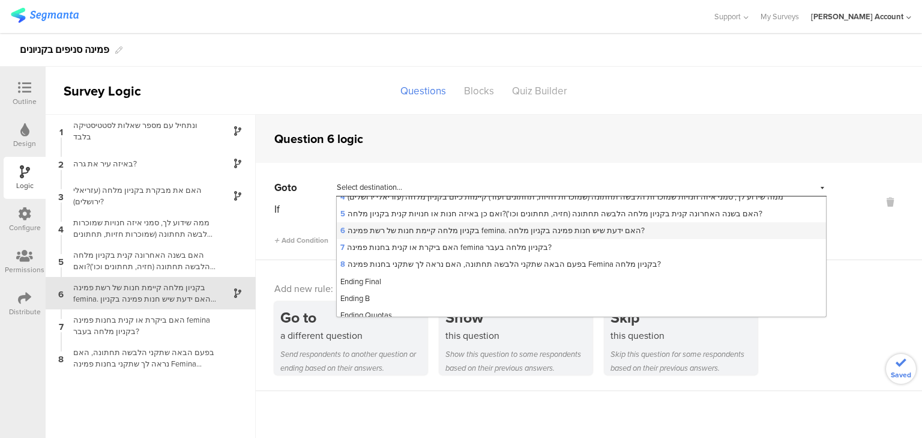
scroll to position [66, 0]
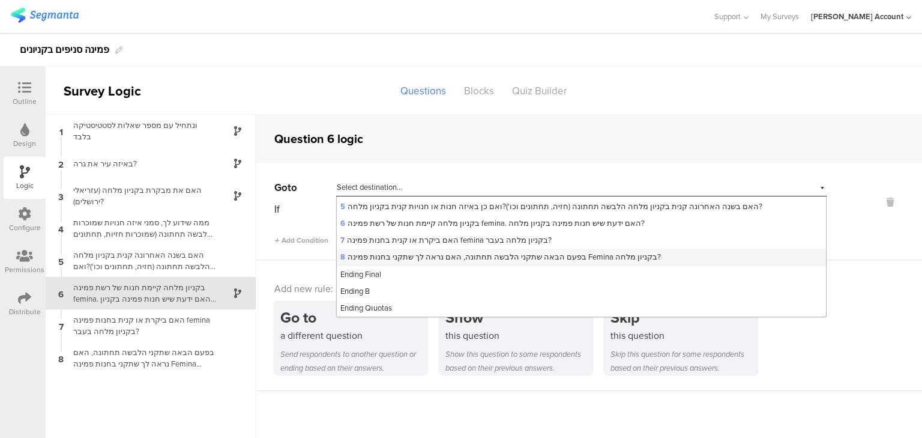
click at [422, 259] on span "8 בפעם הבאה שתקני הלבשה תחתונה, האם נראה לך שתקני בחנות פמינה Femina בקניון מלח…" at bounding box center [500, 256] width 321 height 11
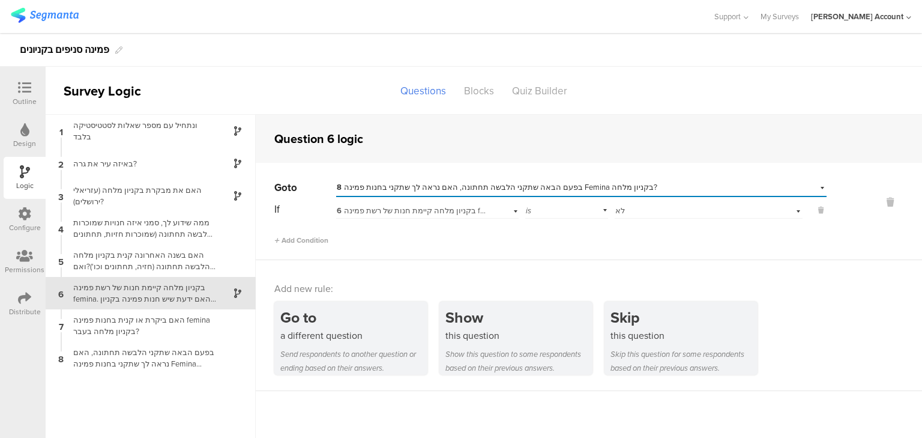
click at [31, 90] on div at bounding box center [25, 88] width 24 height 15
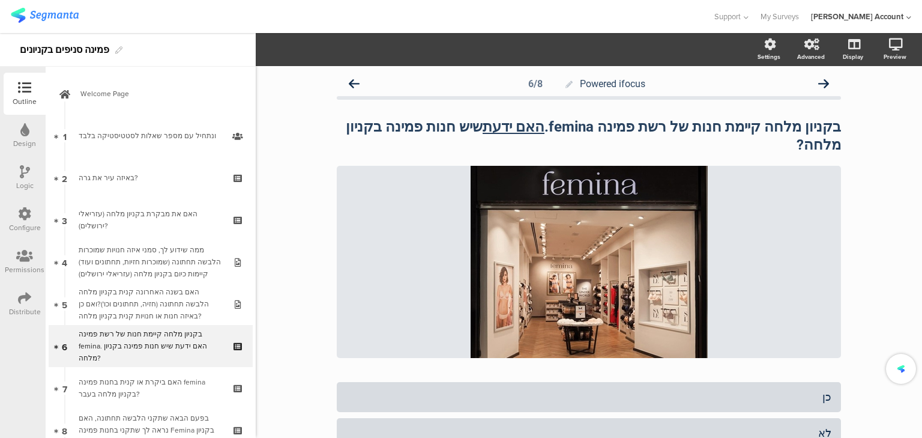
scroll to position [94, 0]
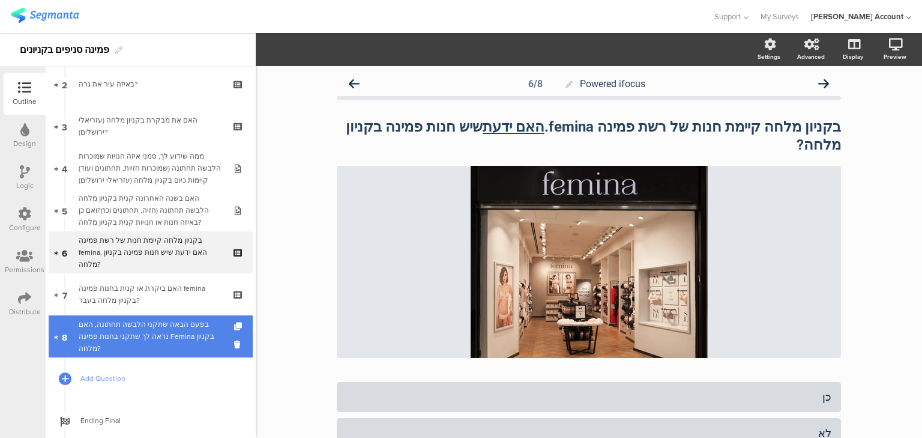
click at [163, 336] on div "בפעם הבאה שתקני הלבשה תחתונה, האם נראה לך שתקני בחנות פמינה Femina בקניון מלחה?" at bounding box center [151, 336] width 144 height 36
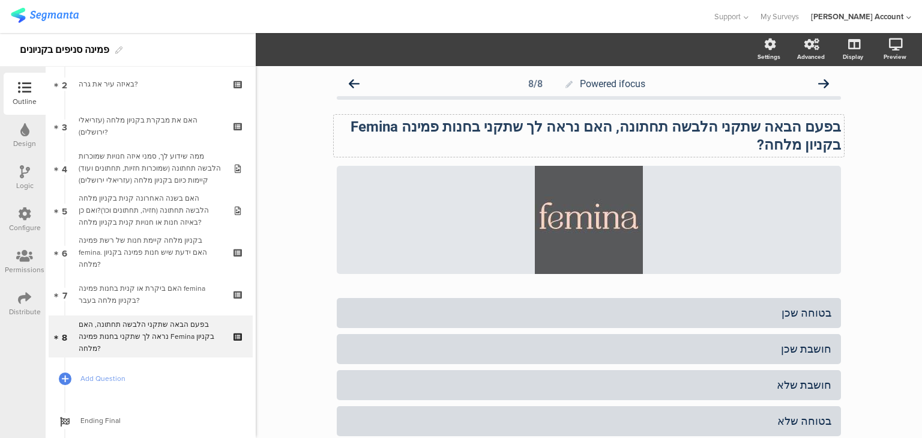
click at [351, 129] on div "בפעם הבאה שתקני הלבשה תחתונה, האם נראה לך שתקני בחנות פמינה Femina בקניון מלחה?…" at bounding box center [589, 136] width 510 height 42
click at [545, 199] on icon at bounding box center [557, 219] width 41 height 41
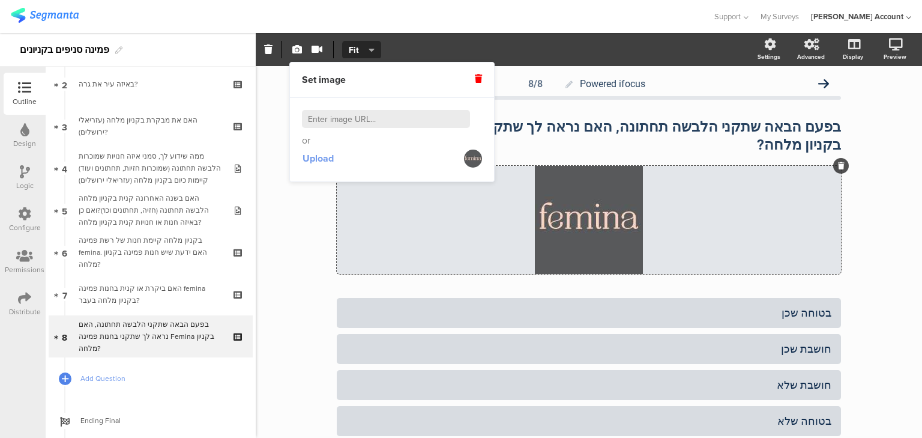
click at [312, 156] on span "Upload" at bounding box center [318, 158] width 31 height 14
click at [478, 81] on icon at bounding box center [478, 78] width 7 height 8
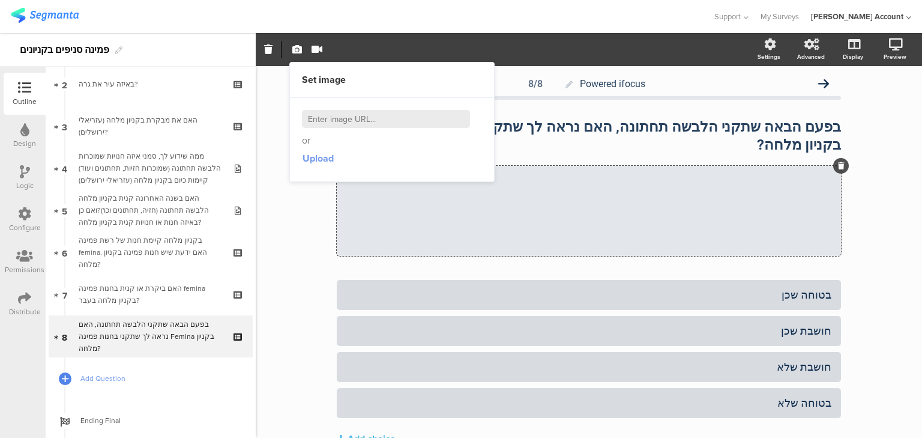
click at [324, 157] on span "Upload" at bounding box center [318, 158] width 31 height 14
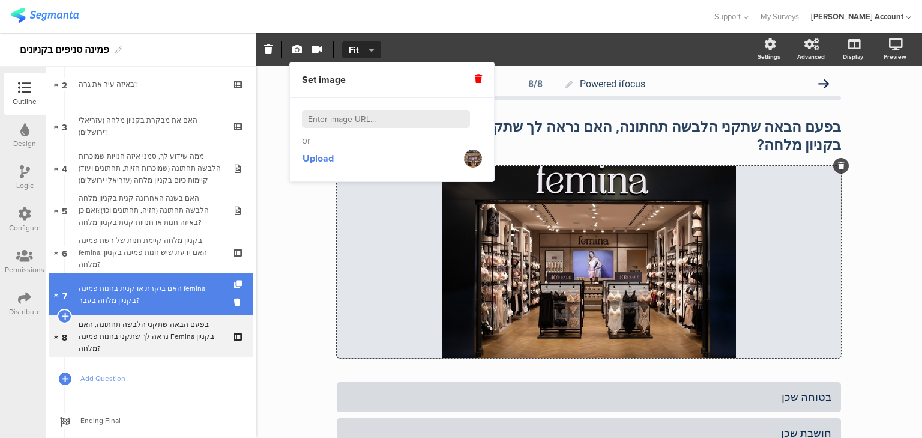
click at [134, 292] on div "האם ביקרת או קנית בחנות פמינה femina בקניון מלחה בעבר?" at bounding box center [151, 294] width 144 height 24
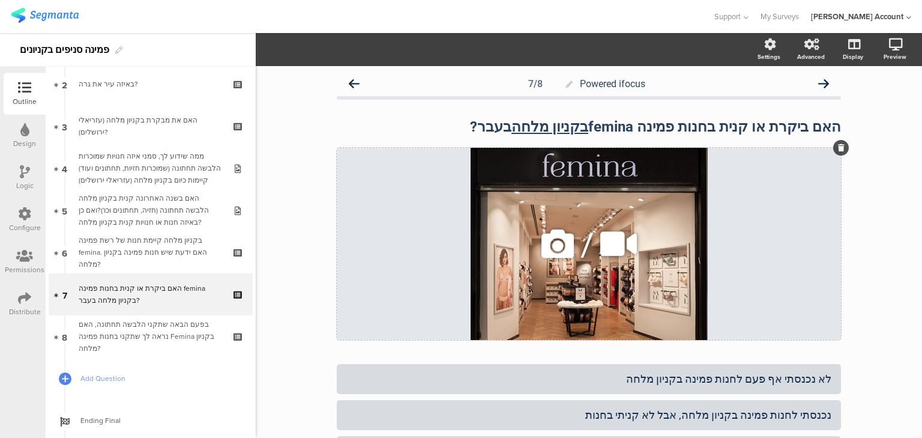
click at [557, 243] on icon at bounding box center [557, 243] width 41 height 41
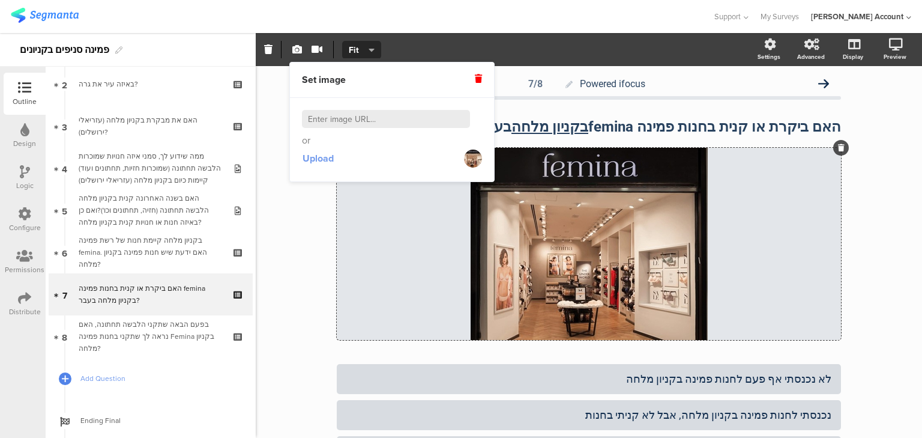
click at [323, 160] on span "Upload" at bounding box center [318, 158] width 31 height 14
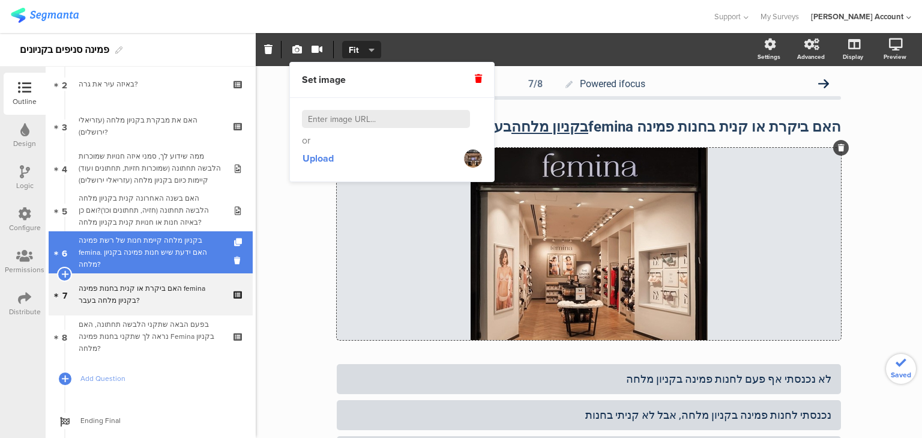
click at [126, 259] on div "בקניון מלחה קיימת חנות של רשת פמינה femina. האם ידעת שיש חנות פמינה בקניון מלחה?" at bounding box center [151, 252] width 144 height 36
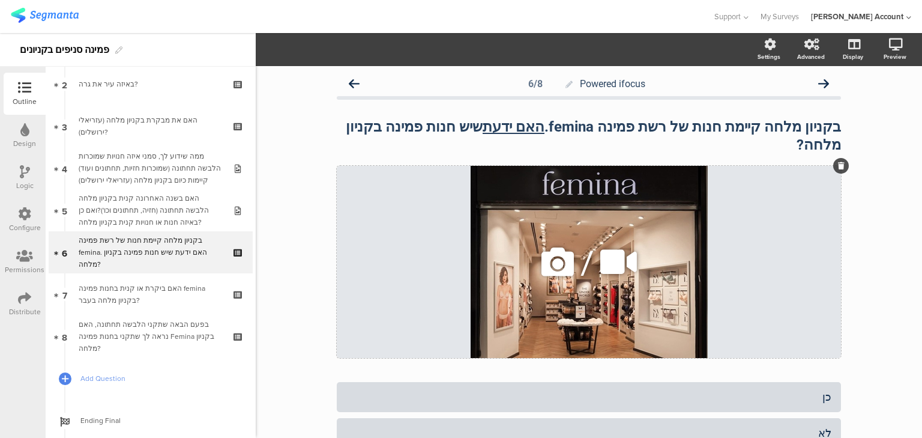
click at [557, 249] on icon at bounding box center [557, 261] width 41 height 41
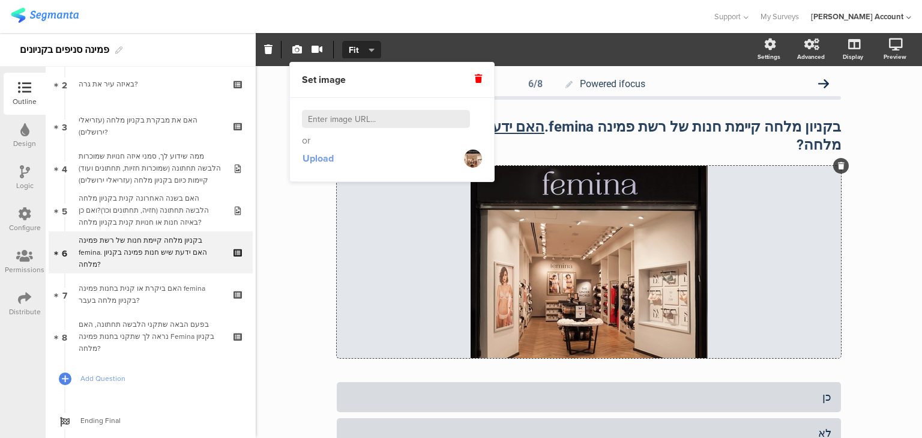
click at [324, 157] on span "Upload" at bounding box center [318, 158] width 31 height 14
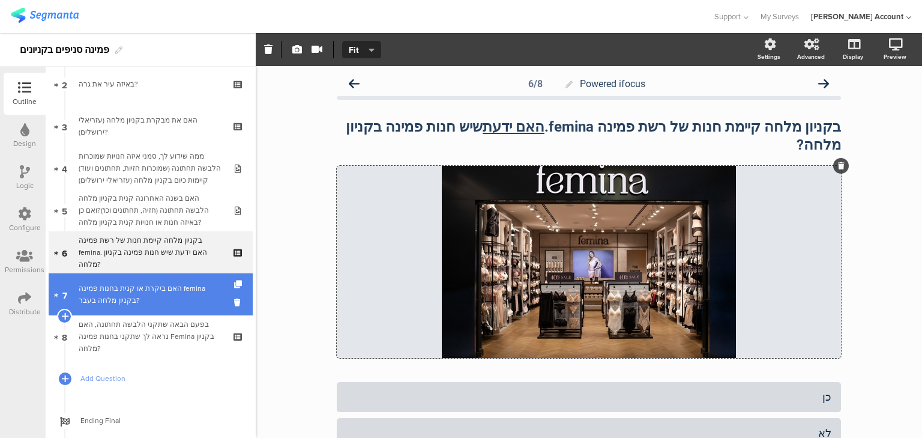
click at [148, 286] on div "האם ביקרת או קנית בחנות פמינה femina בקניון מלחה בעבר?" at bounding box center [151, 294] width 144 height 24
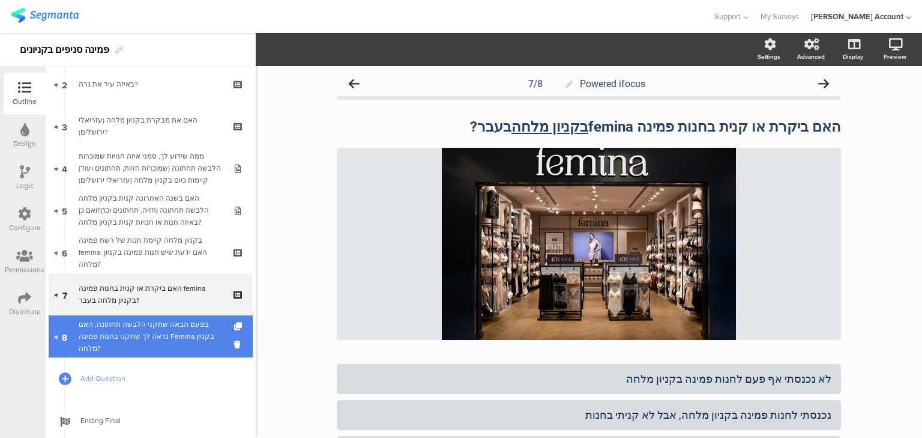
click at [163, 330] on div "בפעם הבאה שתקני הלבשה תחתונה, האם נראה לך שתקני בחנות פמינה Femina בקניון מלחה?" at bounding box center [151, 336] width 144 height 36
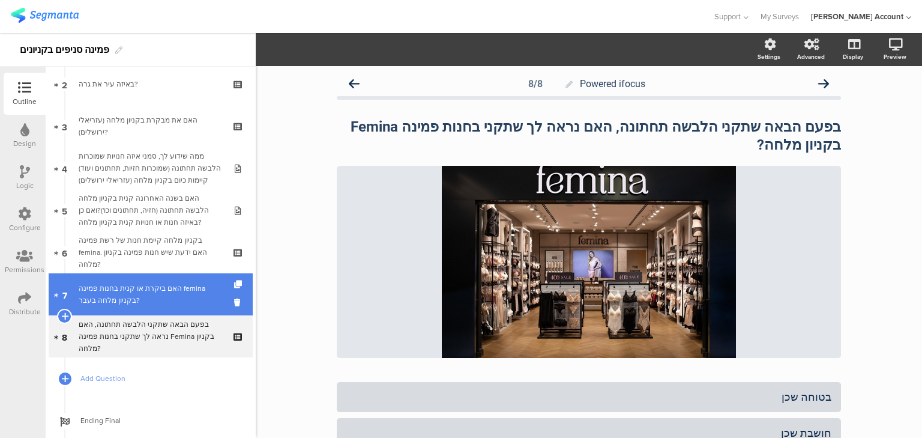
click at [171, 300] on div "האם ביקרת או קנית בחנות פמינה femina בקניון מלחה בעבר?" at bounding box center [151, 294] width 144 height 24
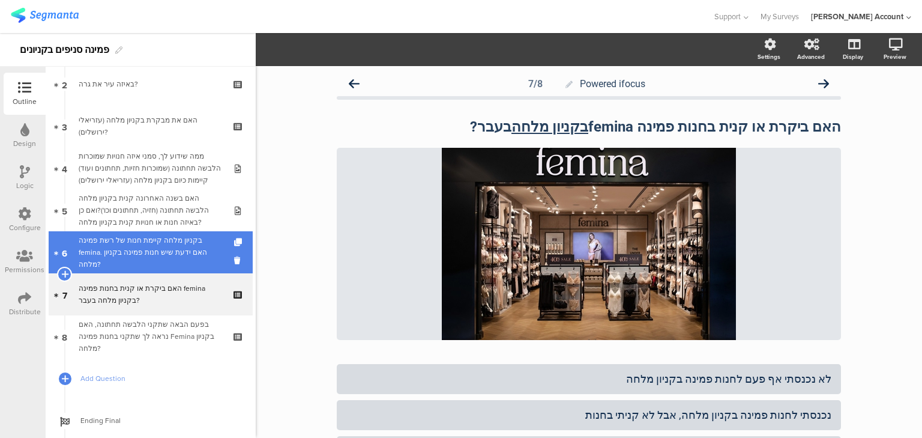
click at [162, 253] on div "בקניון מלחה קיימת חנות של רשת פמינה femina. האם ידעת שיש חנות פמינה בקניון מלחה?" at bounding box center [151, 252] width 144 height 36
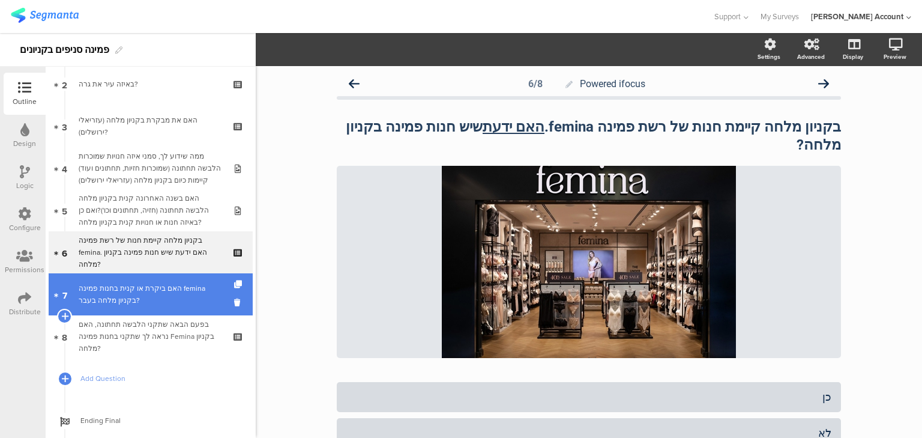
click at [180, 304] on div "האם ביקרת או קנית בחנות פמינה femina בקניון מלחה בעבר?" at bounding box center [151, 294] width 144 height 24
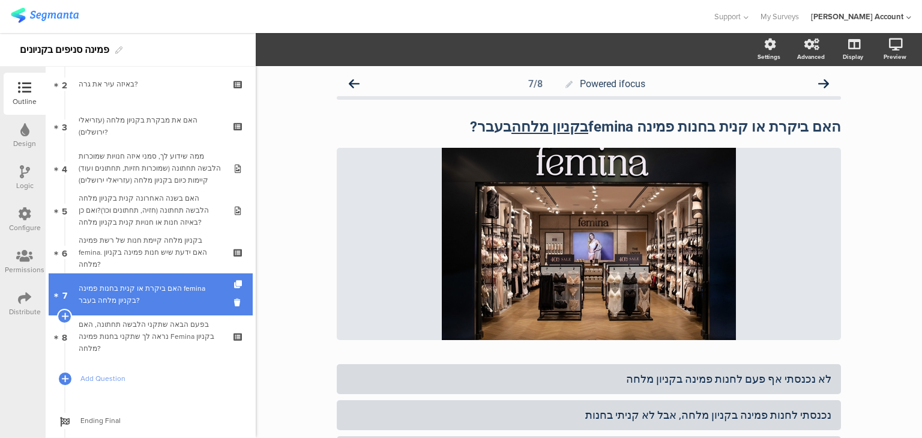
click at [178, 300] on div "האם ביקרת או קנית בחנות פמינה femina בקניון מלחה בעבר?" at bounding box center [151, 294] width 144 height 24
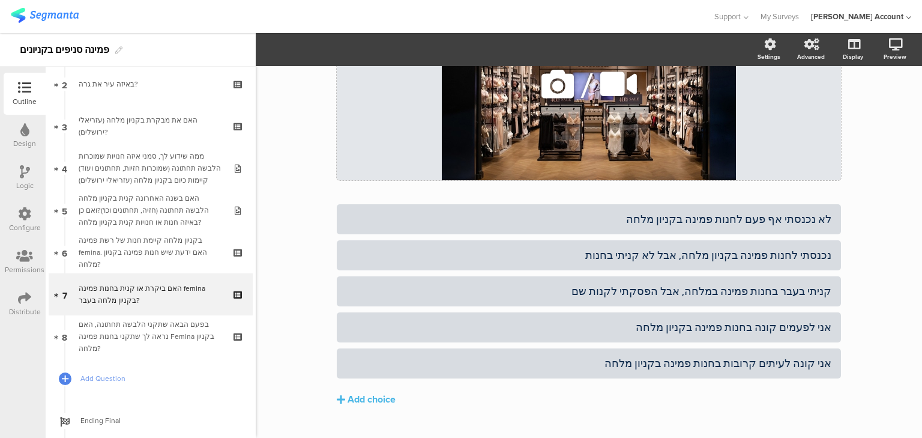
scroll to position [184, 0]
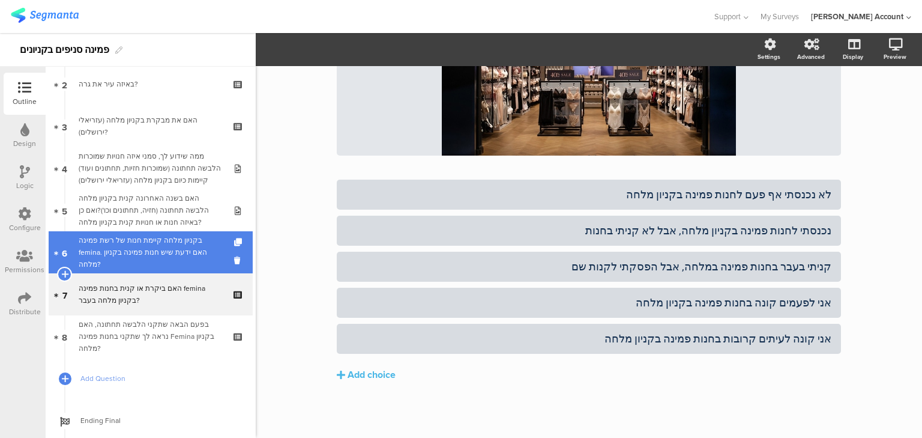
click at [161, 259] on div "בקניון מלחה קיימת חנות של רשת פמינה femina. האם ידעת שיש חנות פמינה בקניון מלחה?" at bounding box center [151, 252] width 144 height 36
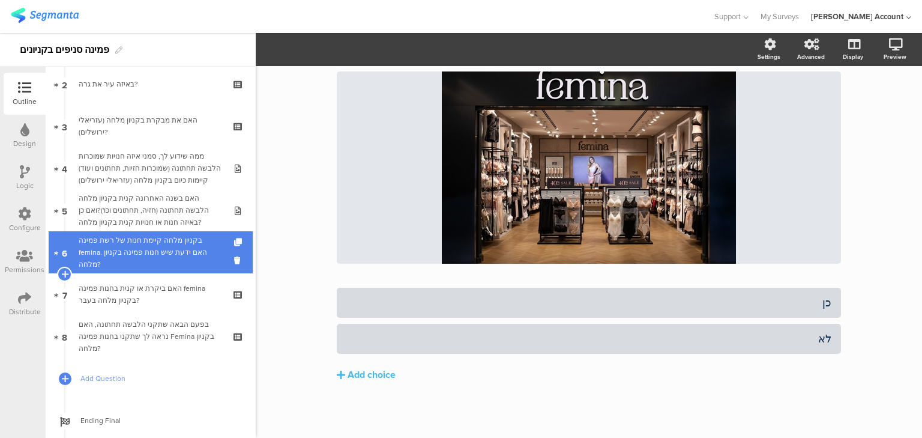
scroll to position [76, 0]
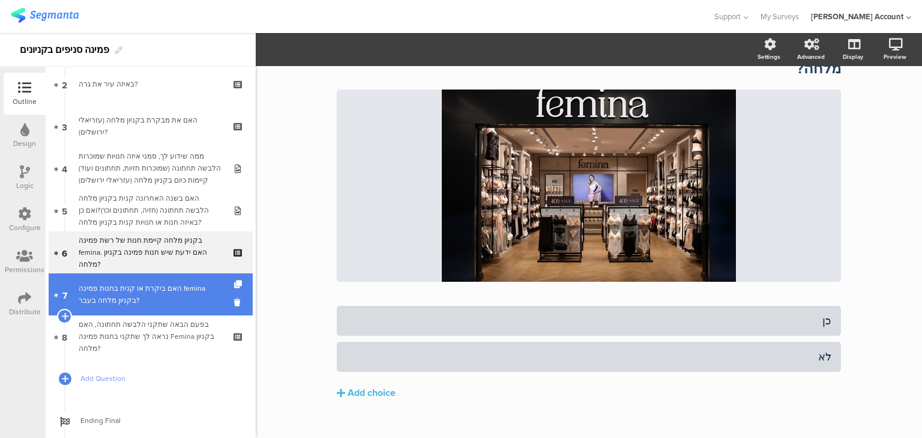
click at [159, 297] on div "האם ביקרת או קנית בחנות פמינה femina בקניון מלחה בעבר?" at bounding box center [151, 294] width 144 height 24
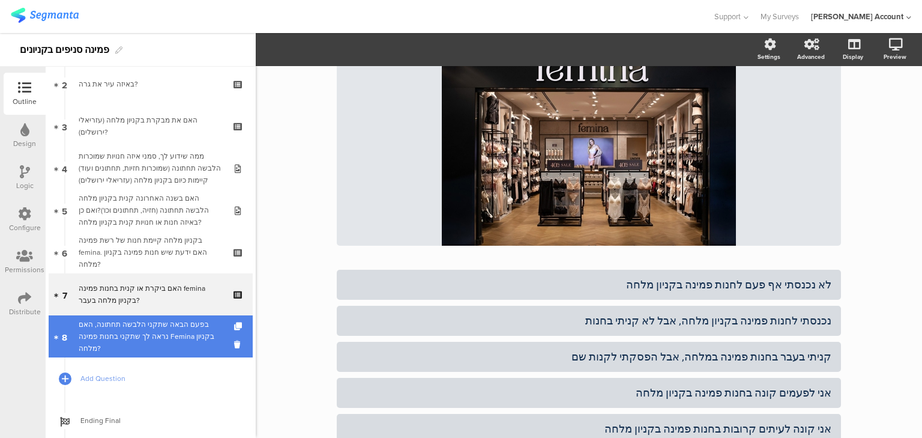
click at [165, 338] on div "בפעם הבאה שתקני הלבשה תחתונה, האם נראה לך שתקני בחנות פמינה Femina בקניון מלחה?" at bounding box center [151, 336] width 144 height 36
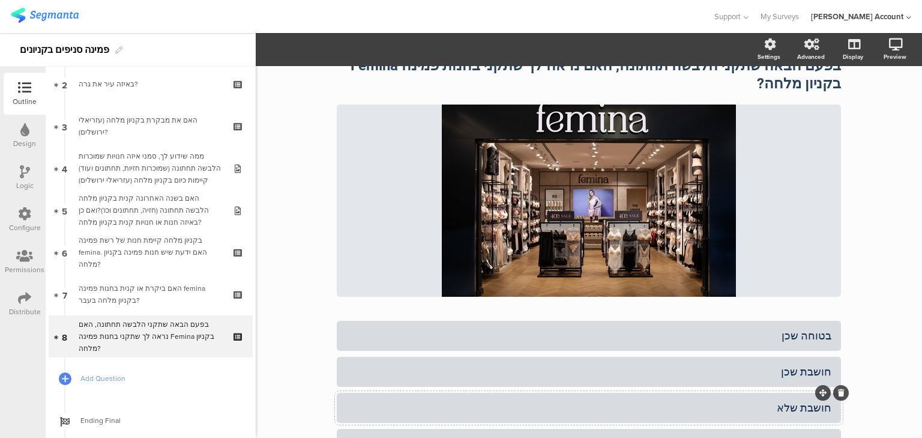
scroll to position [148, 0]
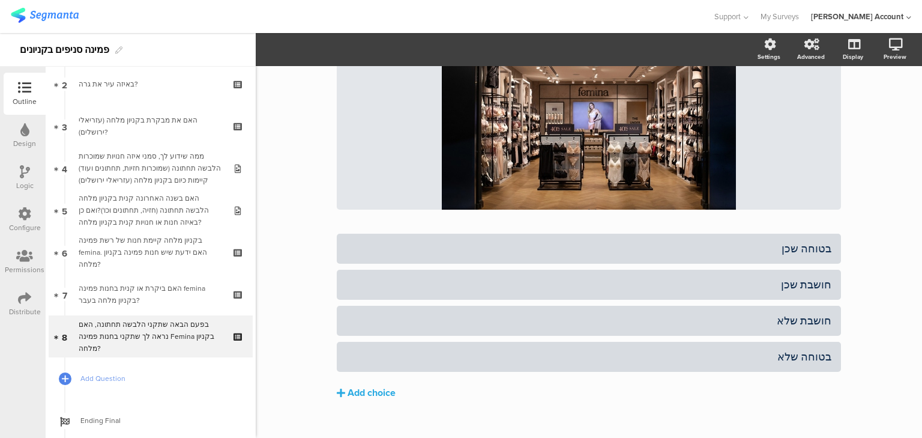
click at [353, 387] on div "Add choice" at bounding box center [372, 393] width 48 height 13
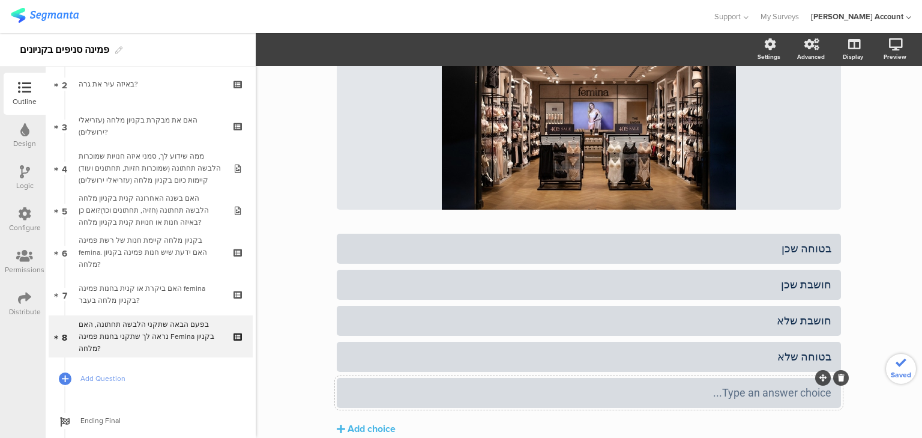
click at [387, 386] on div "Type an answer choice..." at bounding box center [588, 393] width 485 height 14
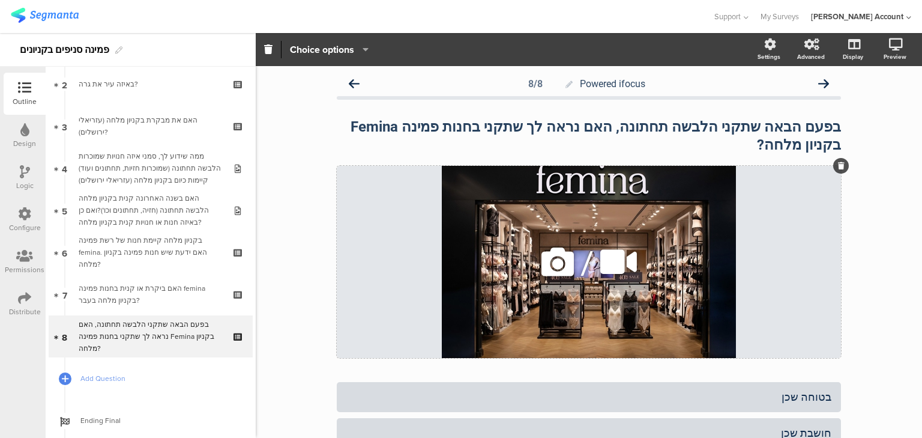
scroll to position [0, 0]
click at [359, 126] on div "בפעם הבאה שתקני הלבשה תחתונה, האם נראה לך שתקני בחנות פמינה Femina בקניון מלחה?…" at bounding box center [589, 136] width 510 height 42
click at [359, 126] on strong "בפעם הבאה שתקני הלבשה תחתונה, האם נראה לך שתקני בחנות פמינה Femina בקניון מלחה?" at bounding box center [594, 135] width 494 height 35
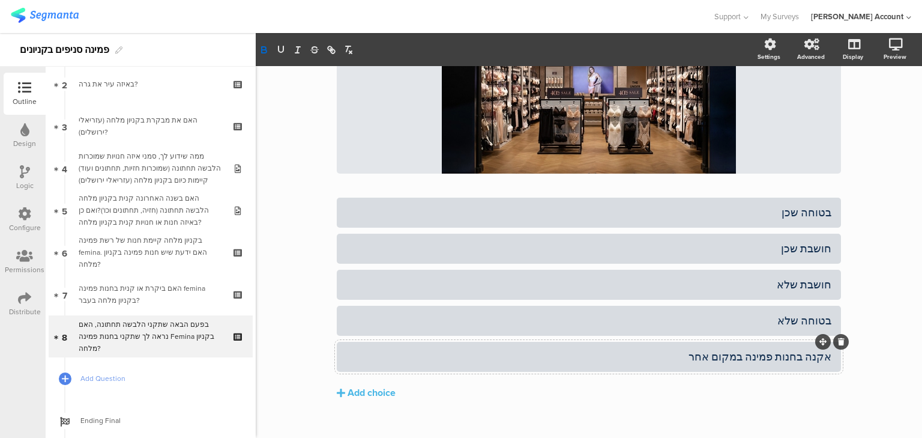
click at [839, 338] on icon at bounding box center [841, 341] width 7 height 7
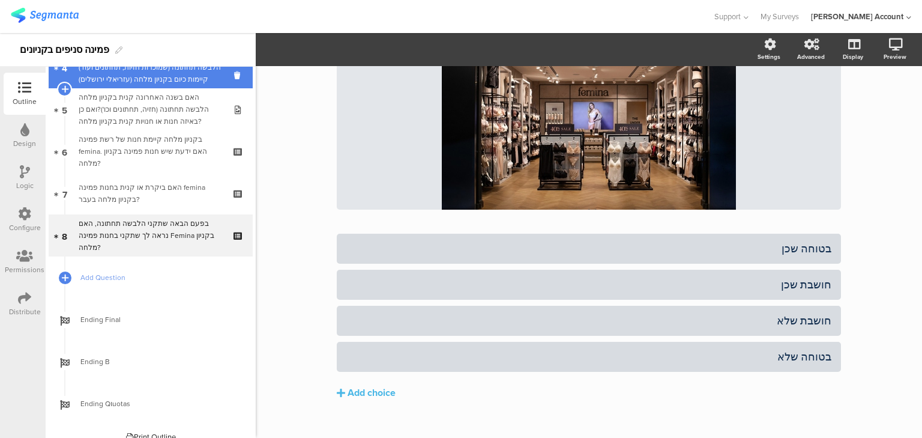
scroll to position [208, 0]
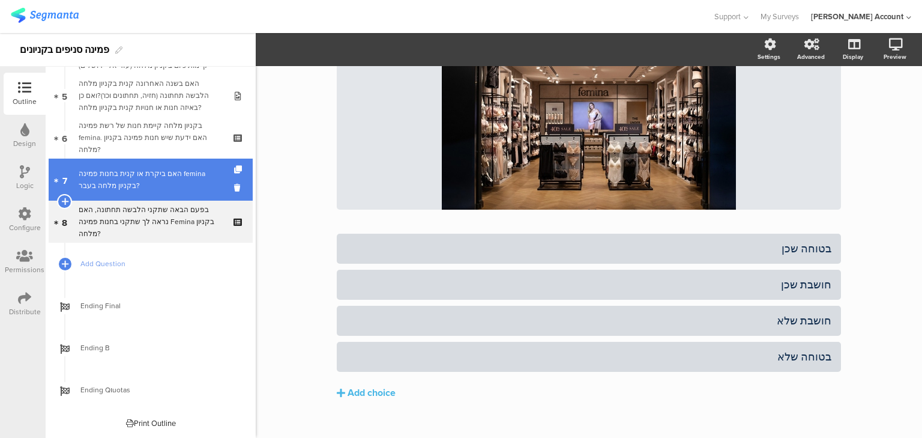
click at [190, 176] on div "האם ביקרת או קנית בחנות פמינה femina בקניון מלחה בעבר?" at bounding box center [151, 180] width 144 height 24
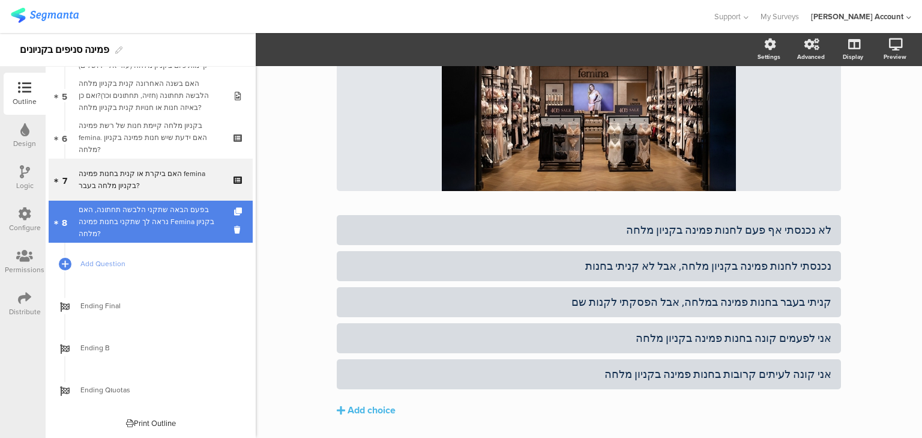
click at [178, 217] on div "בפעם הבאה שתקני הלבשה תחתונה, האם נראה לך שתקני בחנות פמינה Femina בקניון מלחה?" at bounding box center [151, 222] width 144 height 36
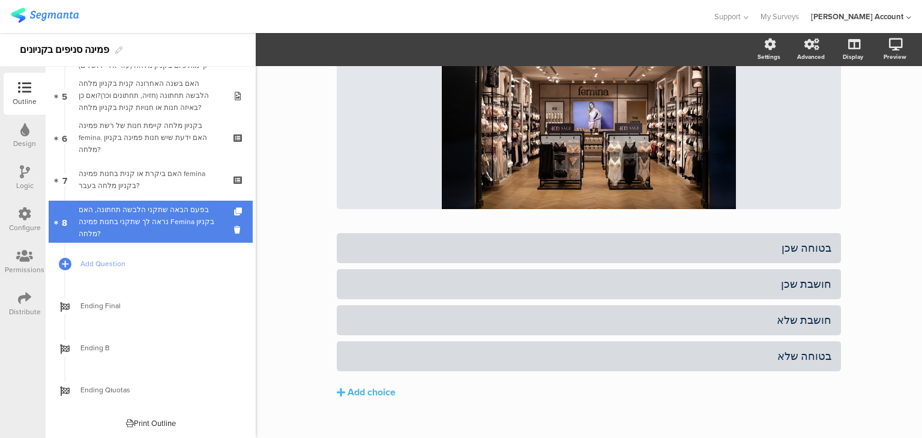
scroll to position [148, 0]
click at [178, 217] on div "בפעם הבאה שתקני הלבשה תחתונה, האם נראה לך שתקני בחנות פמינה Femina בקניון מלחה?" at bounding box center [151, 222] width 144 height 36
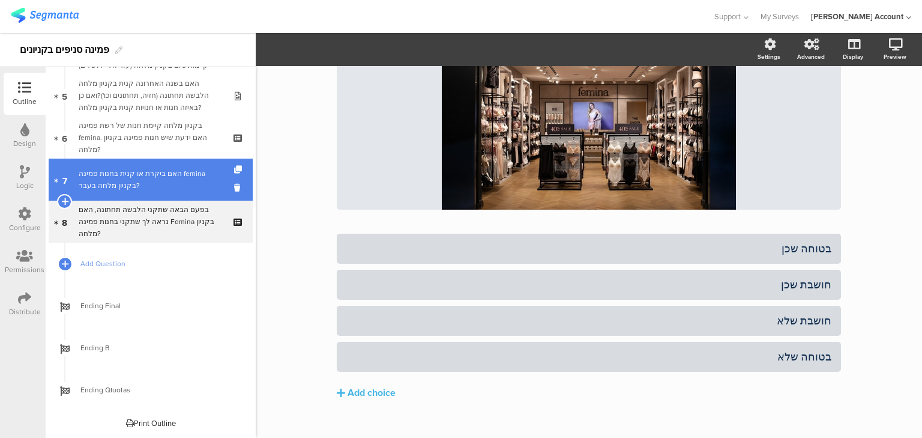
click at [159, 187] on div "האם ביקרת או קנית בחנות פמינה femina בקניון מלחה בעבר?" at bounding box center [151, 180] width 144 height 24
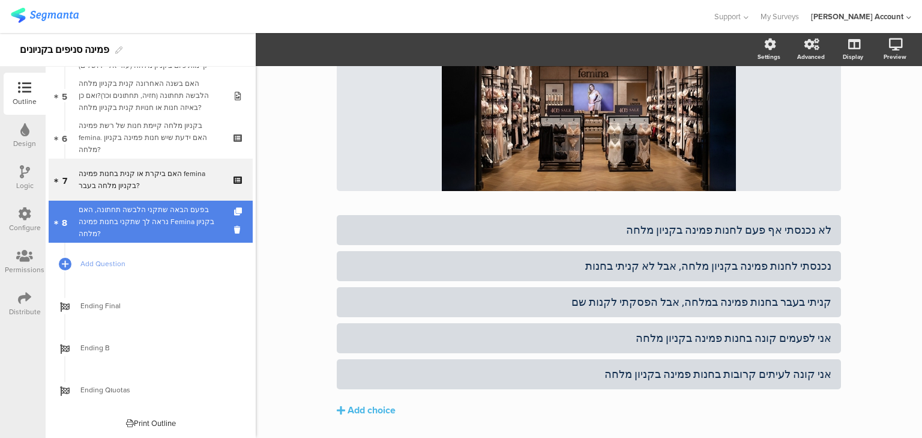
click at [150, 213] on div "בפעם הבאה שתקני הלבשה תחתונה, האם נראה לך שתקני בחנות פמינה Femina בקניון מלחה?" at bounding box center [151, 222] width 144 height 36
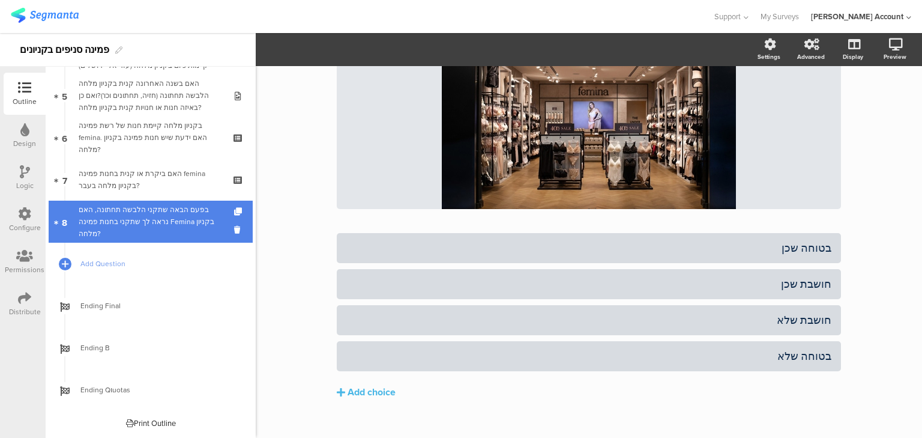
scroll to position [148, 0]
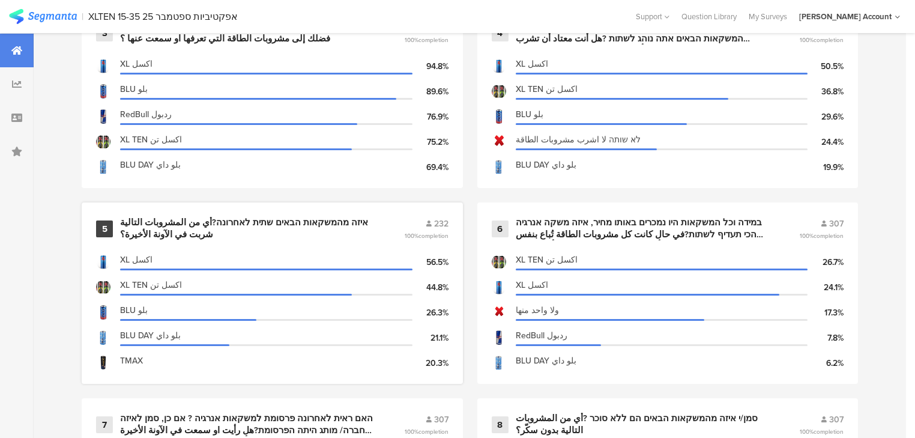
scroll to position [480, 0]
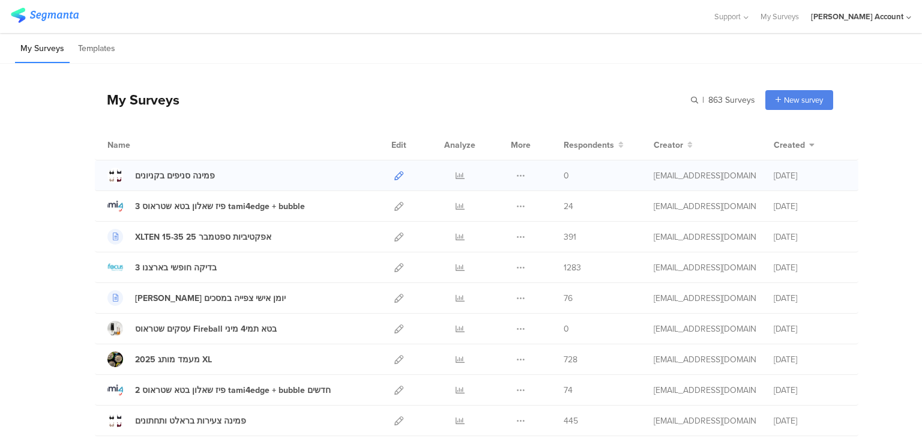
click at [395, 175] on icon at bounding box center [399, 175] width 9 height 9
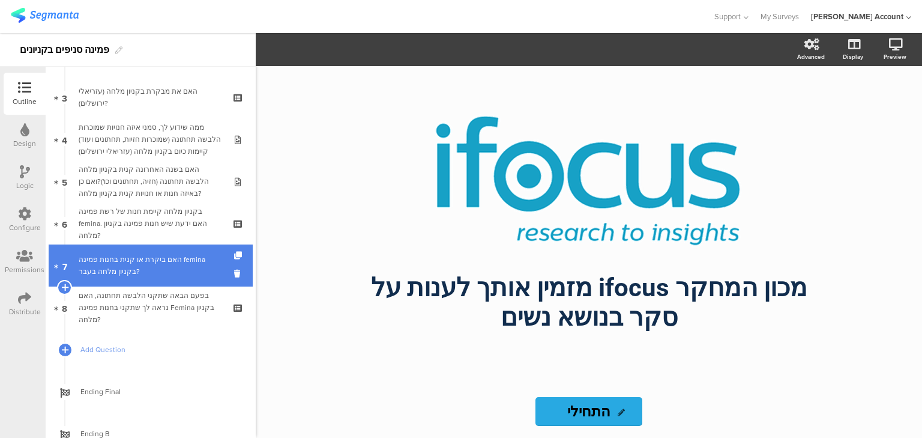
scroll to position [144, 0]
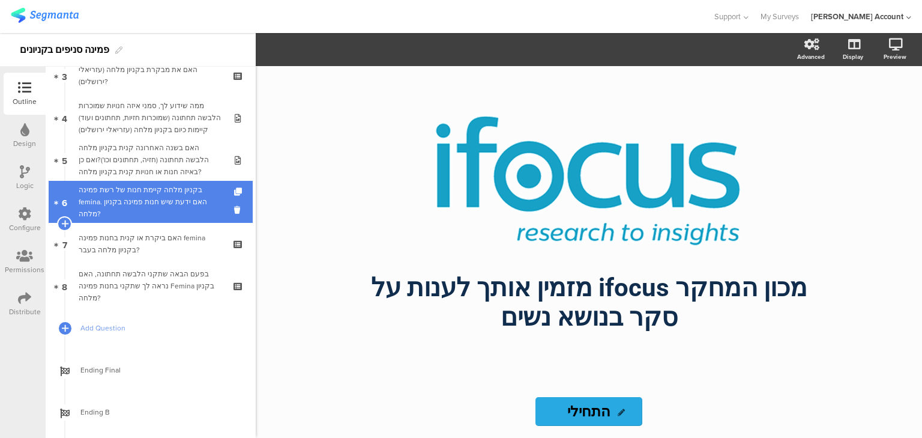
click at [138, 207] on div "בקניון מלחה קיימת חנות של רשת פמינה femina. האם ידעת שיש חנות פמינה בקניון מלחה?" at bounding box center [151, 202] width 144 height 36
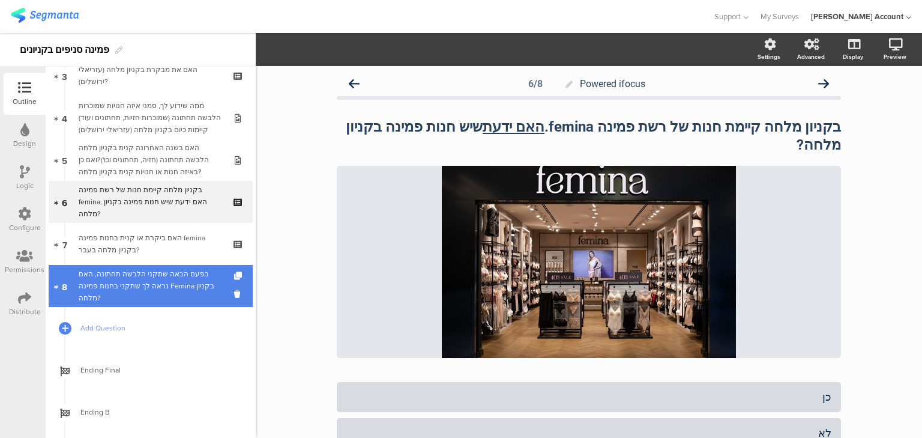
click at [180, 294] on div "בפעם הבאה שתקני הלבשה תחתונה, האם נראה לך שתקני בחנות פמינה Femina בקניון מלחה?" at bounding box center [151, 286] width 144 height 36
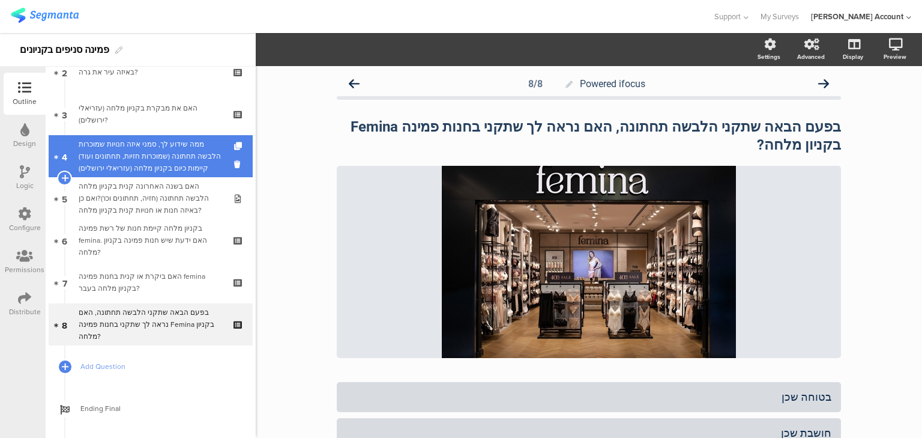
scroll to position [144, 0]
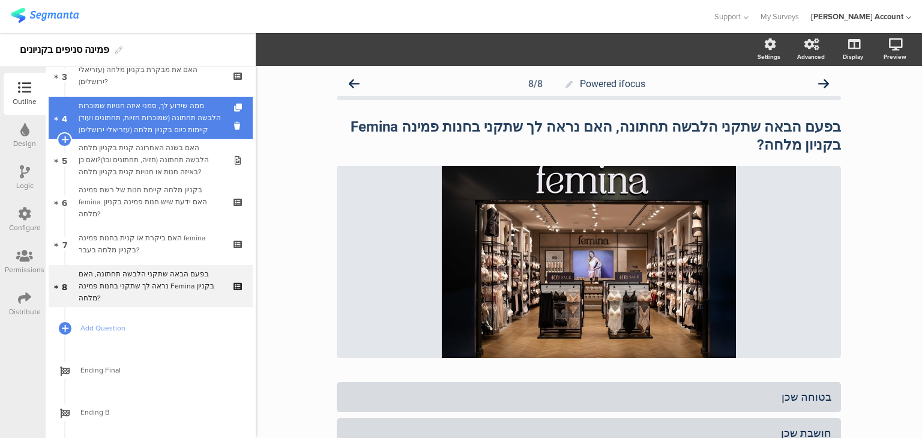
click at [165, 118] on div "ממה שידוע לך, סמני איזה חנויות שמוכרות הלבשה תחתונה (שמוכרות חזיות, תחתונים ועו…" at bounding box center [151, 118] width 144 height 36
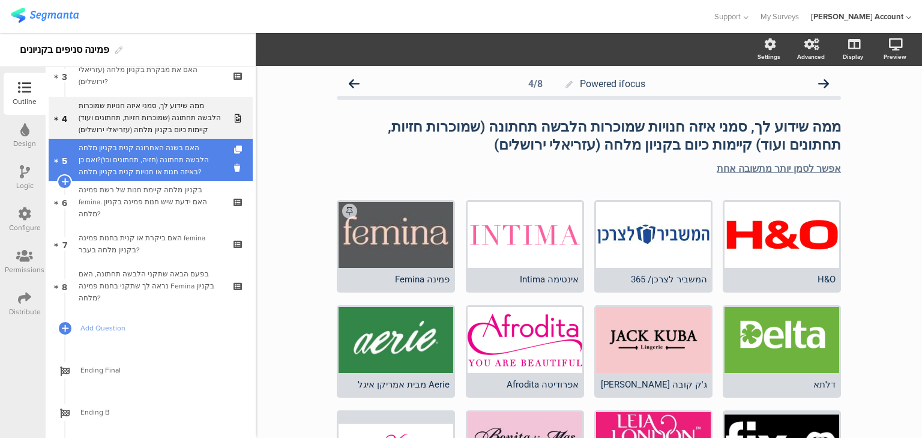
click at [138, 157] on div "האם בשנה האחרונה קנית בקניון מלחה הלבשה תחתונה (חזיה, תחתונים וכו')?ואם כן באיז…" at bounding box center [151, 160] width 144 height 36
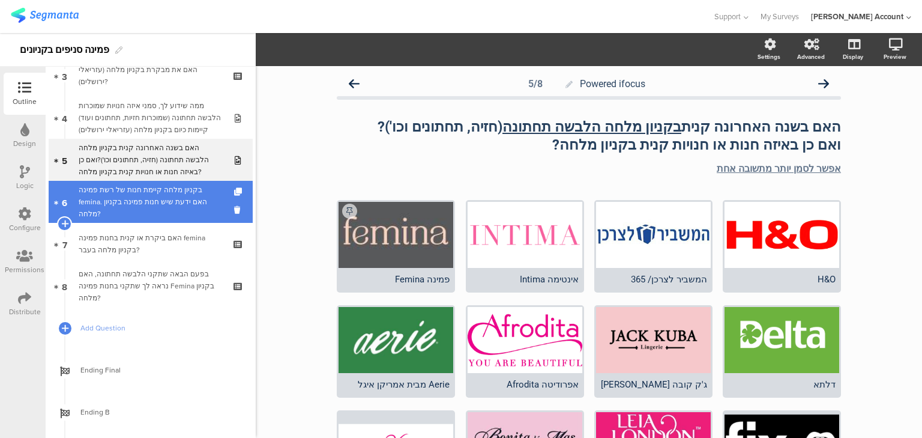
click at [142, 195] on div "בקניון מלחה קיימת חנות של רשת פמינה femina. האם ידעת שיש חנות פמינה בקניון מלחה?" at bounding box center [151, 202] width 144 height 36
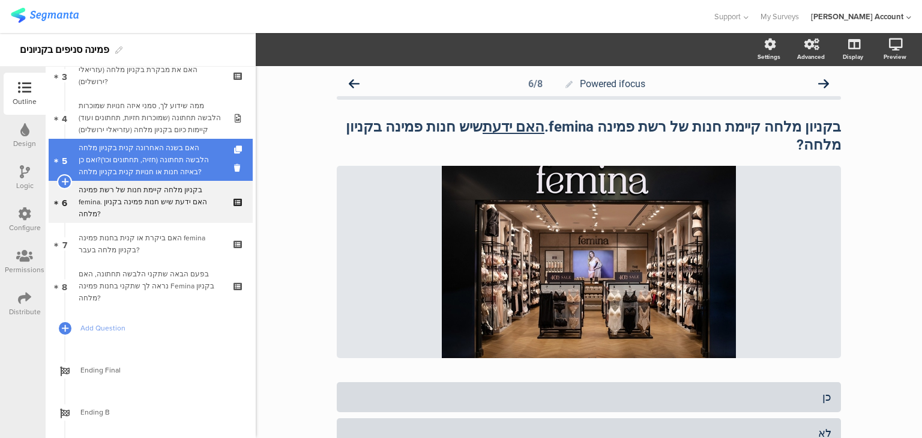
click at [113, 160] on div "האם בשנה האחרונה קנית בקניון מלחה הלבשה תחתונה (חזיה, תחתונים וכו')?ואם כן באיז…" at bounding box center [151, 160] width 144 height 36
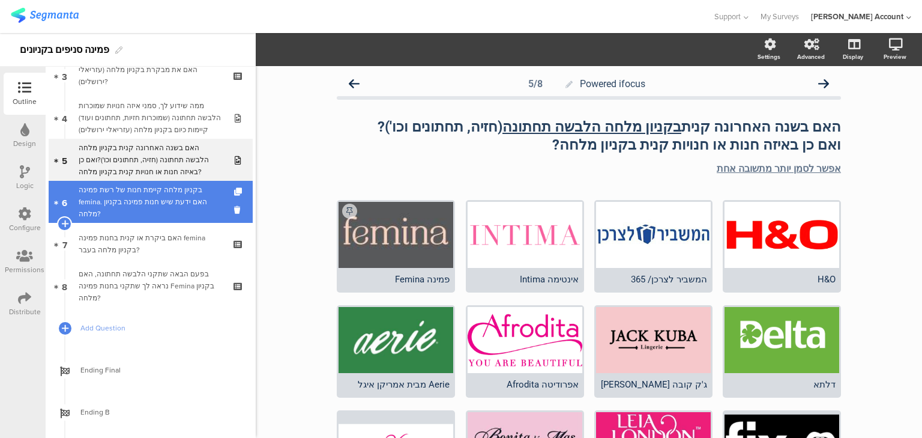
click at [108, 205] on div "בקניון מלחה קיימת חנות של רשת פמינה femina. האם ידעת שיש חנות פמינה בקניון מלחה?" at bounding box center [151, 202] width 144 height 36
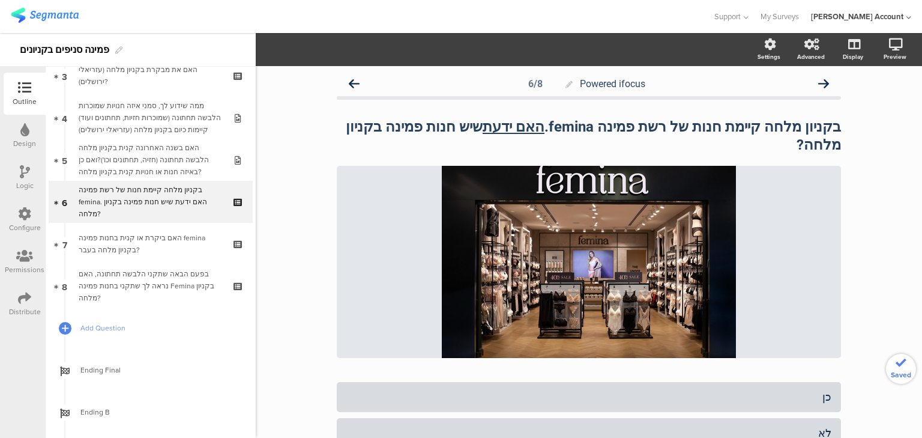
click at [102, 239] on div "האם ביקרת או קנית בחנות פמינה femina בקניון מלחה בעבר?" at bounding box center [151, 244] width 144 height 24
